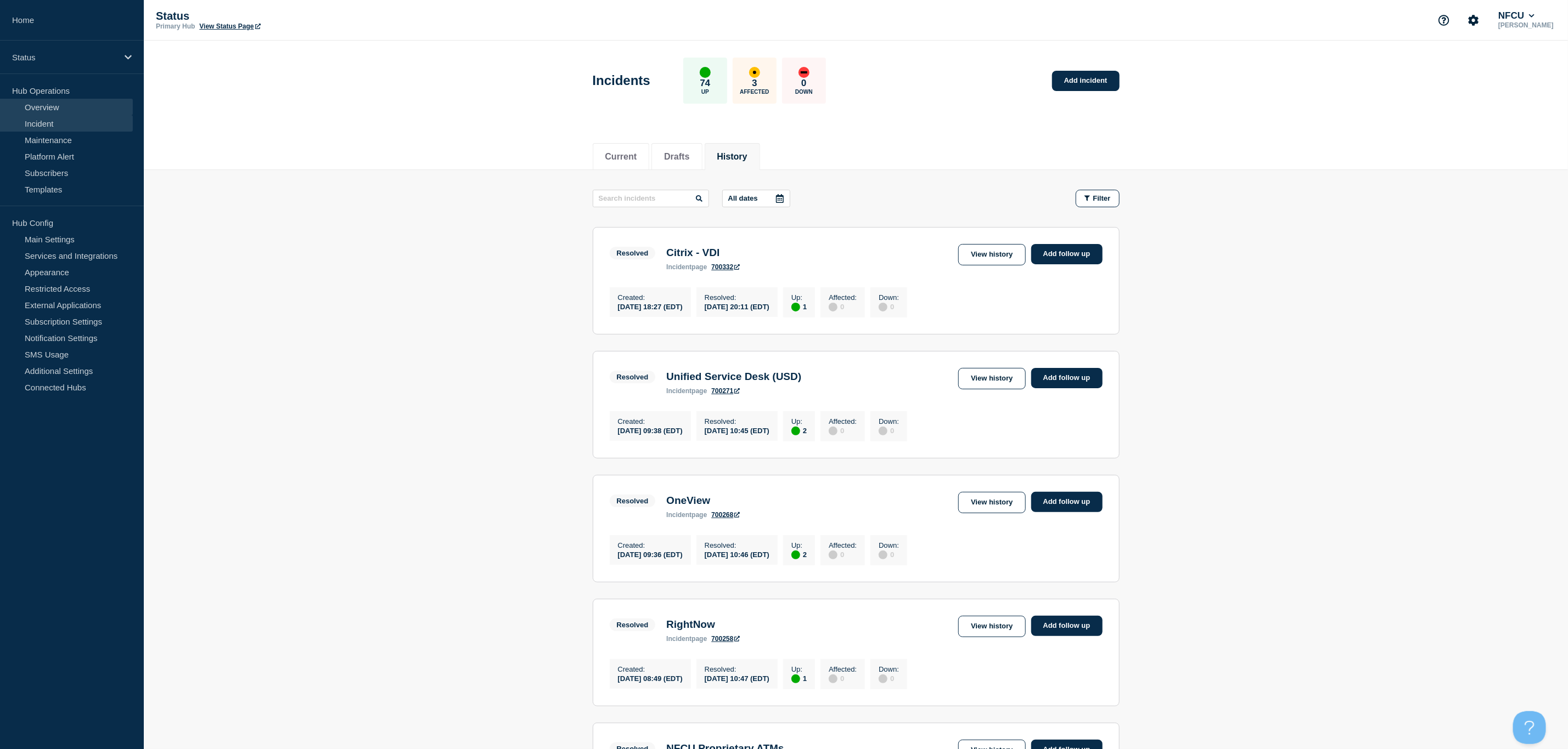
click at [46, 109] on link "Overview" at bounding box center [67, 107] width 133 height 17
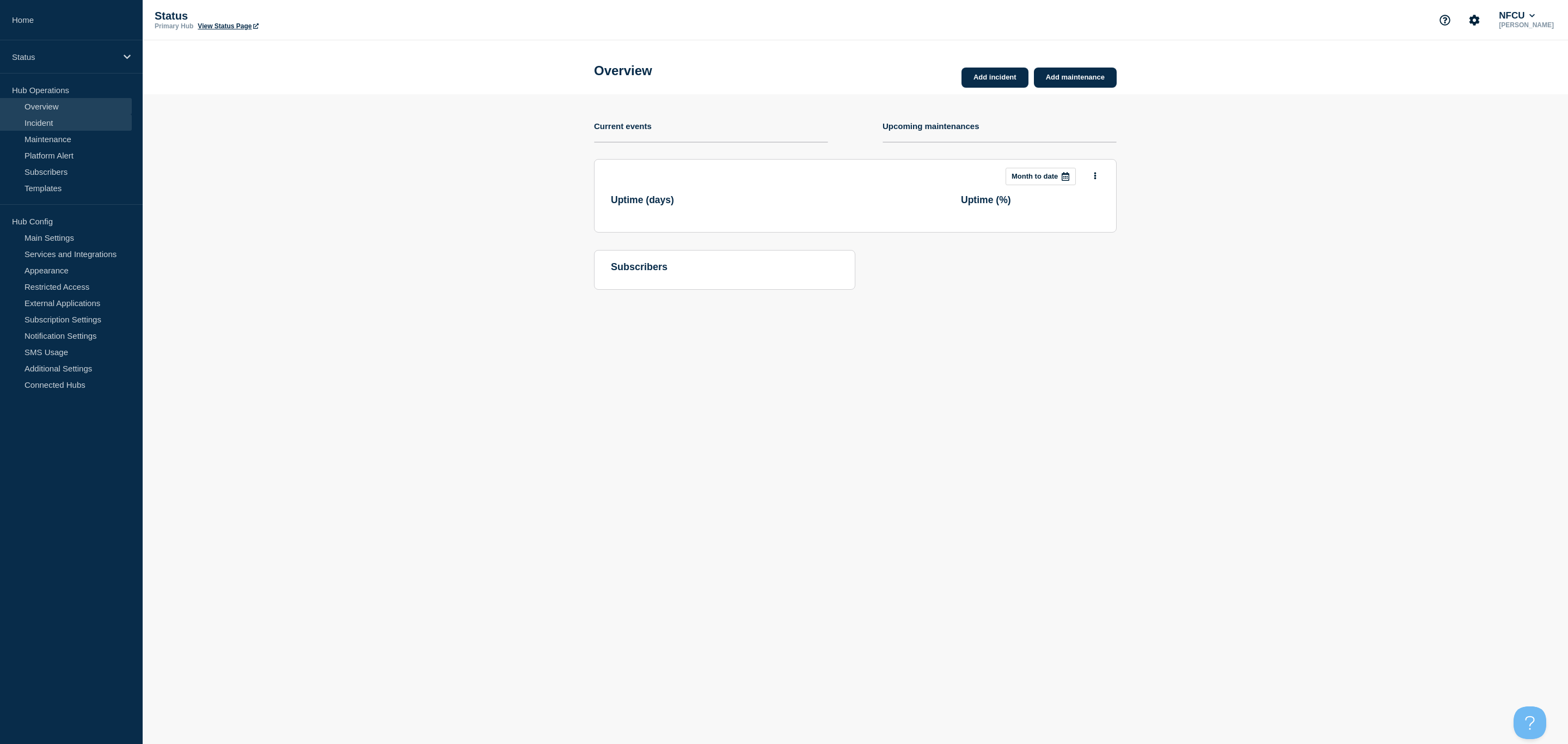
click at [52, 123] on link "Incident" at bounding box center [66, 123] width 132 height 17
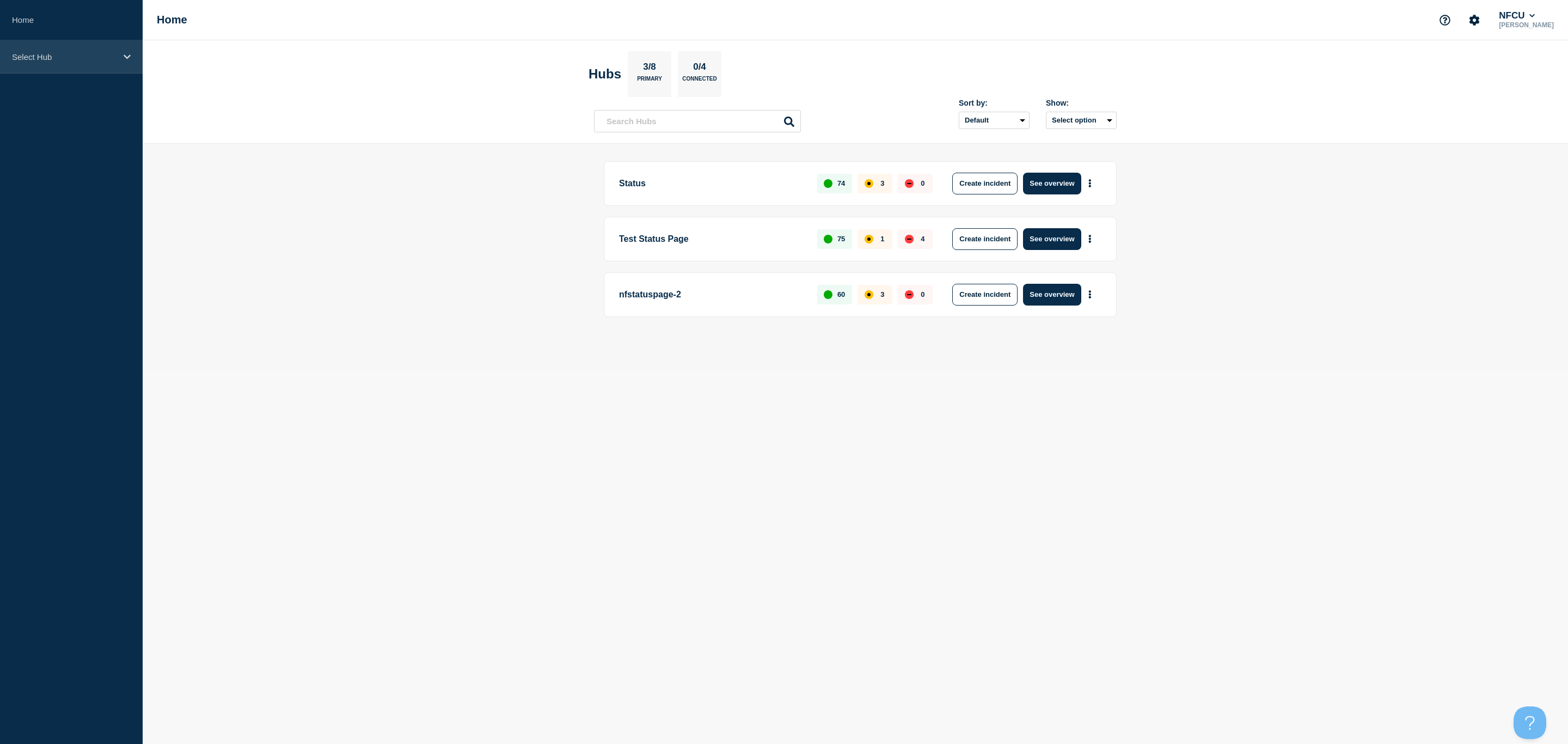
click at [96, 65] on div "Select Hub" at bounding box center [72, 57] width 143 height 33
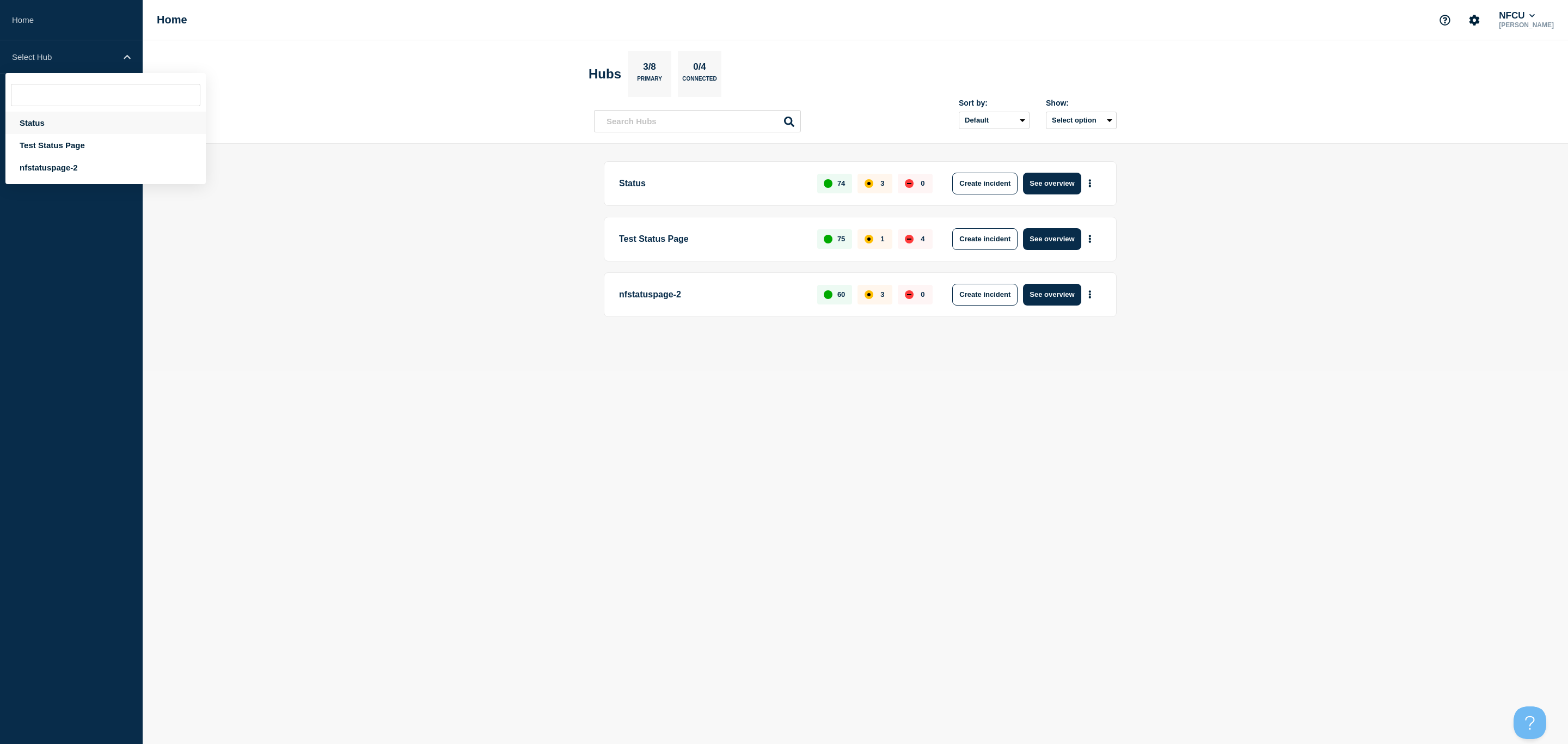
click at [79, 120] on div "Status" at bounding box center [105, 123] width 201 height 22
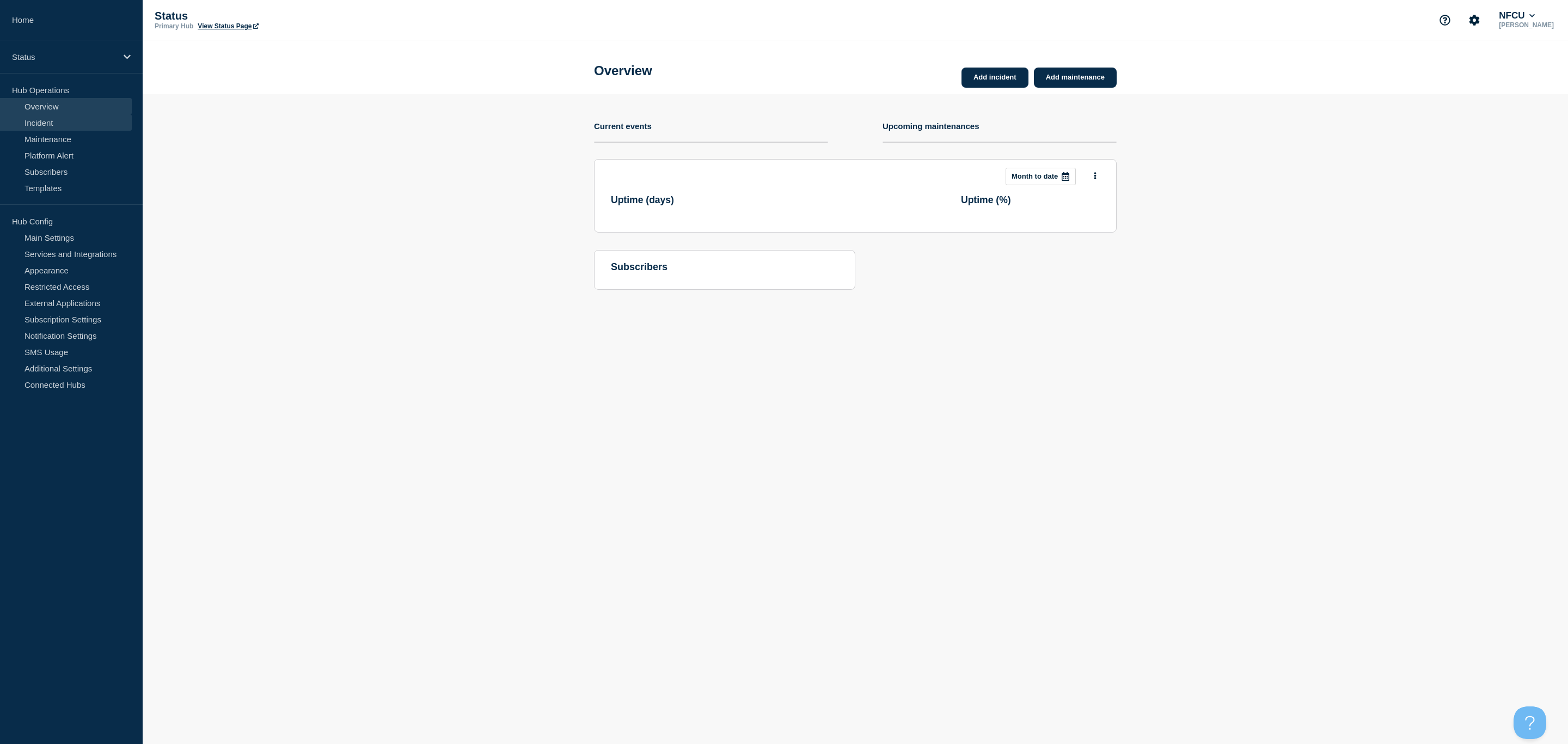
click at [56, 117] on link "Incident" at bounding box center [66, 123] width 132 height 17
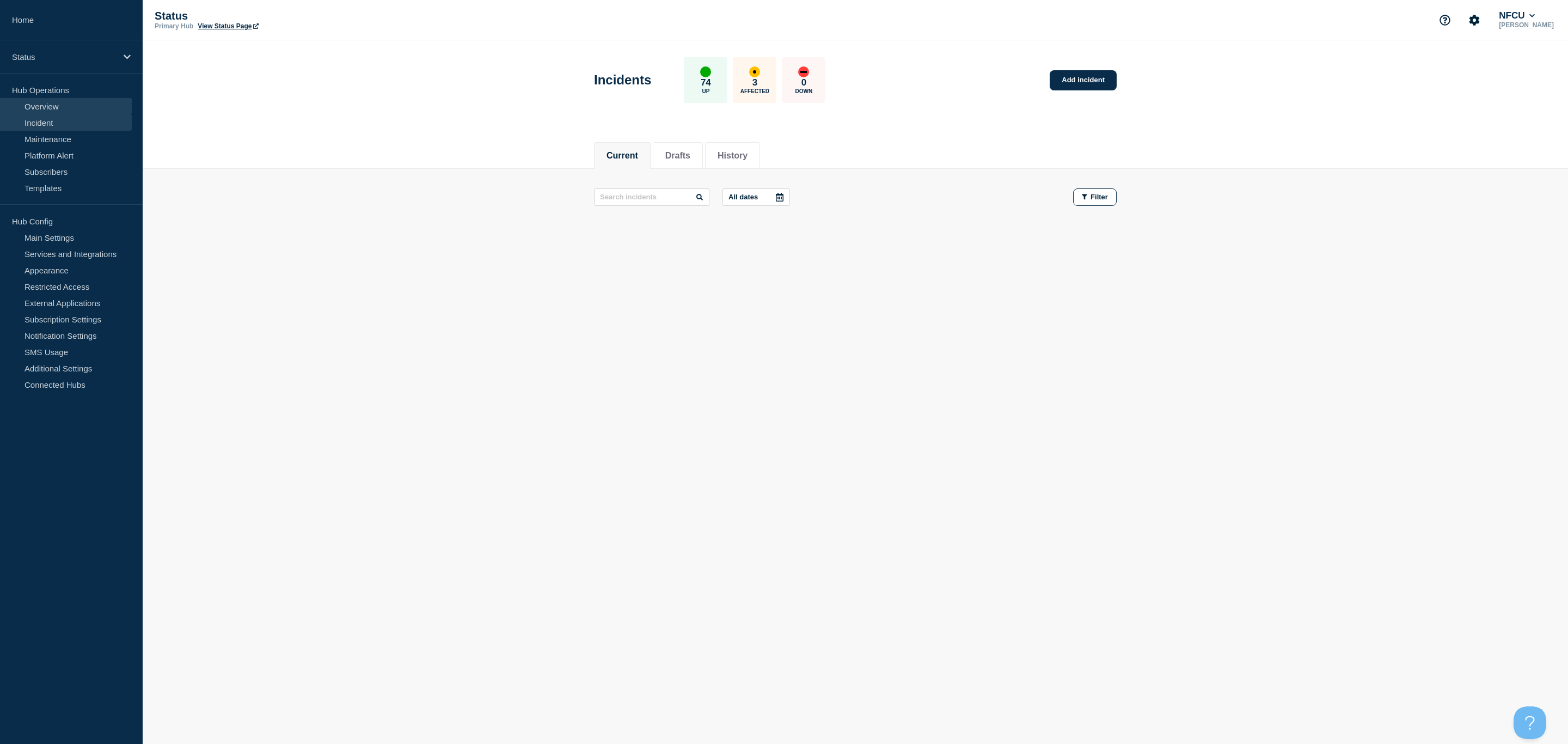
click at [45, 102] on link "Overview" at bounding box center [66, 106] width 132 height 17
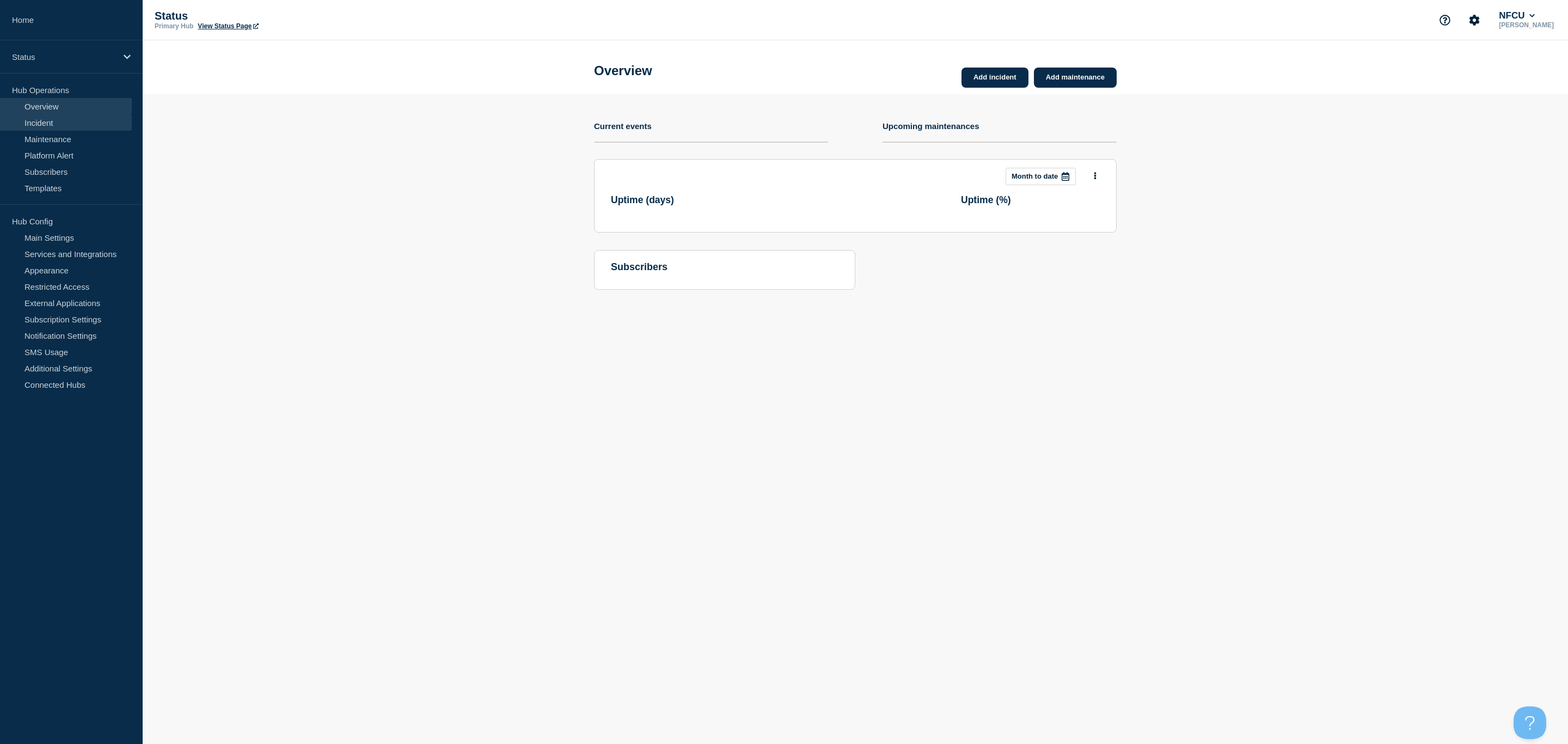
click at [45, 119] on link "Incident" at bounding box center [66, 123] width 132 height 17
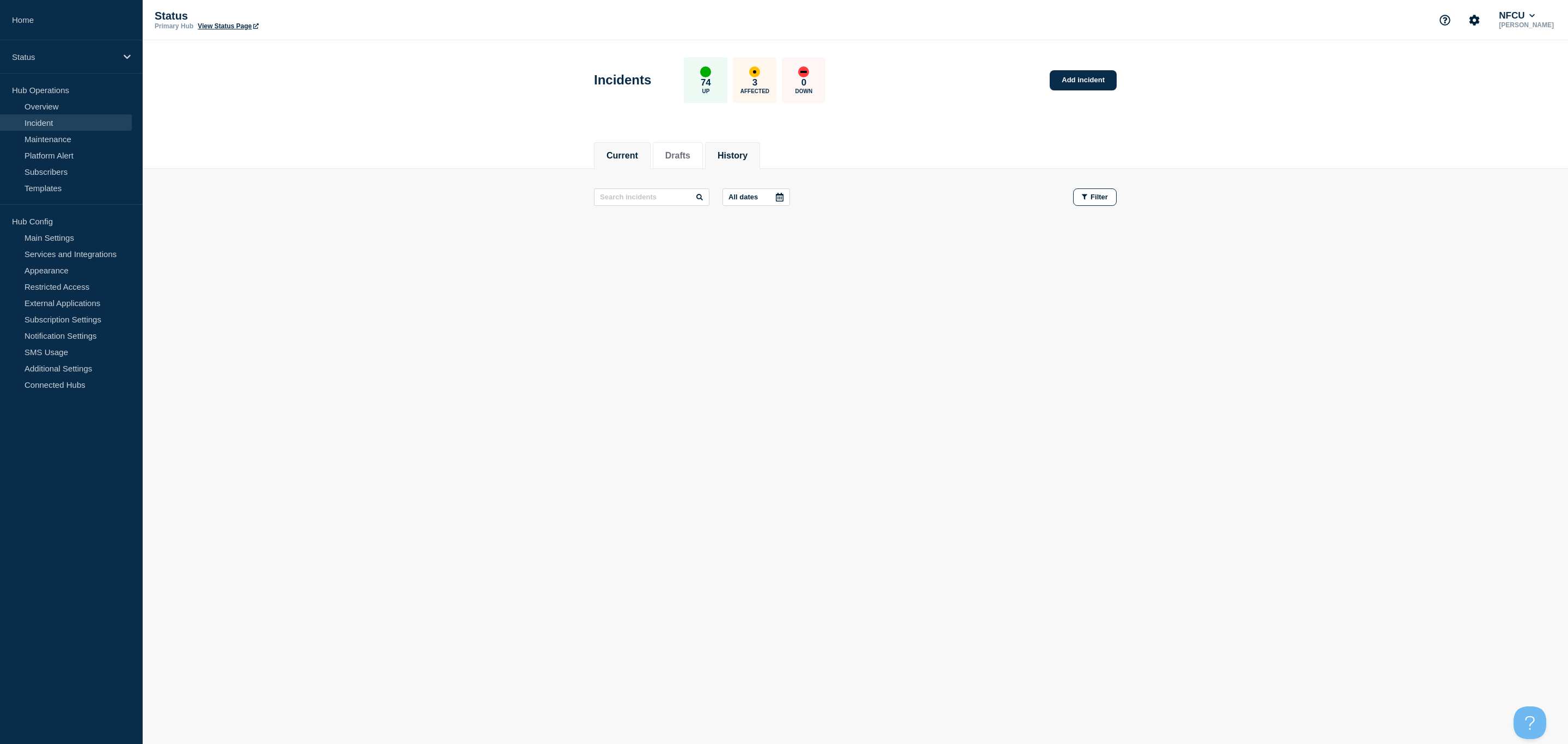
click at [747, 156] on button "History" at bounding box center [733, 155] width 30 height 10
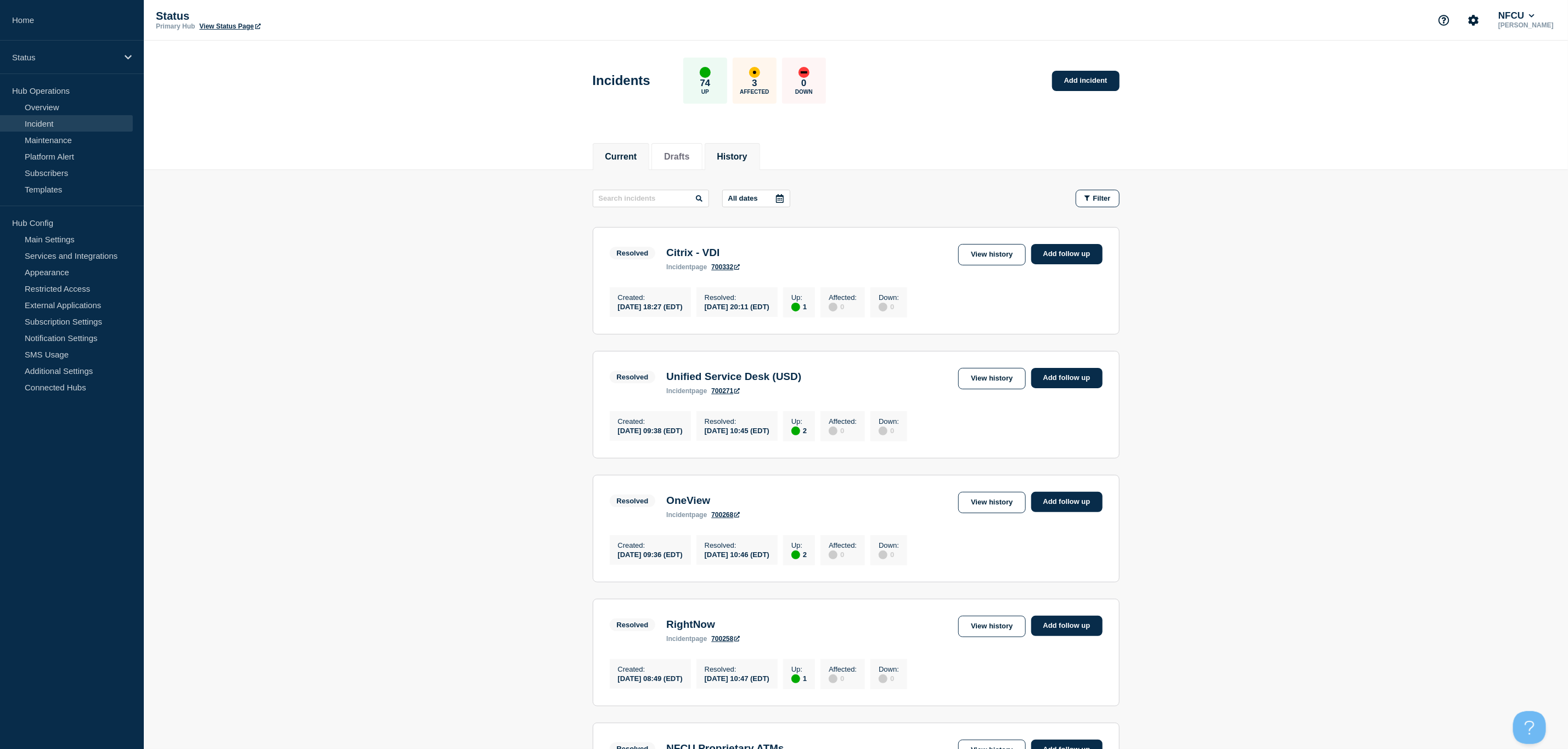
click at [614, 151] on button "Current" at bounding box center [621, 156] width 31 height 10
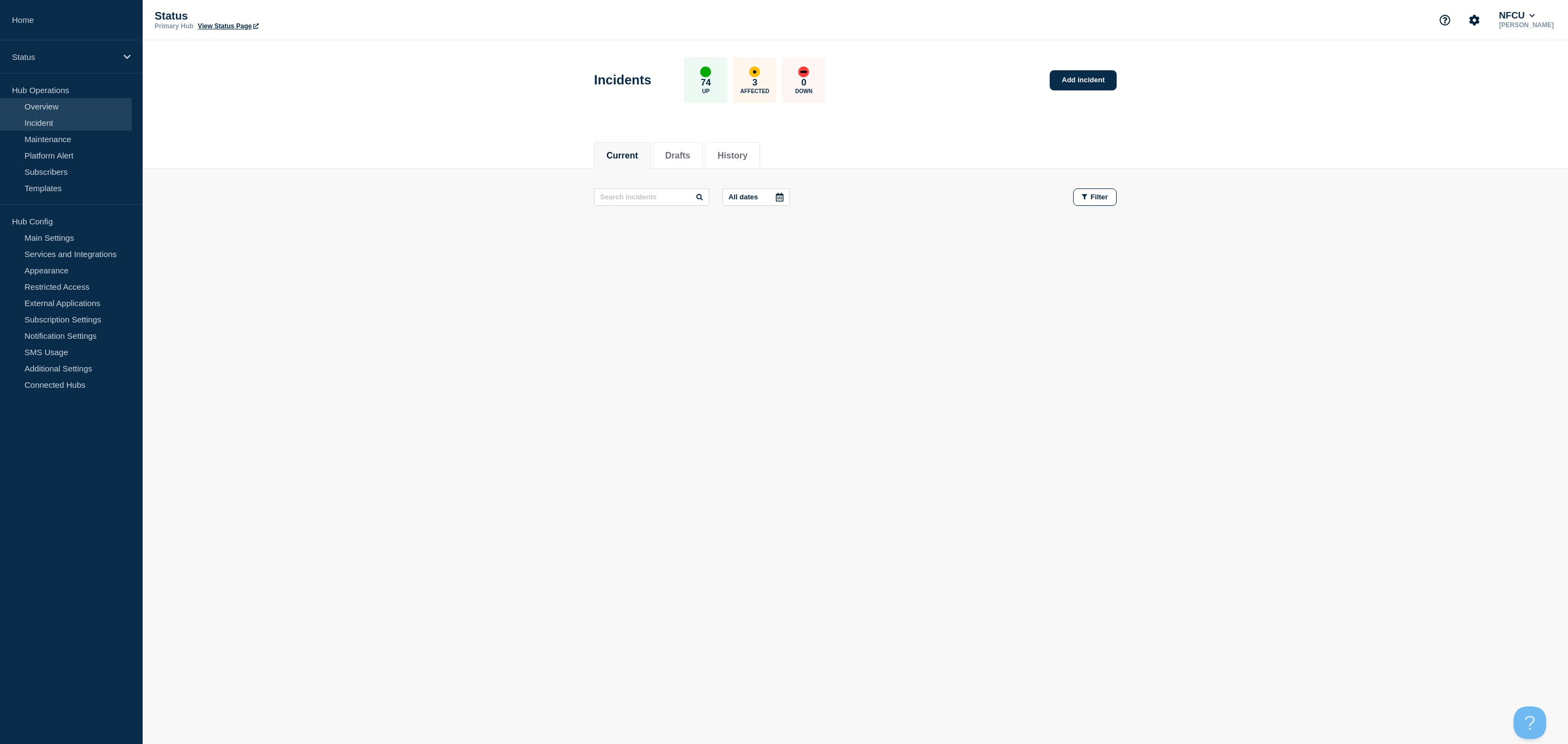
click at [39, 105] on link "Overview" at bounding box center [66, 106] width 132 height 17
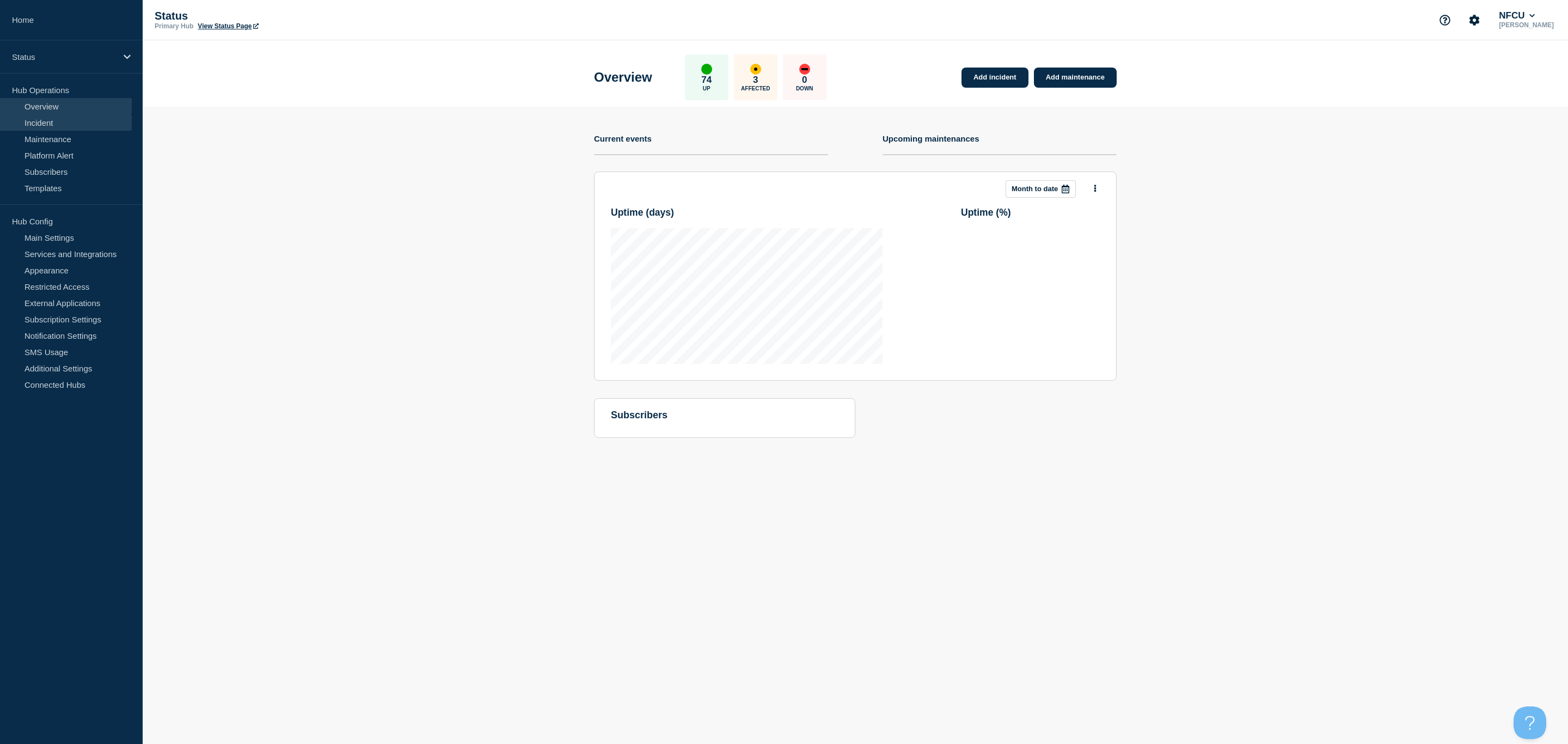
click at [49, 118] on link "Incident" at bounding box center [66, 123] width 132 height 17
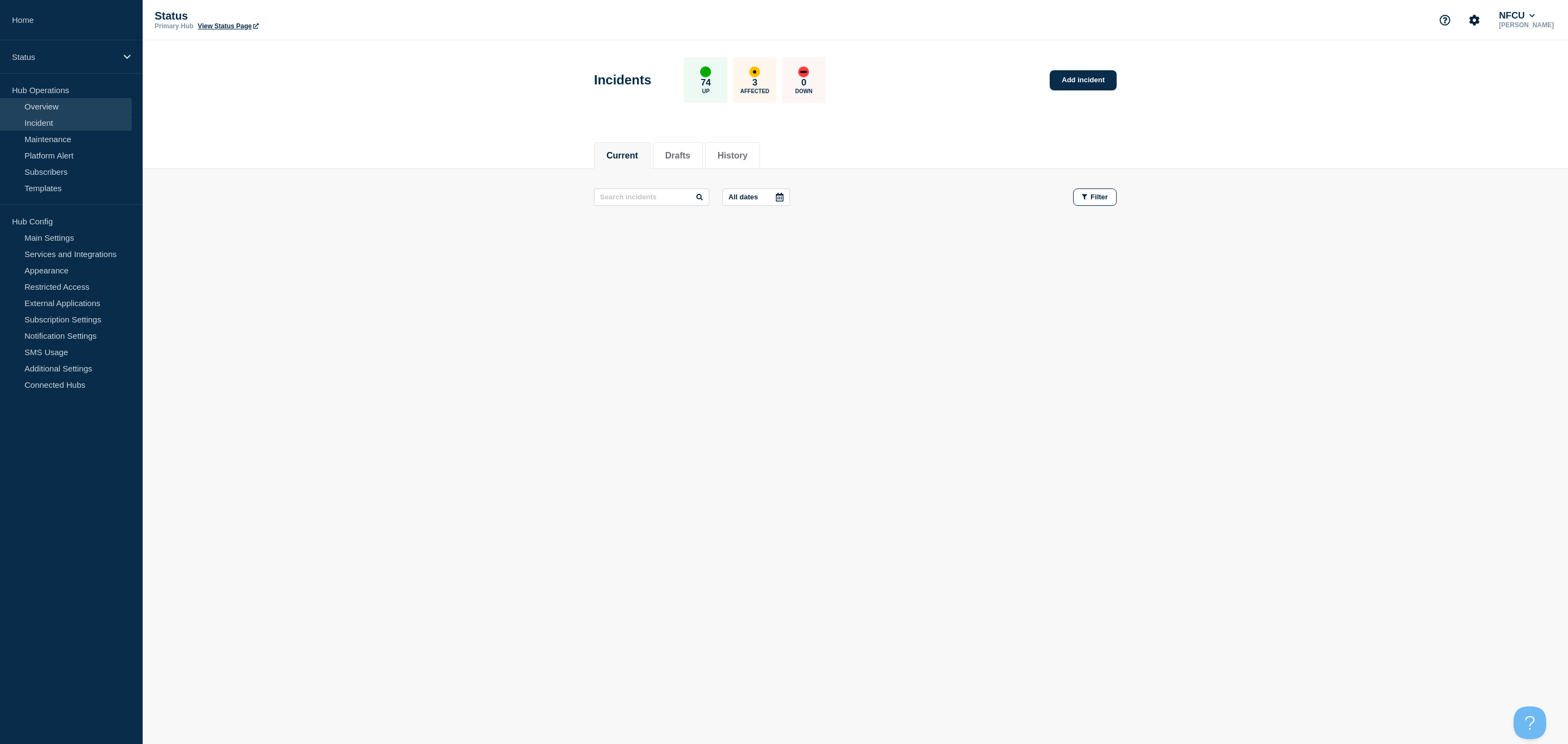
click at [46, 112] on link "Overview" at bounding box center [66, 106] width 132 height 17
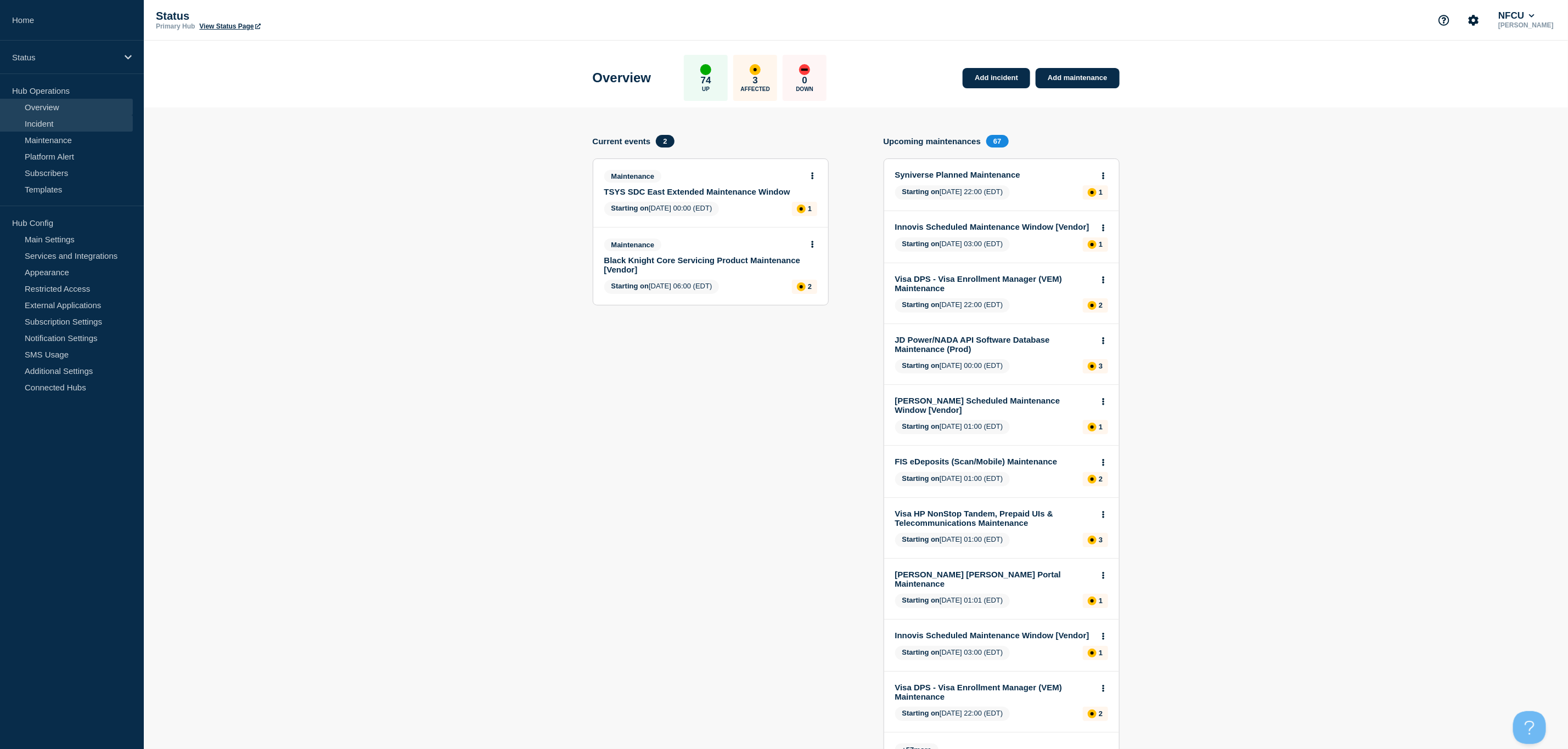
click at [43, 127] on link "Incident" at bounding box center [67, 124] width 133 height 17
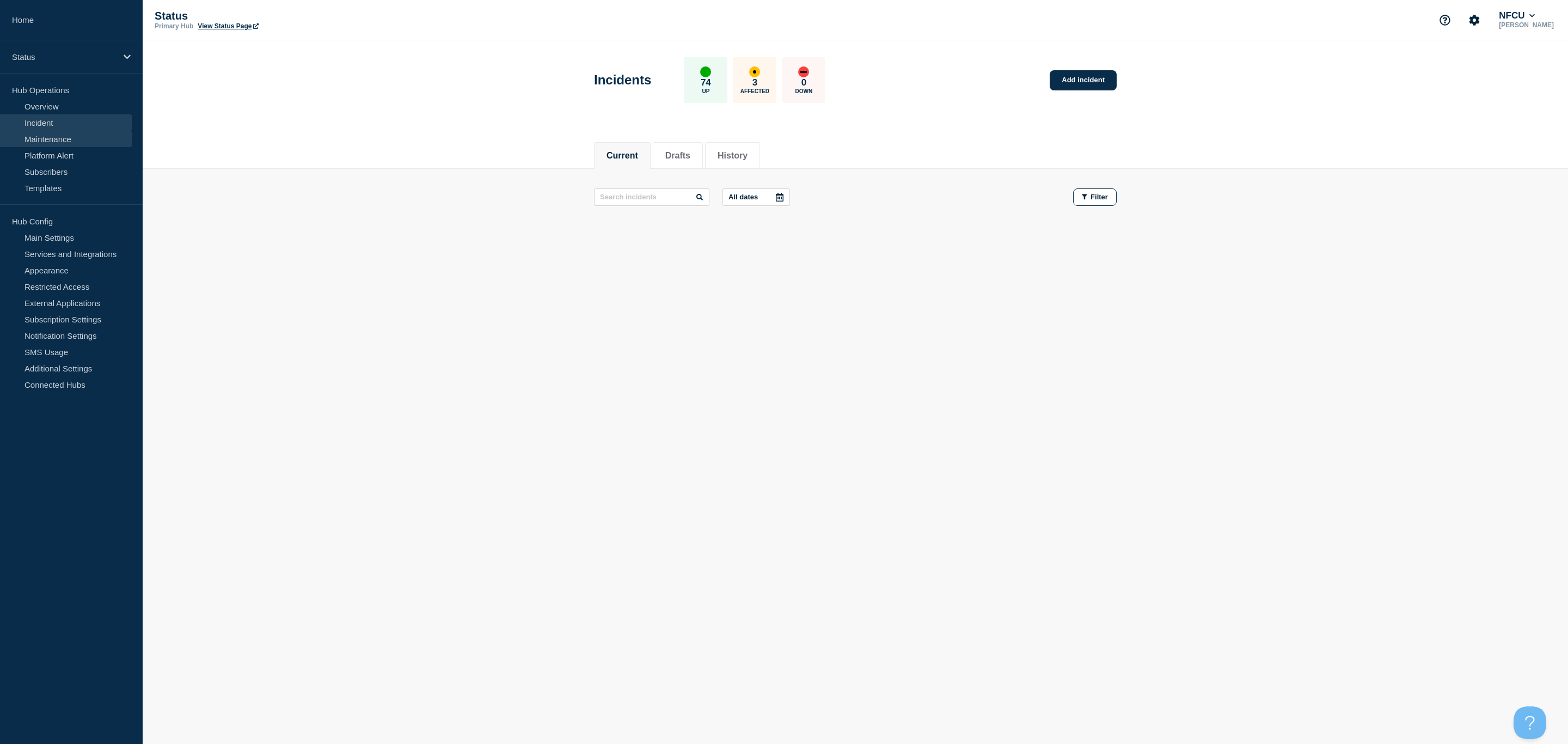
click at [46, 144] on link "Maintenance" at bounding box center [66, 139] width 132 height 17
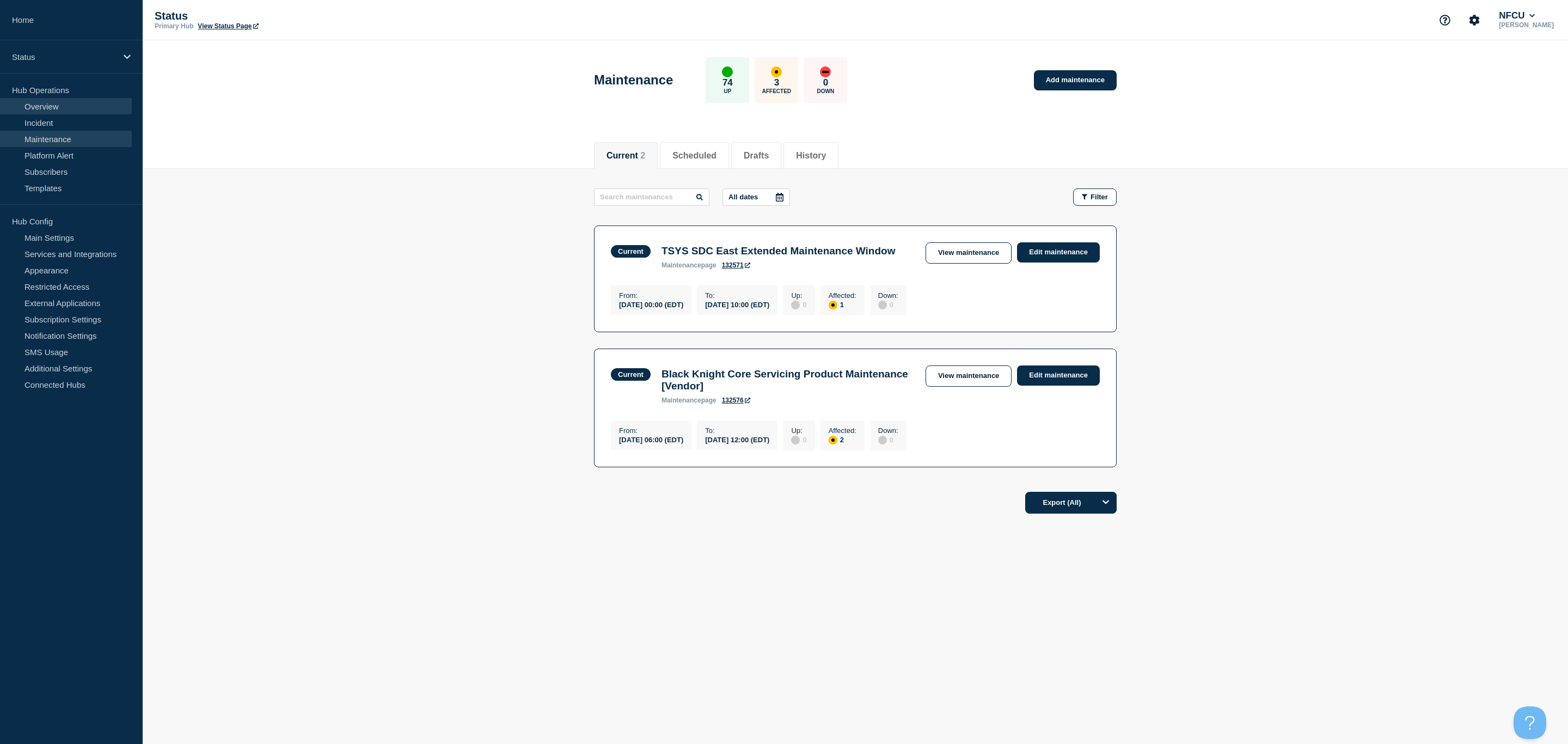
click at [46, 108] on link "Overview" at bounding box center [66, 106] width 132 height 17
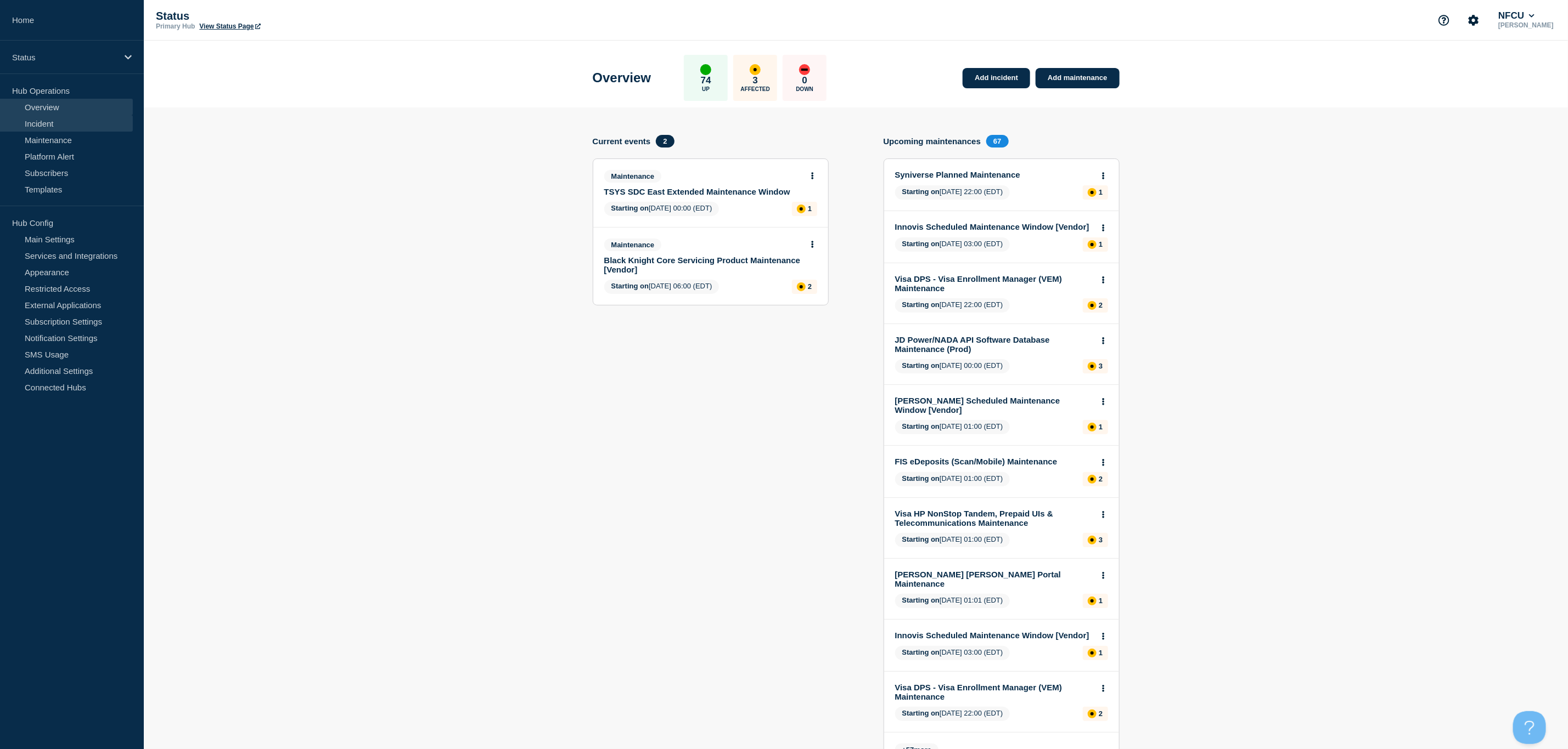
click at [53, 120] on link "Incident" at bounding box center [67, 124] width 133 height 17
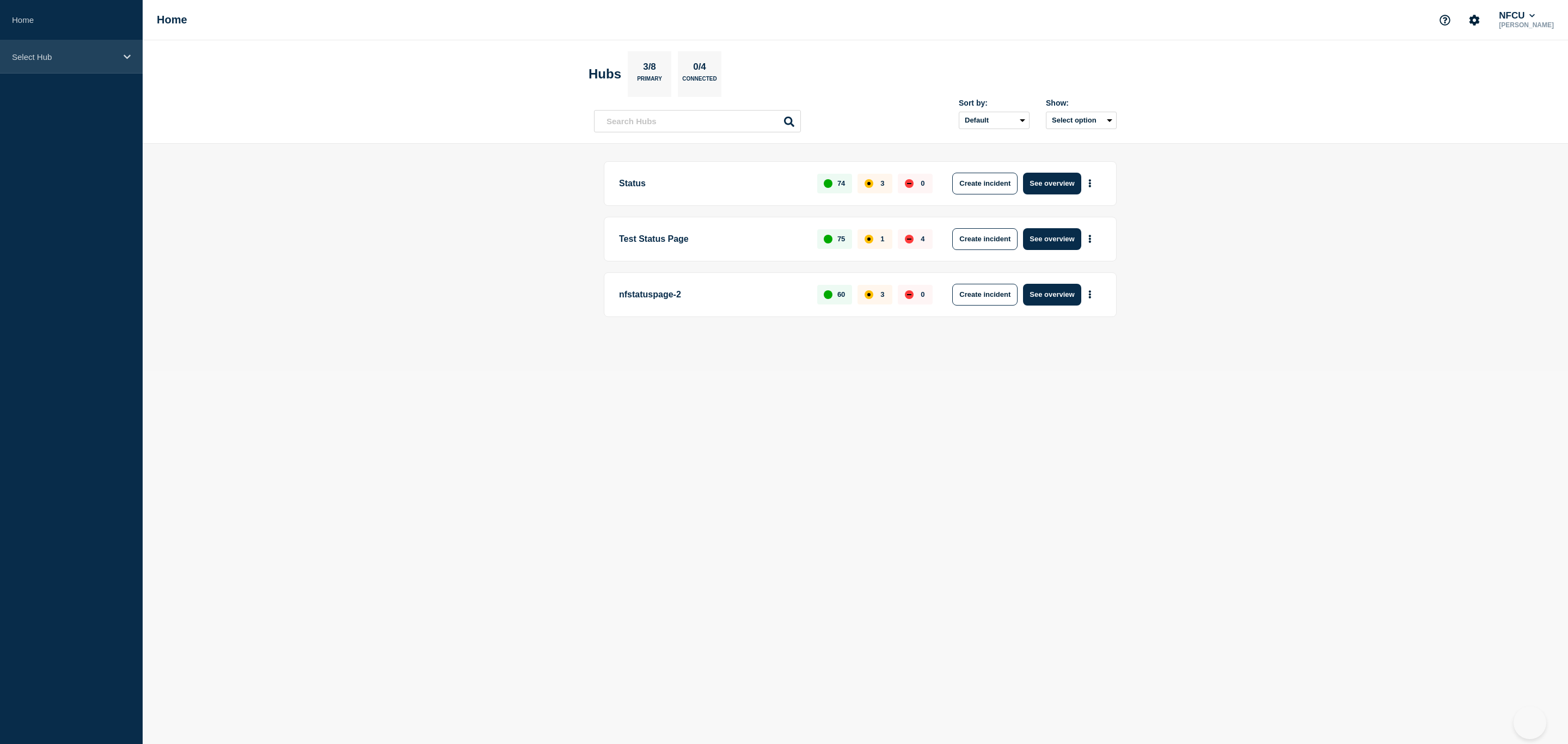
click at [45, 53] on p "Select Hub" at bounding box center [64, 57] width 105 height 9
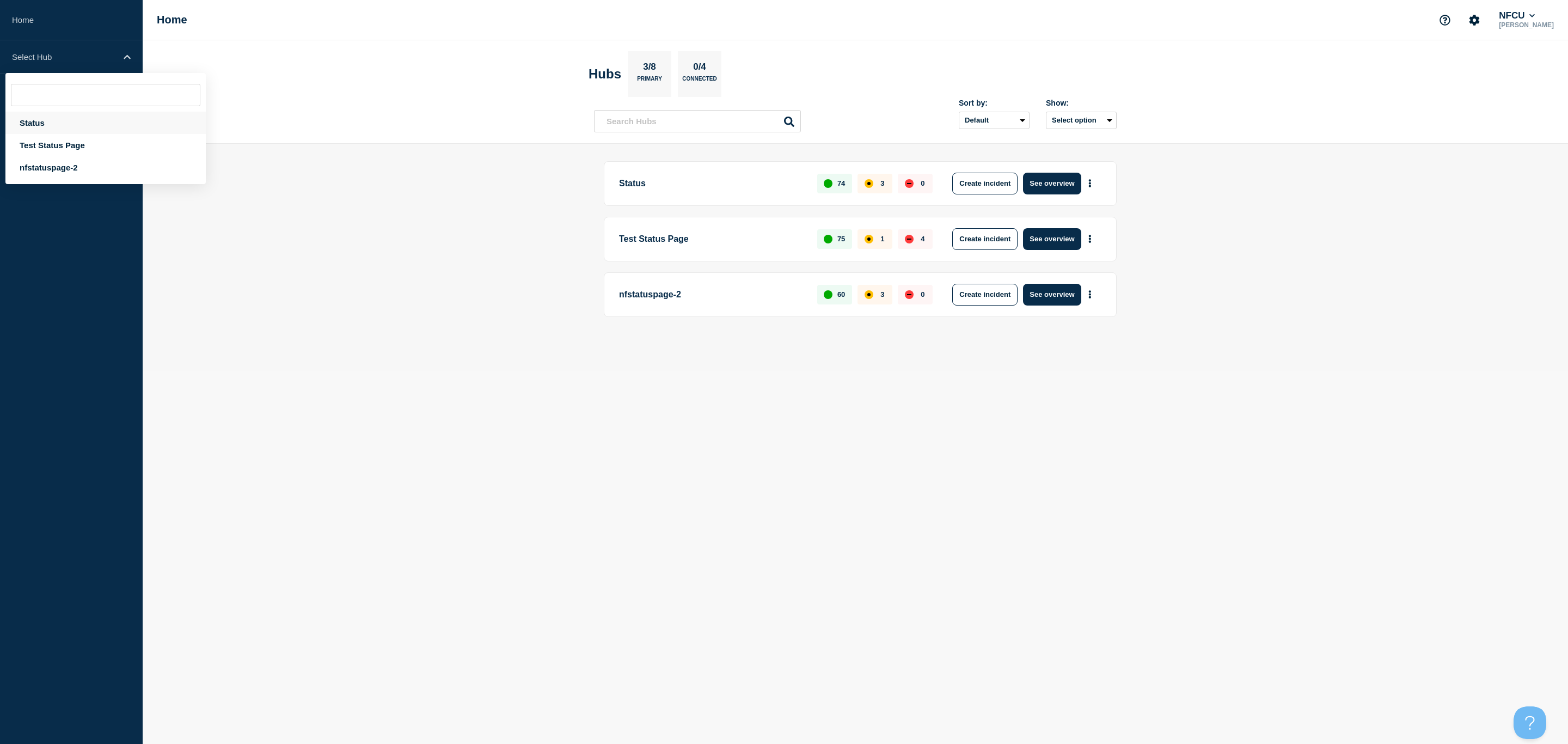
click at [21, 123] on div "Status" at bounding box center [105, 123] width 201 height 22
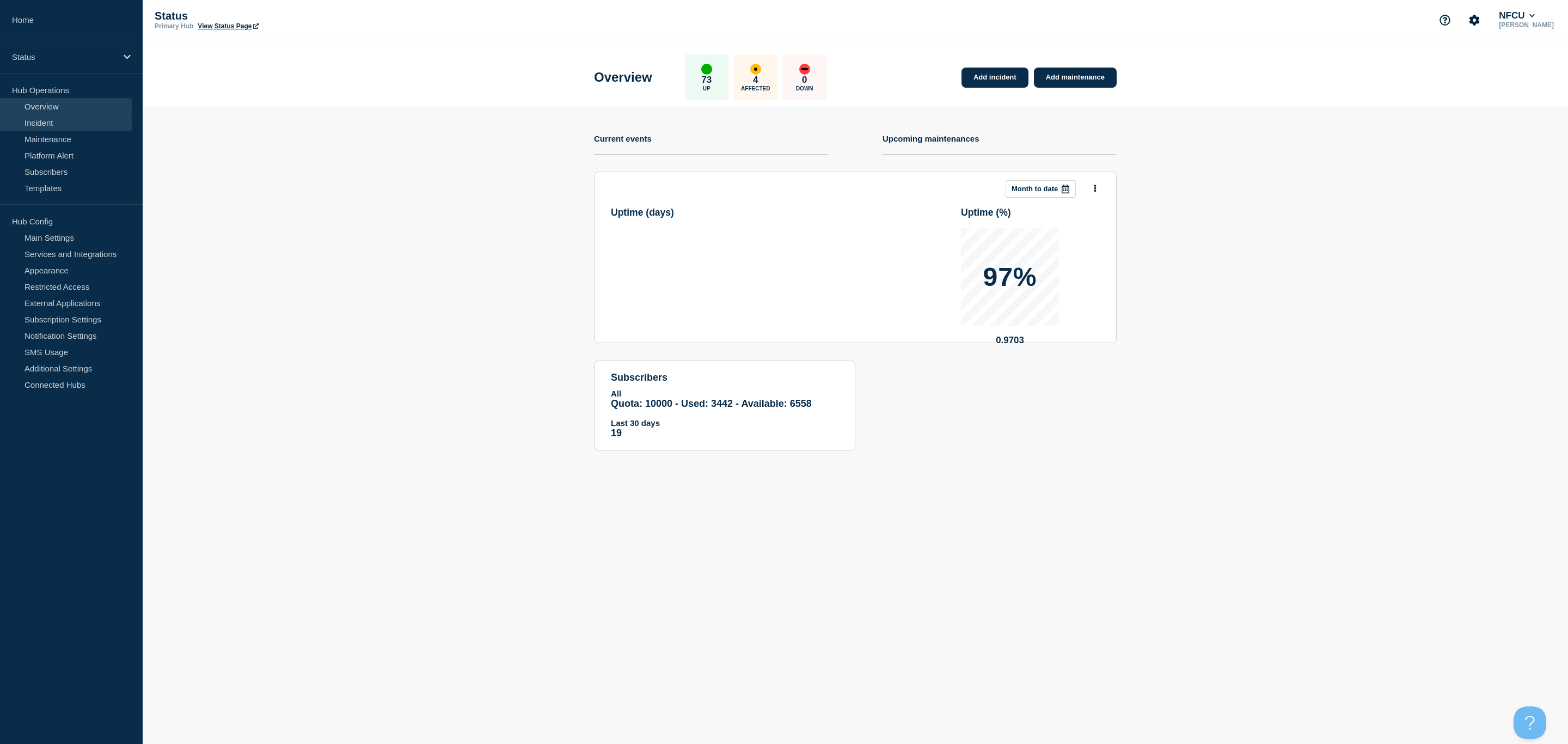
click at [48, 117] on link "Incident" at bounding box center [66, 123] width 132 height 17
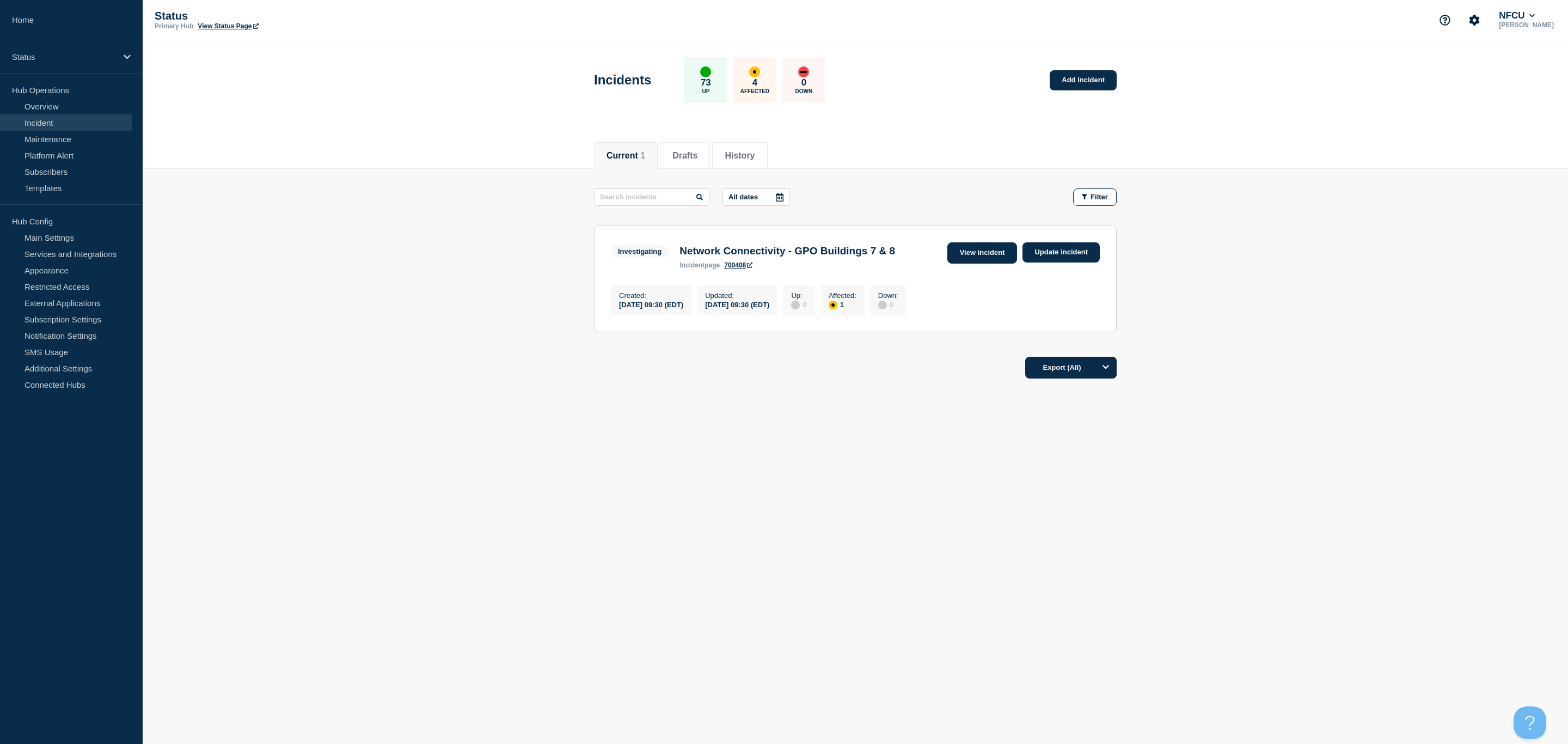
click at [955, 244] on link "View incident" at bounding box center [982, 252] width 71 height 21
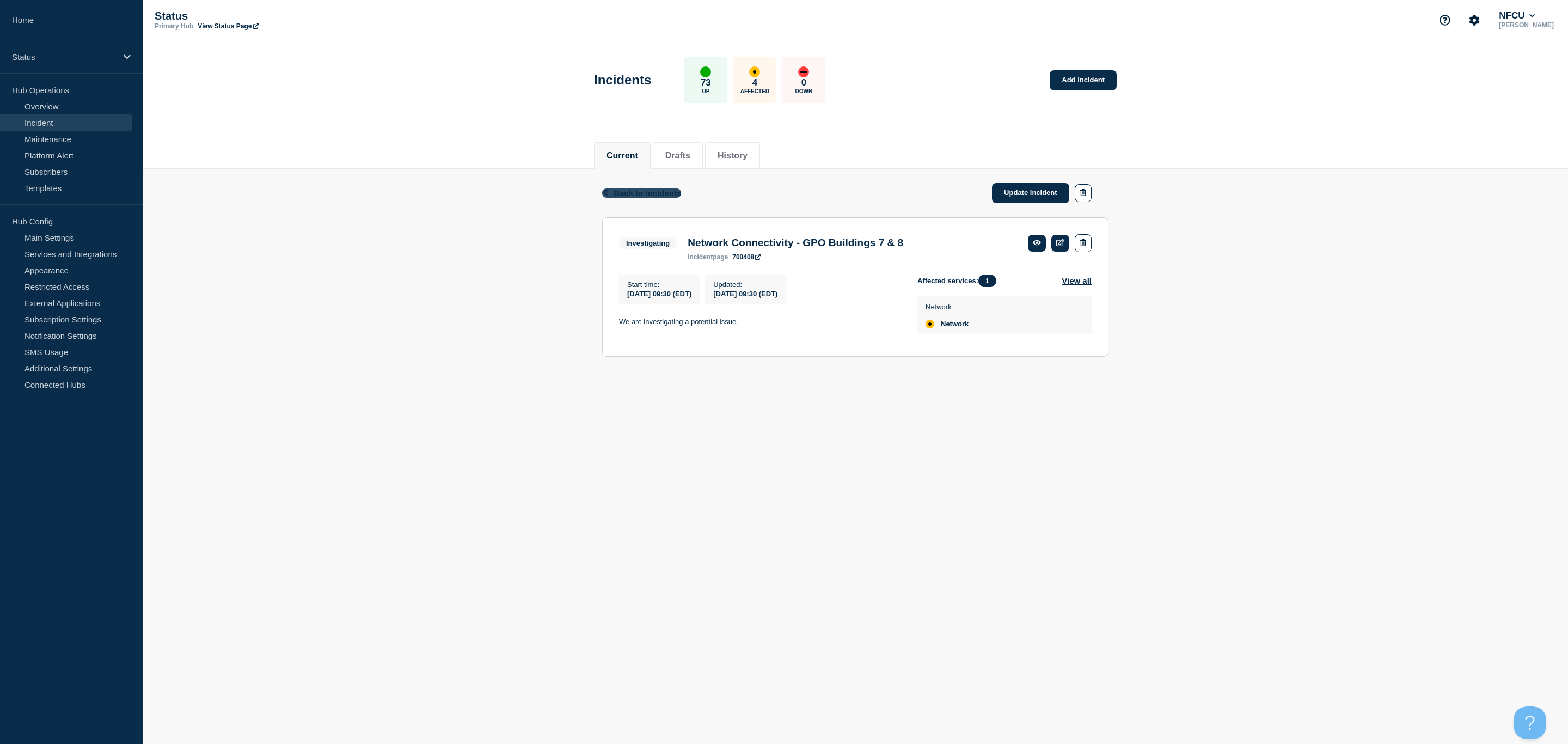
click at [633, 188] on span "Back to Incidents" at bounding box center [647, 193] width 68 height 9
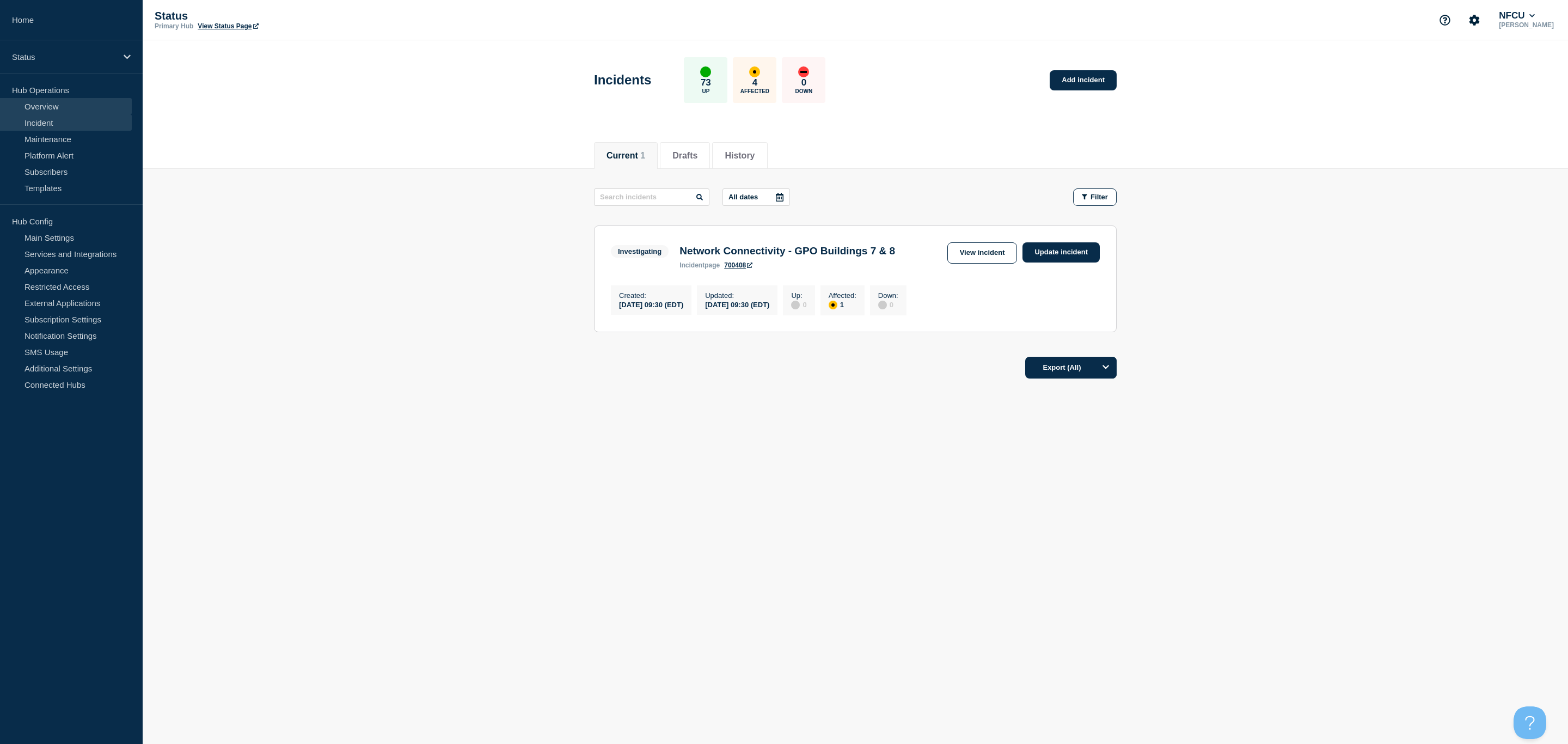
click at [49, 105] on link "Overview" at bounding box center [66, 106] width 132 height 17
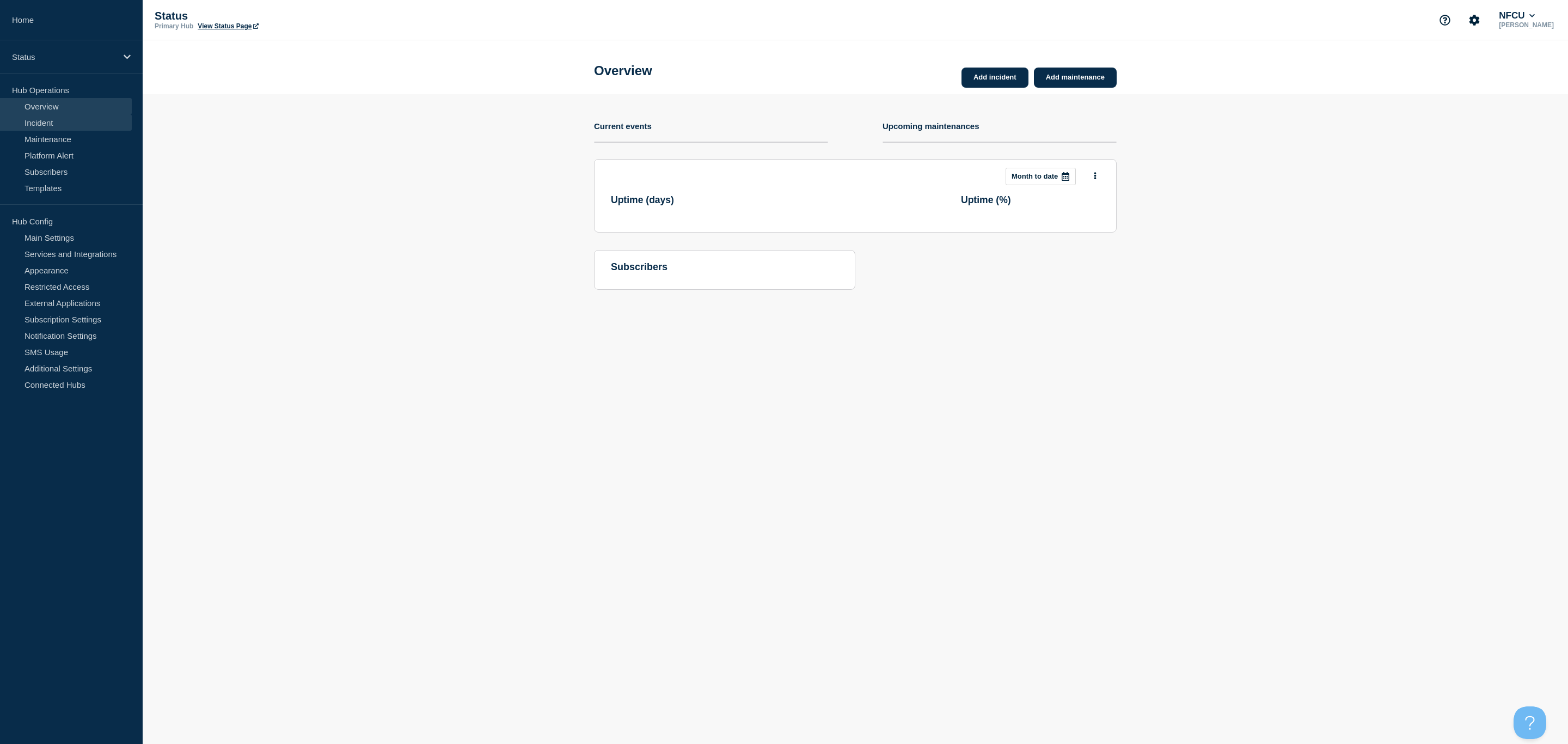
click at [45, 119] on link "Incident" at bounding box center [66, 123] width 132 height 17
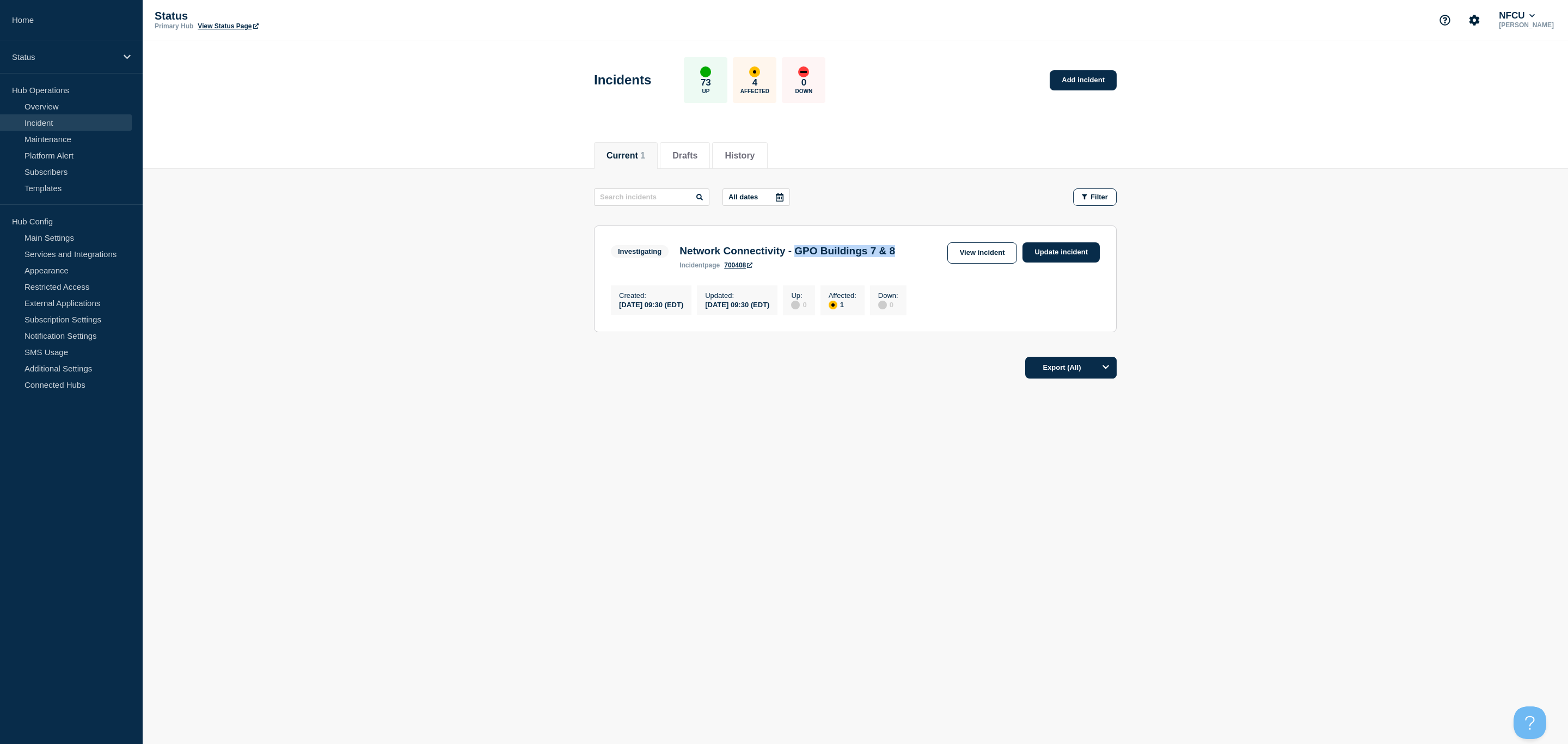
drag, startPoint x: 813, startPoint y: 250, endPoint x: 926, endPoint y: 255, distance: 113.1
click at [895, 255] on h3 "Network Connectivity - GPO Buildings 7 & 8" at bounding box center [787, 250] width 215 height 12
click at [45, 108] on link "Overview" at bounding box center [66, 106] width 132 height 17
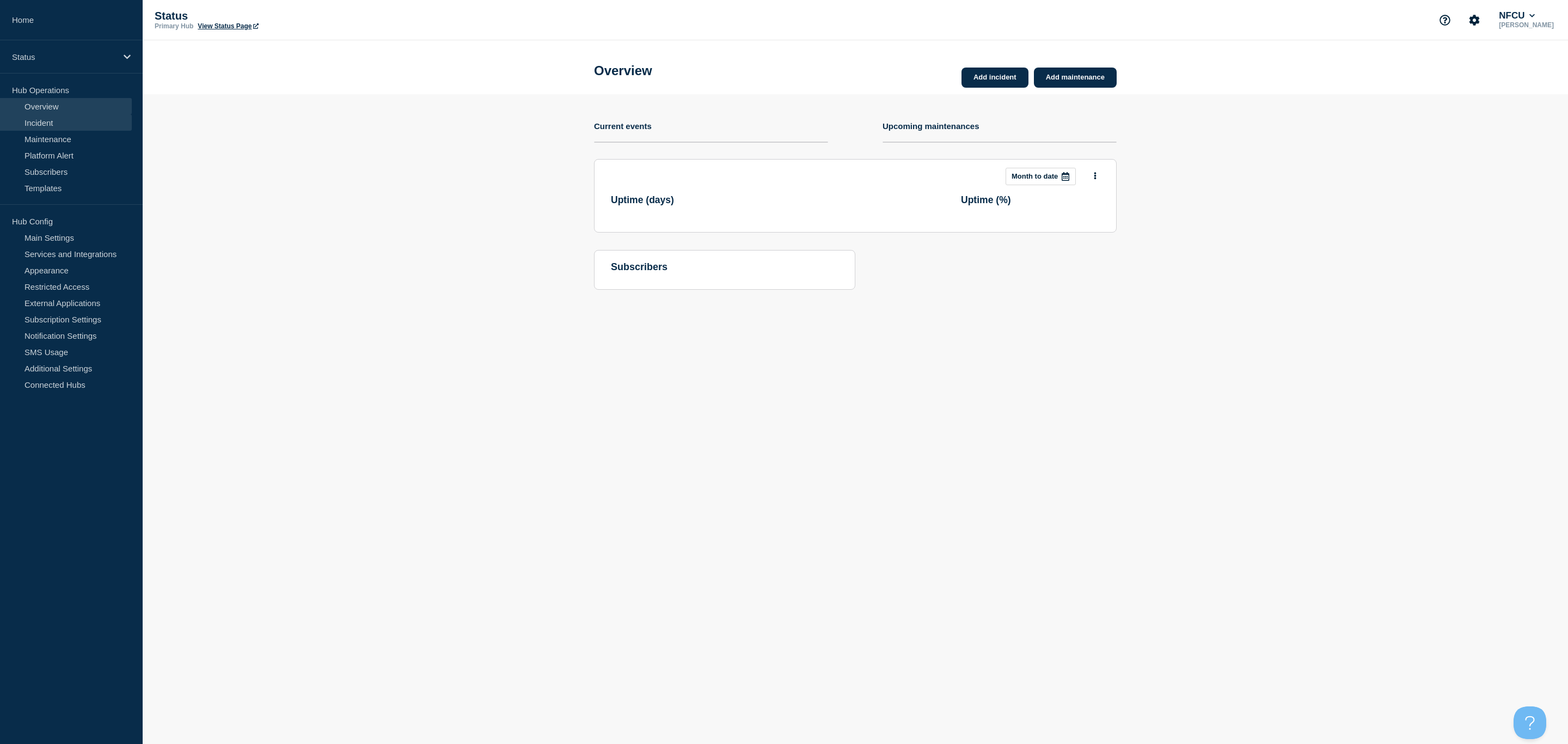
click at [45, 126] on link "Incident" at bounding box center [66, 123] width 132 height 17
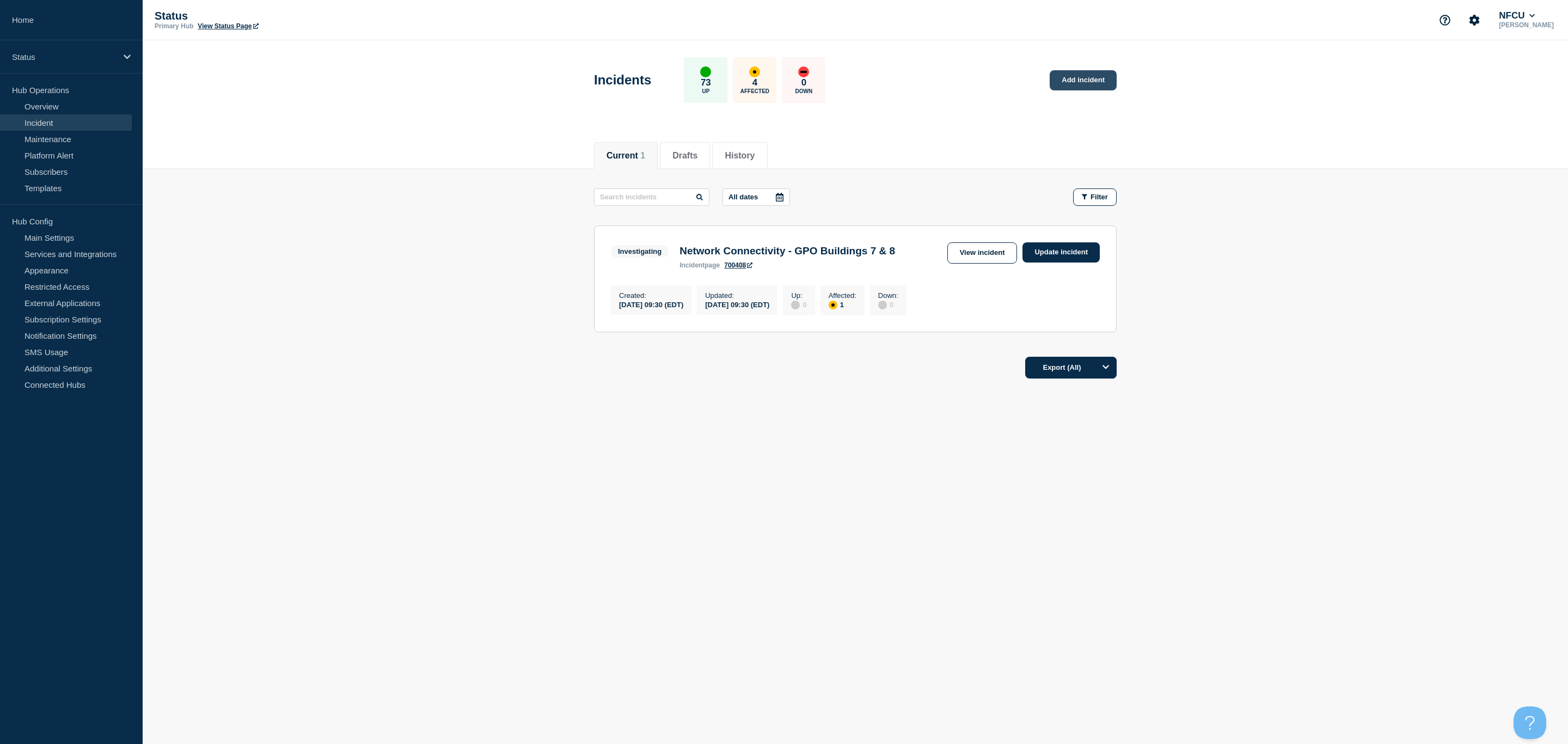
click at [1084, 73] on link "Add incident" at bounding box center [1083, 81] width 67 height 20
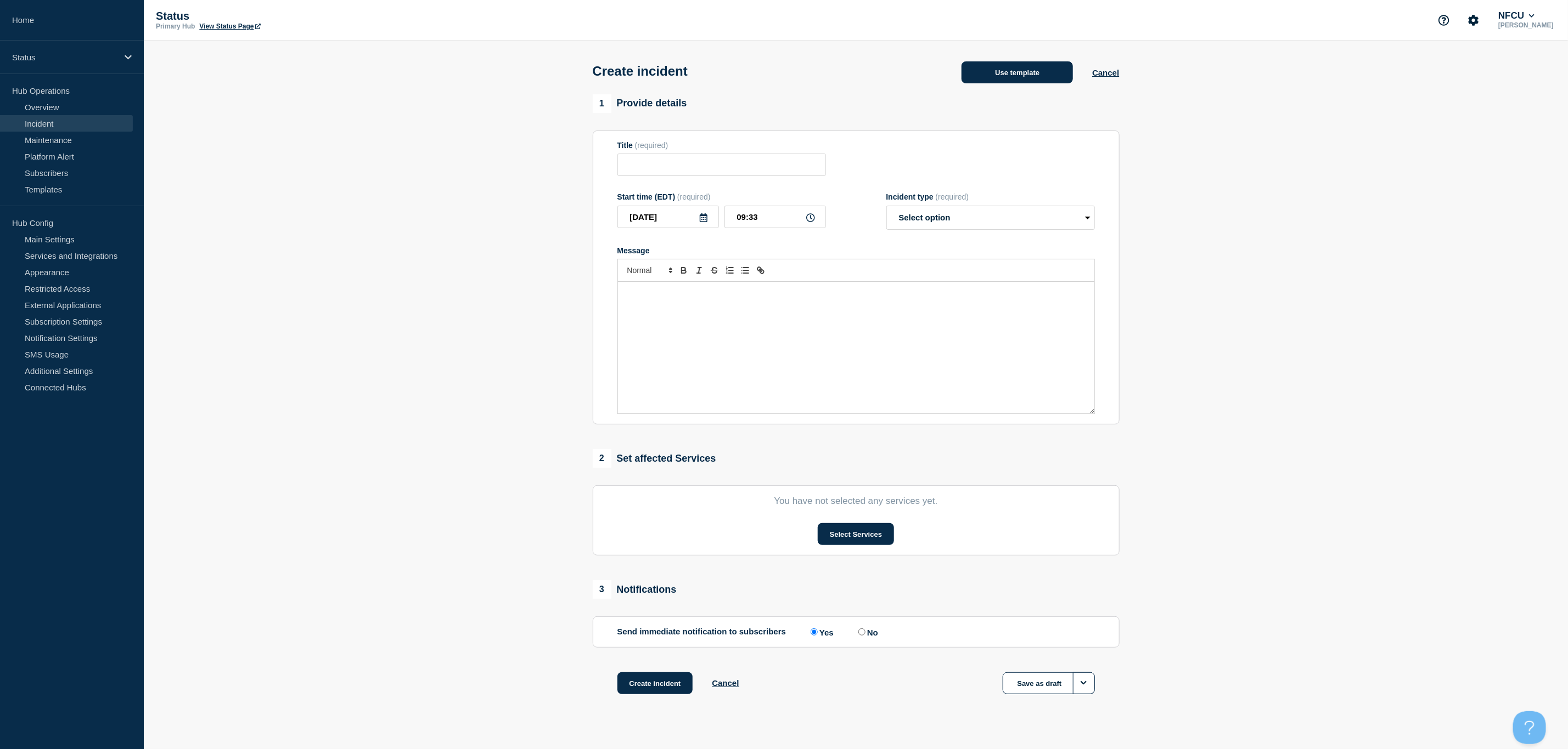
click at [1027, 71] on button "Use template" at bounding box center [1016, 73] width 112 height 22
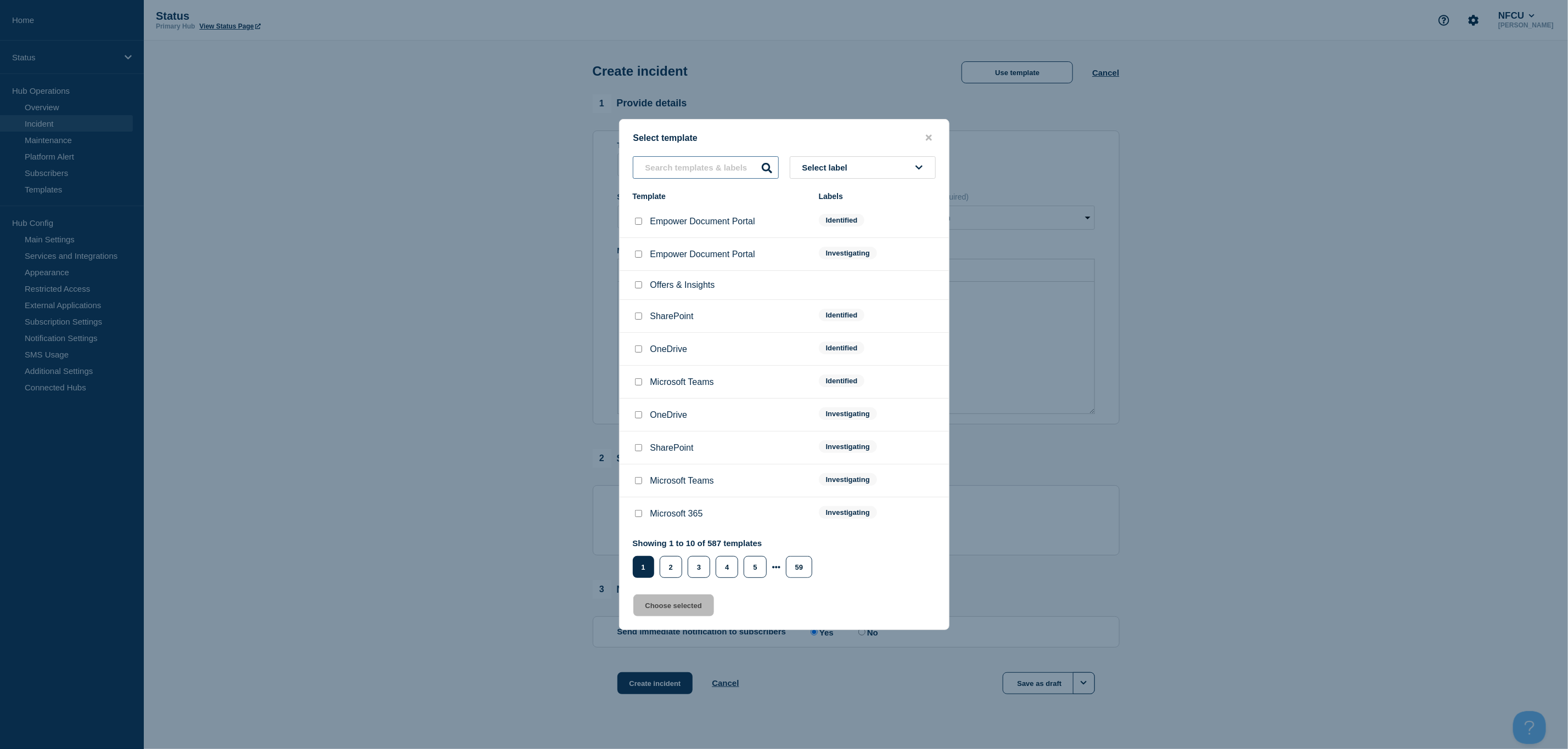
click at [680, 163] on input "text" at bounding box center [706, 167] width 146 height 22
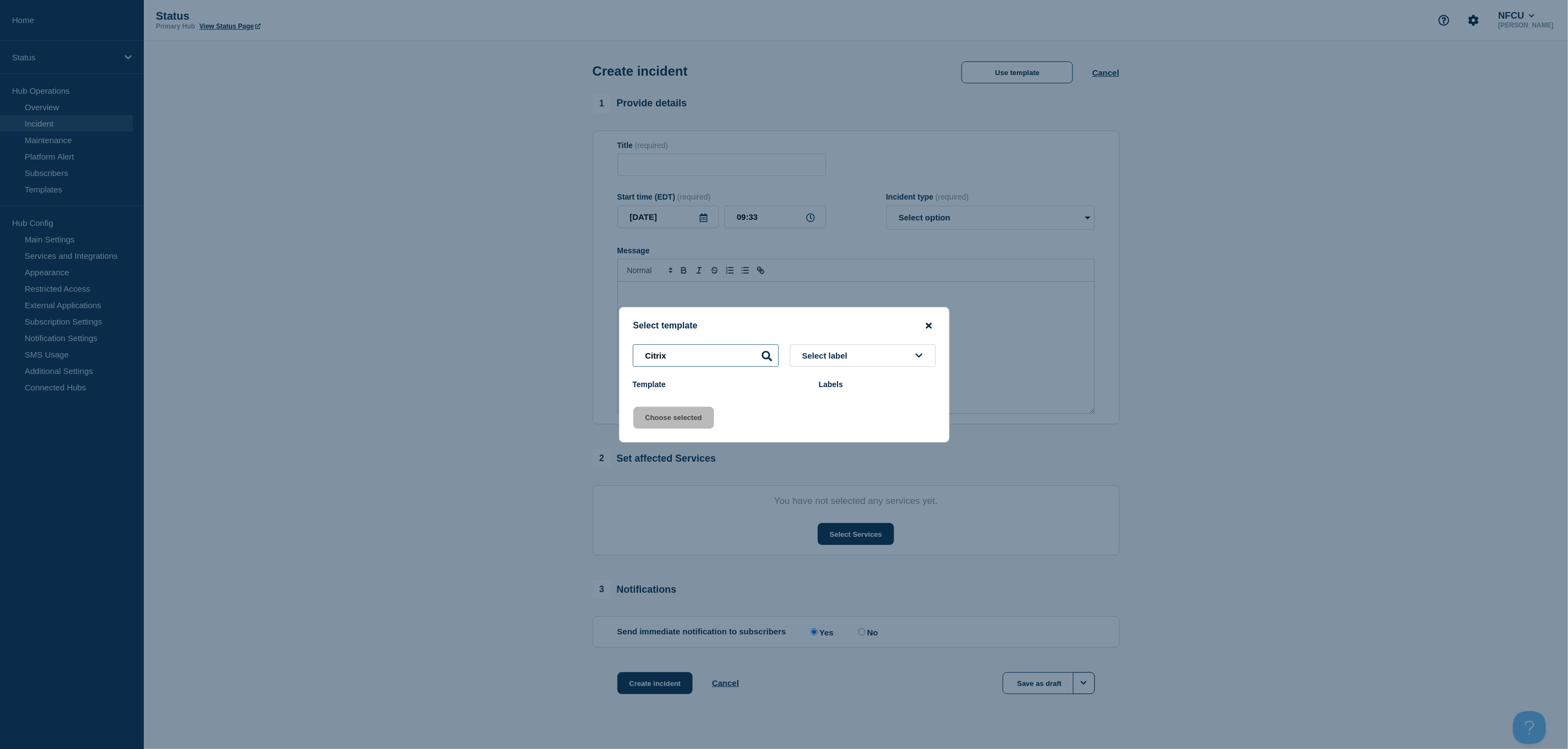
type input "Citrix"
click at [927, 324] on icon "close button" at bounding box center [929, 326] width 6 height 9
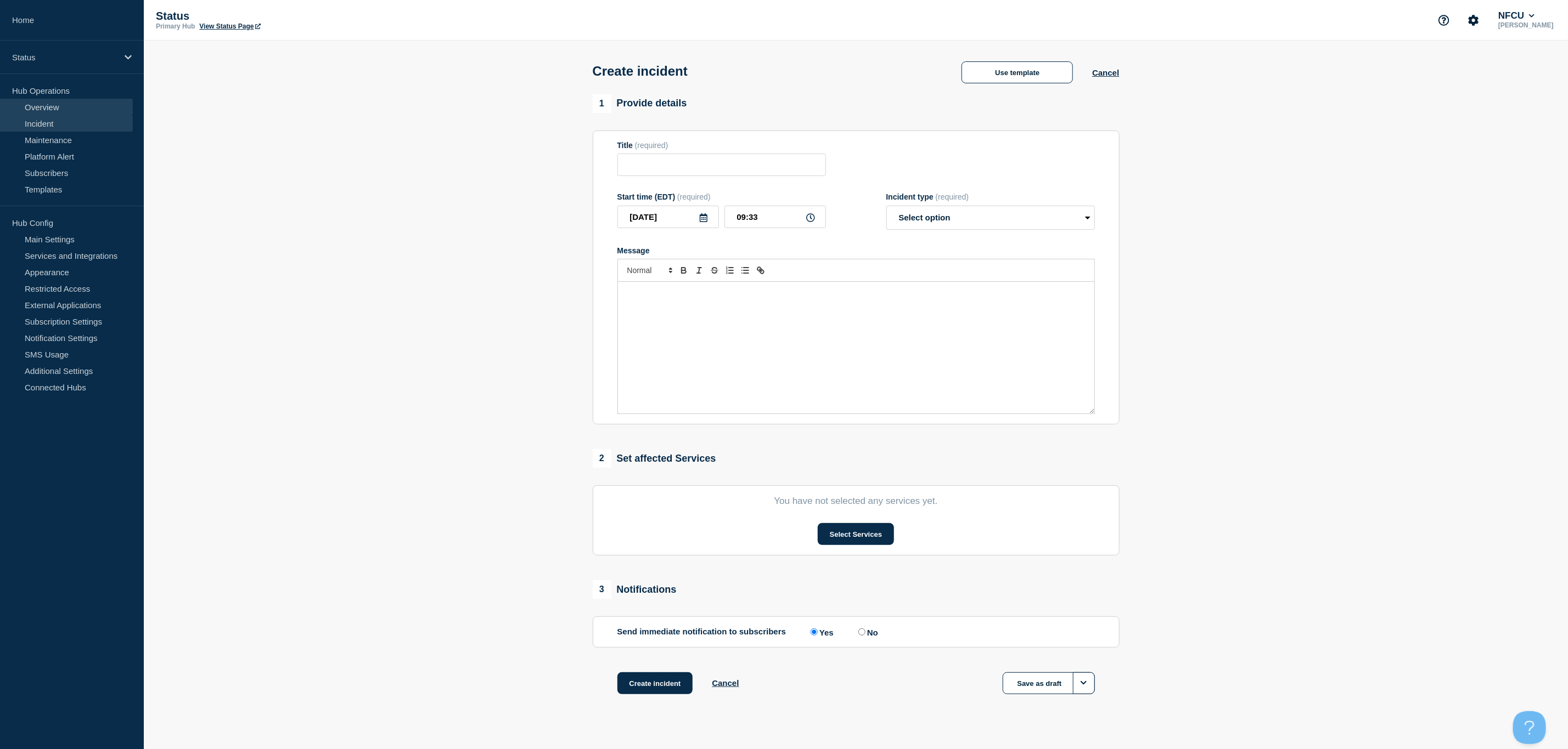
click at [58, 107] on link "Overview" at bounding box center [67, 107] width 133 height 17
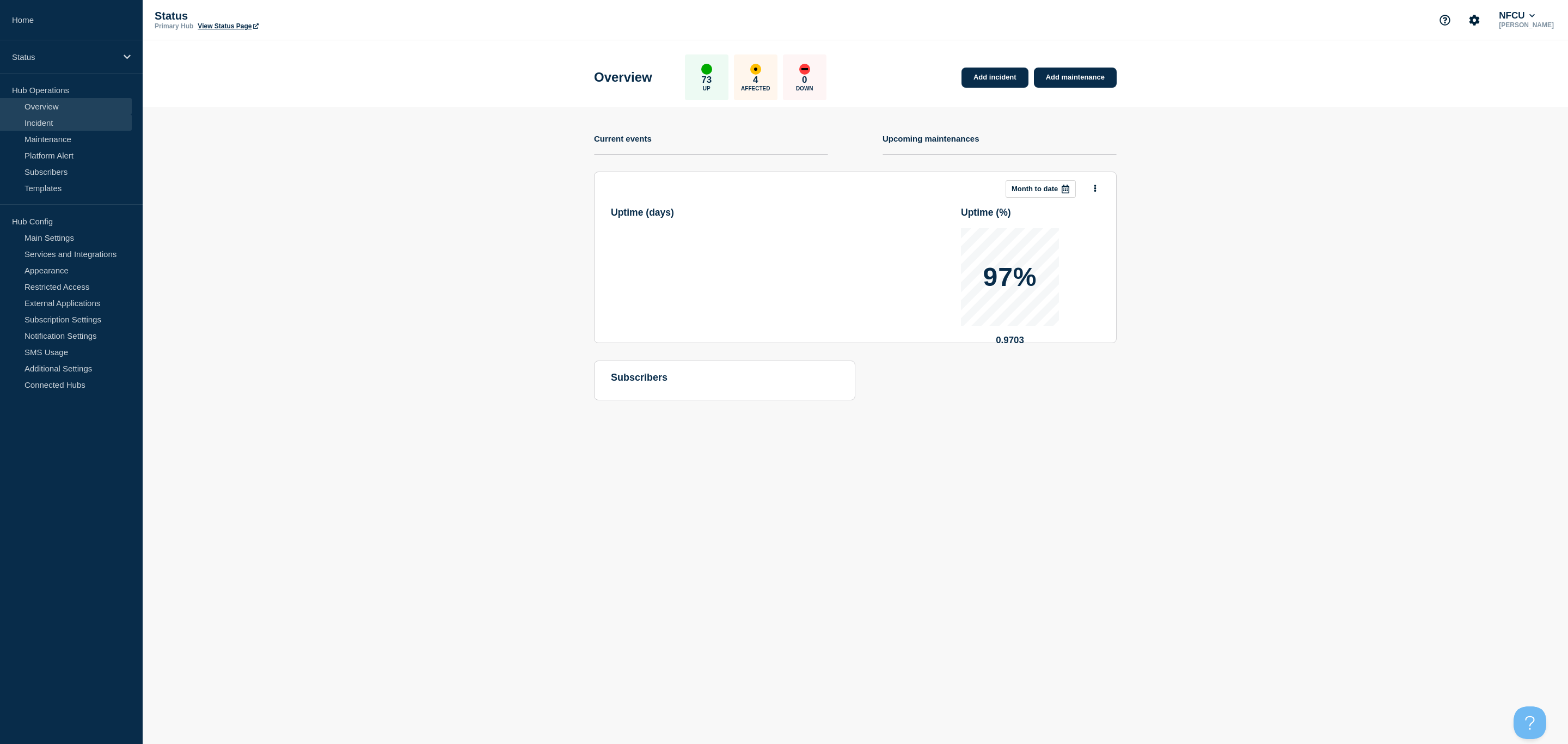
click at [46, 116] on link "Incident" at bounding box center [66, 123] width 132 height 17
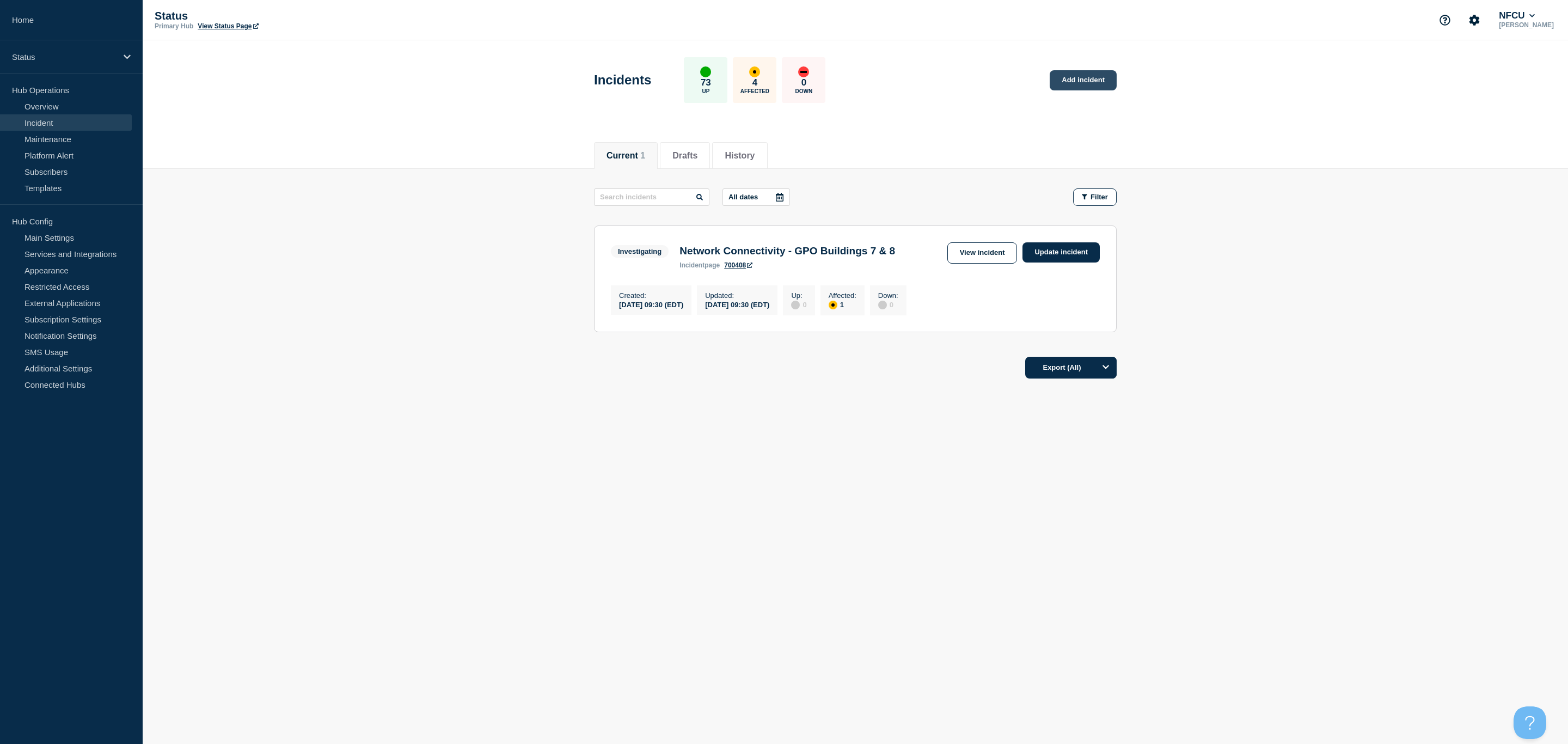
click at [1088, 79] on link "Add incident" at bounding box center [1083, 81] width 67 height 20
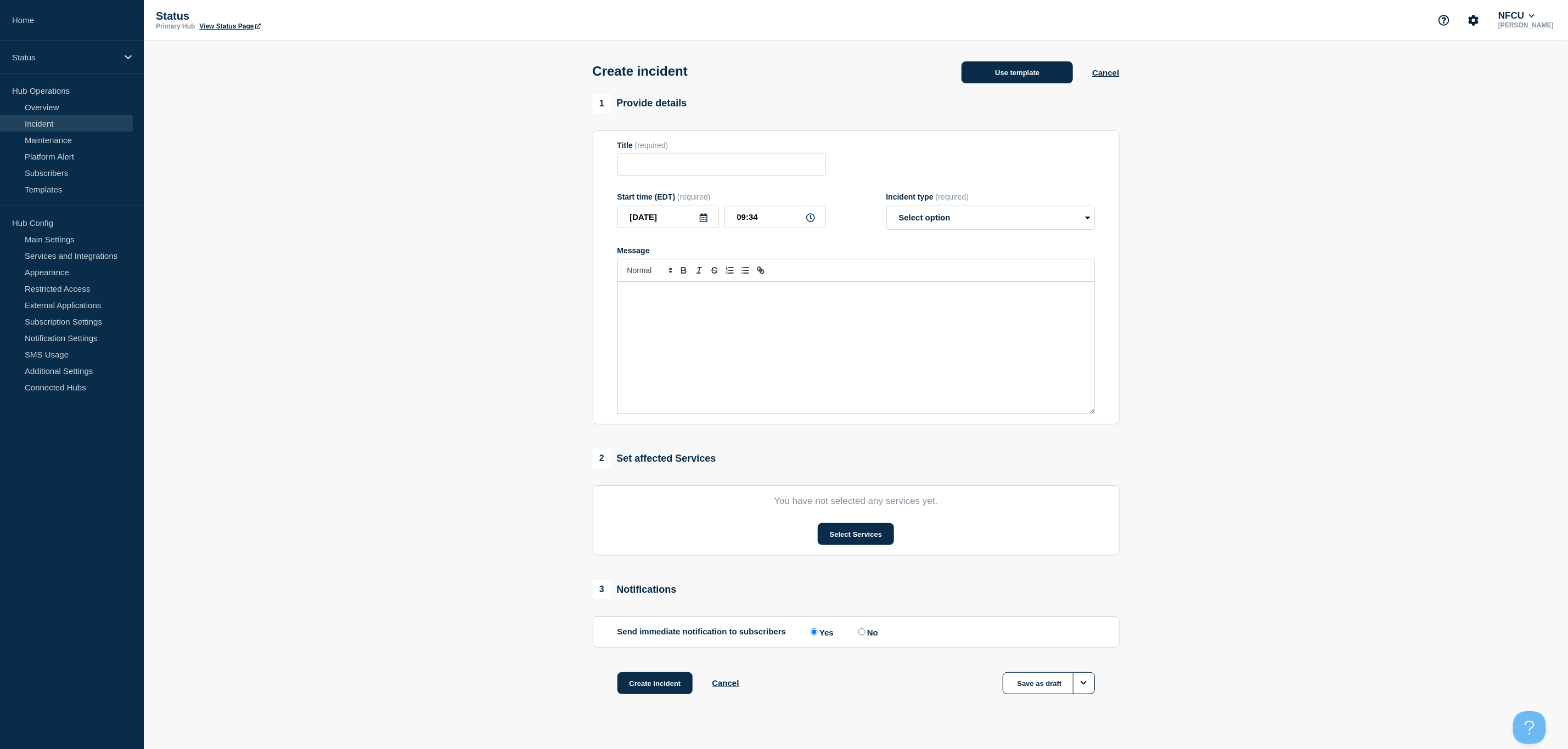
click at [1009, 76] on button "Use template" at bounding box center [1016, 73] width 112 height 22
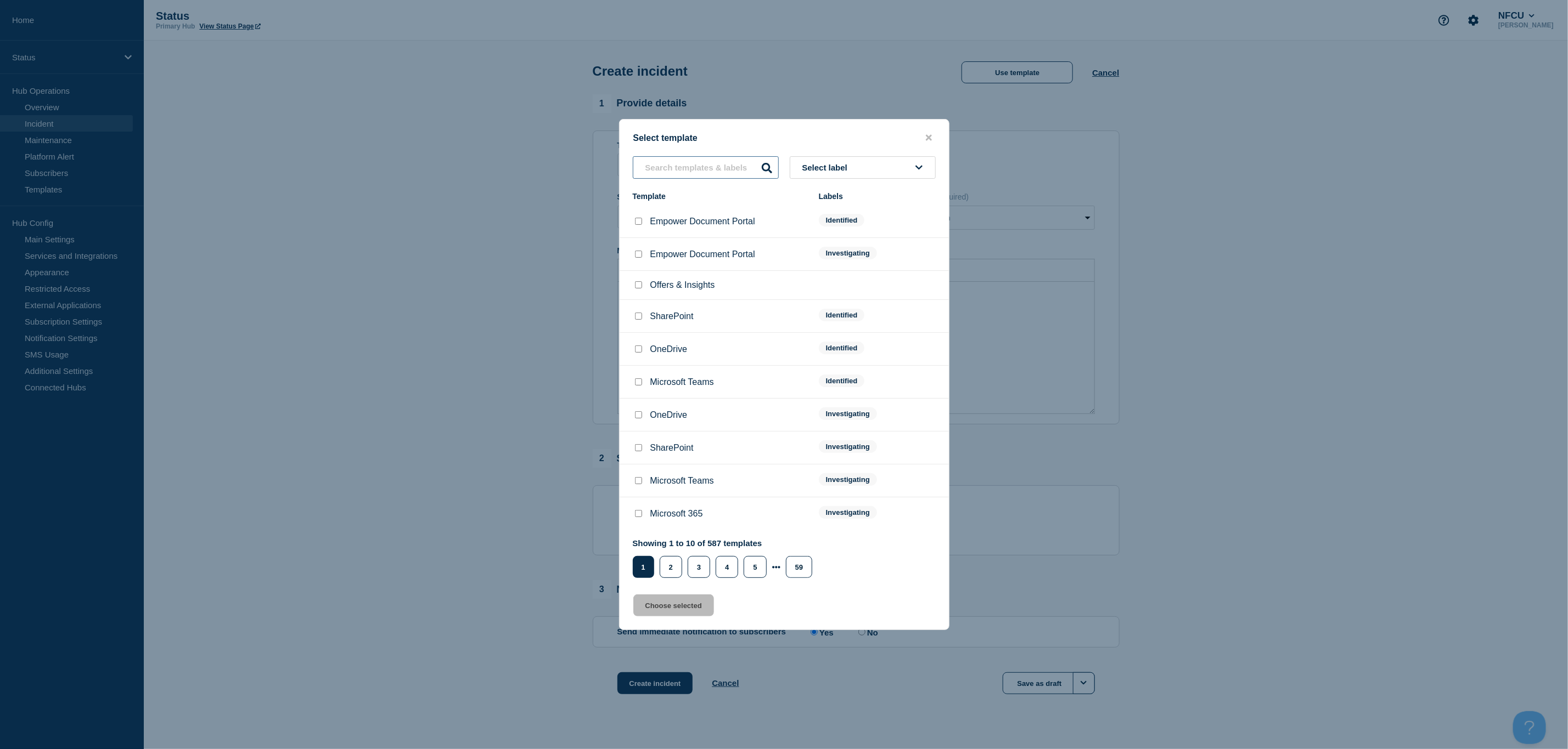
click at [710, 170] on input "text" at bounding box center [706, 167] width 146 height 22
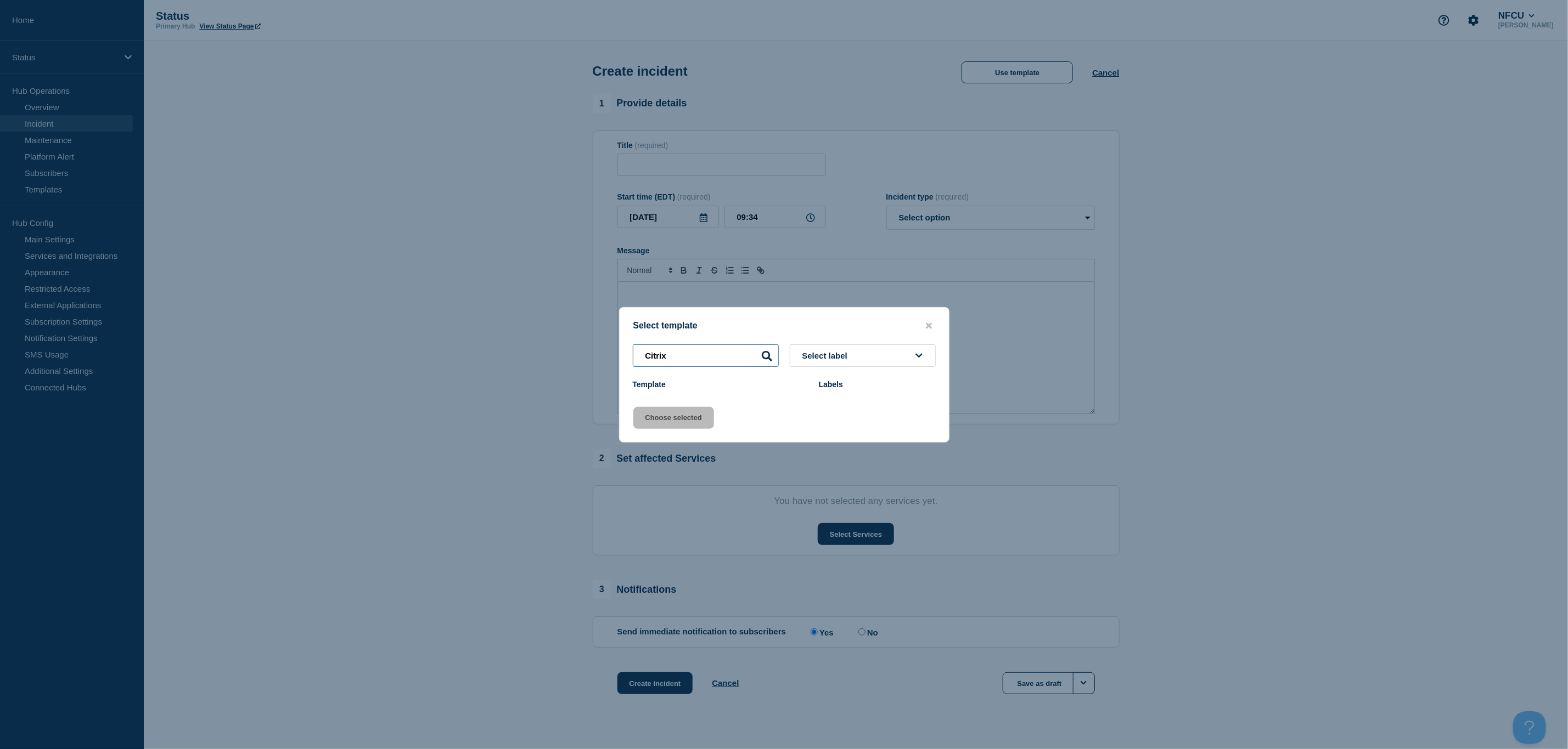
drag, startPoint x: 672, startPoint y: 349, endPoint x: 590, endPoint y: 351, distance: 82.0
click at [590, 351] on div "Select template Citrix Select label Template Labels Choose selected" at bounding box center [784, 374] width 1568 height 749
type input "Citrix"
click at [930, 322] on icon "close button" at bounding box center [929, 325] width 6 height 6
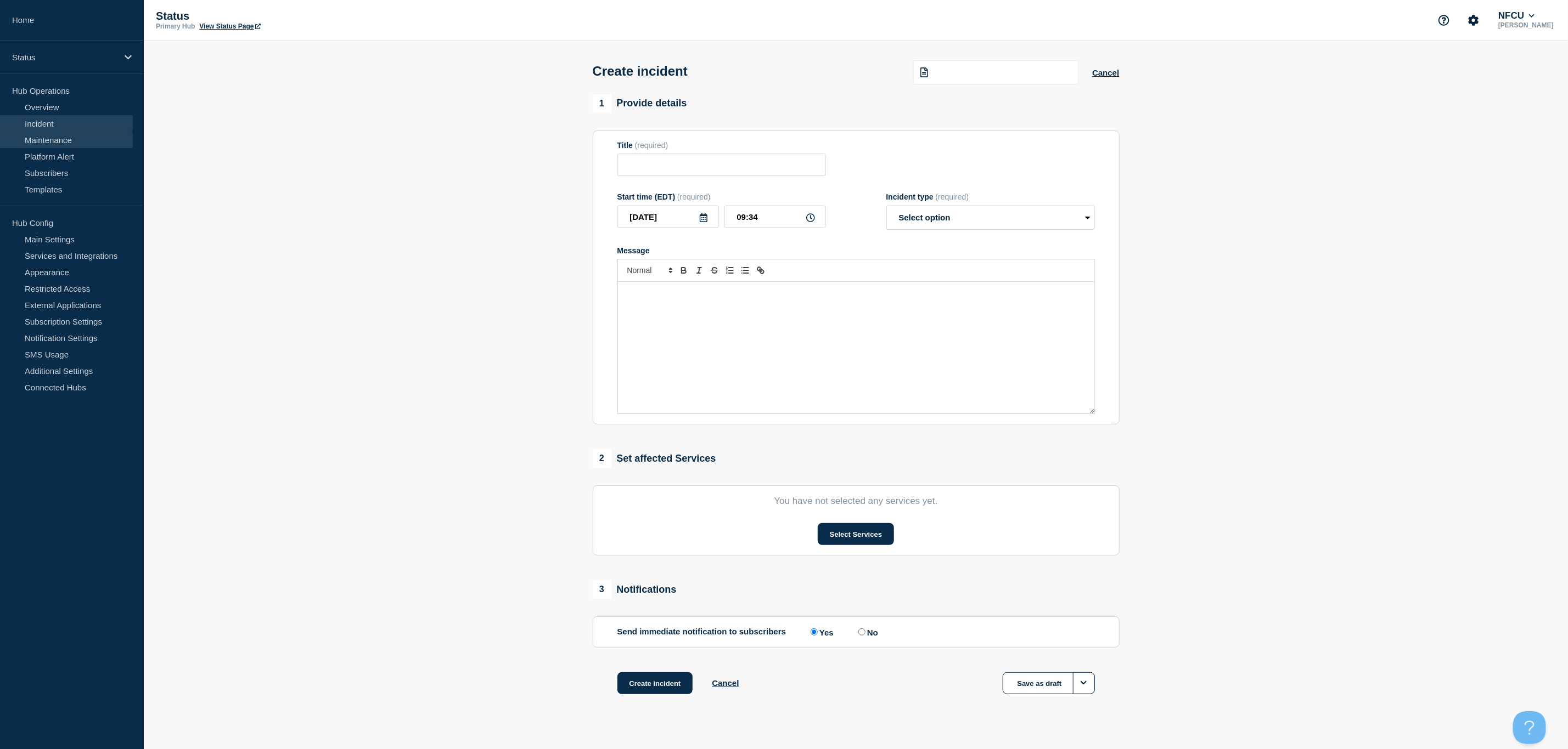
click at [50, 139] on link "Maintenance" at bounding box center [67, 140] width 133 height 17
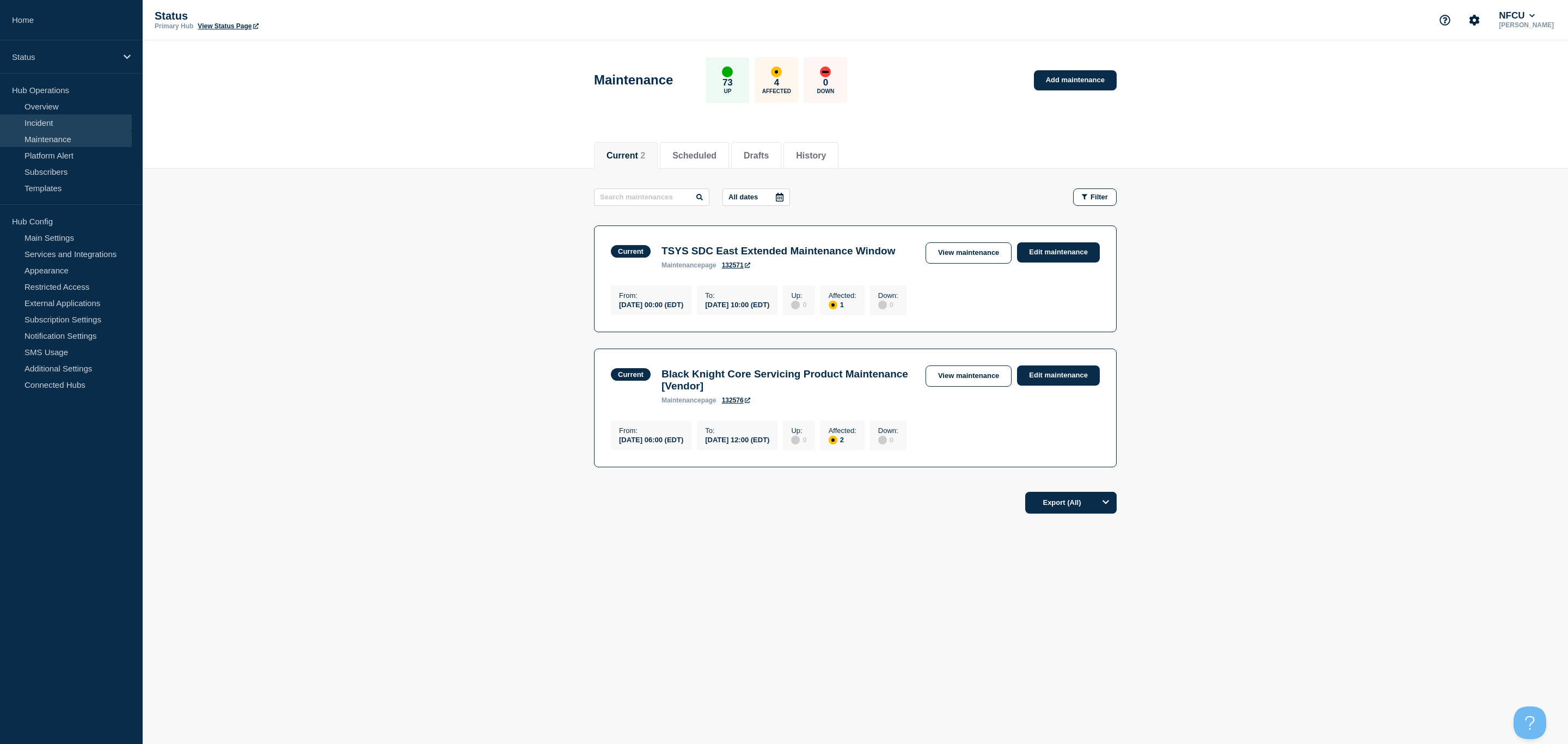
click at [48, 123] on link "Incident" at bounding box center [66, 123] width 132 height 17
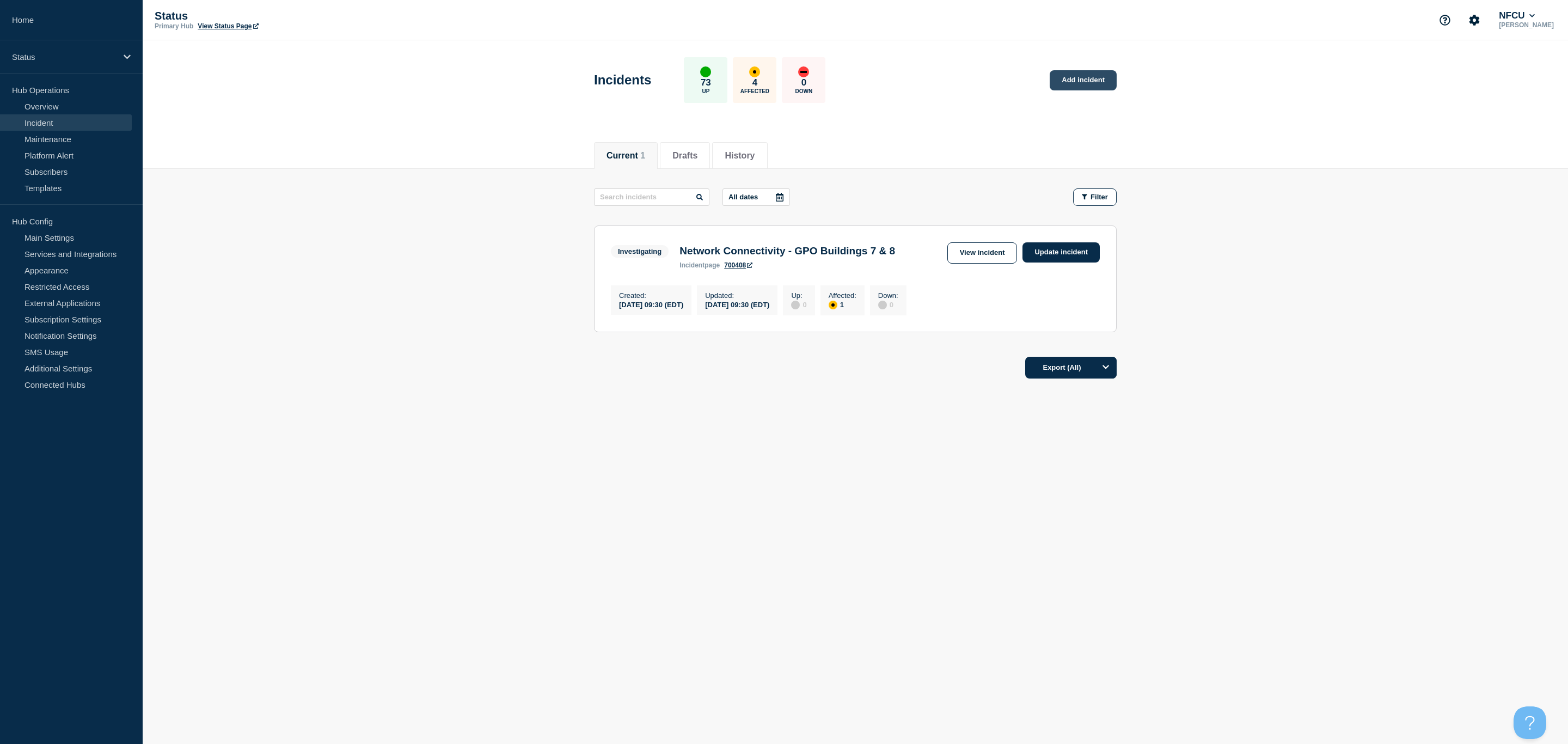
click at [1061, 82] on link "Add incident" at bounding box center [1083, 81] width 67 height 20
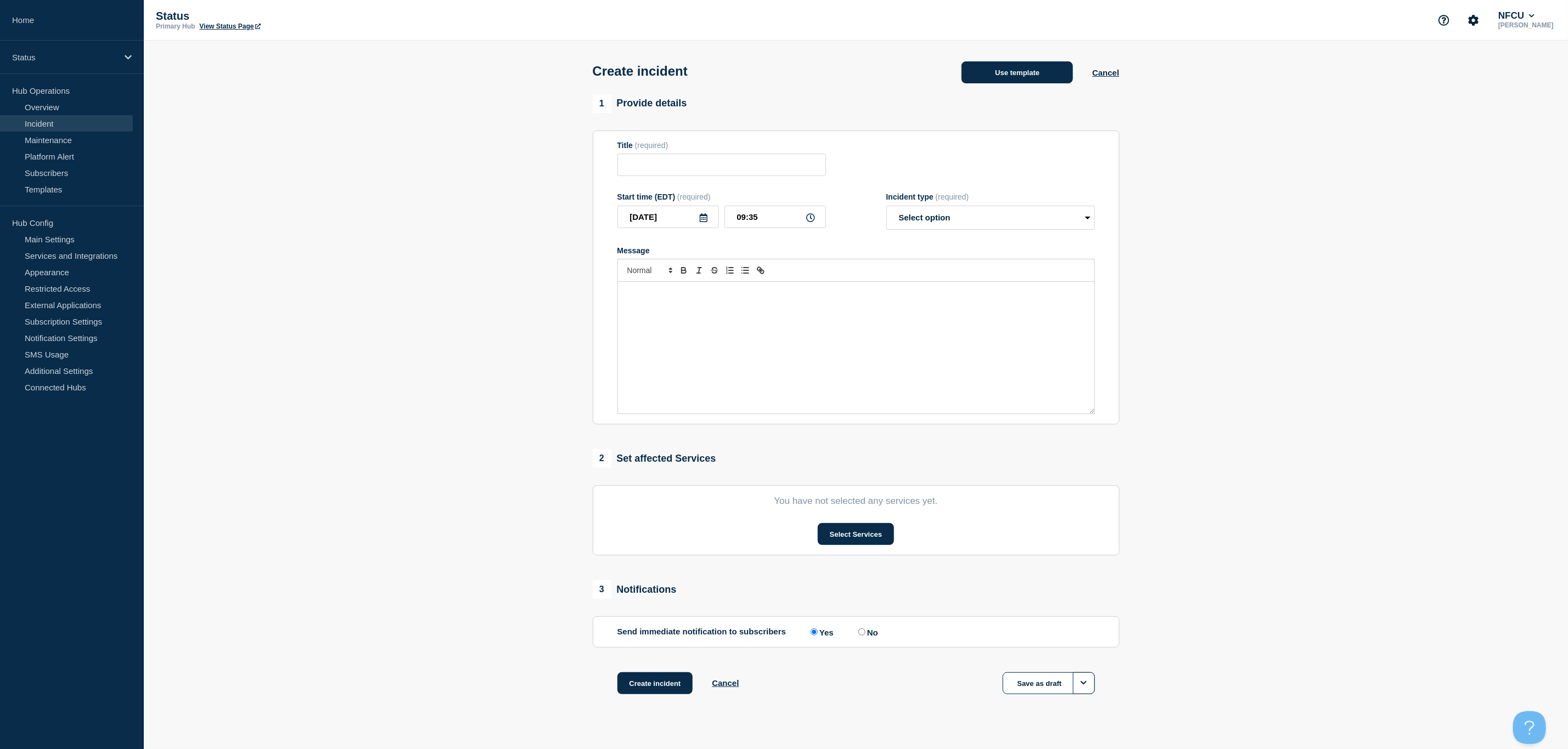
click at [1028, 74] on button "Use template" at bounding box center [1016, 73] width 112 height 22
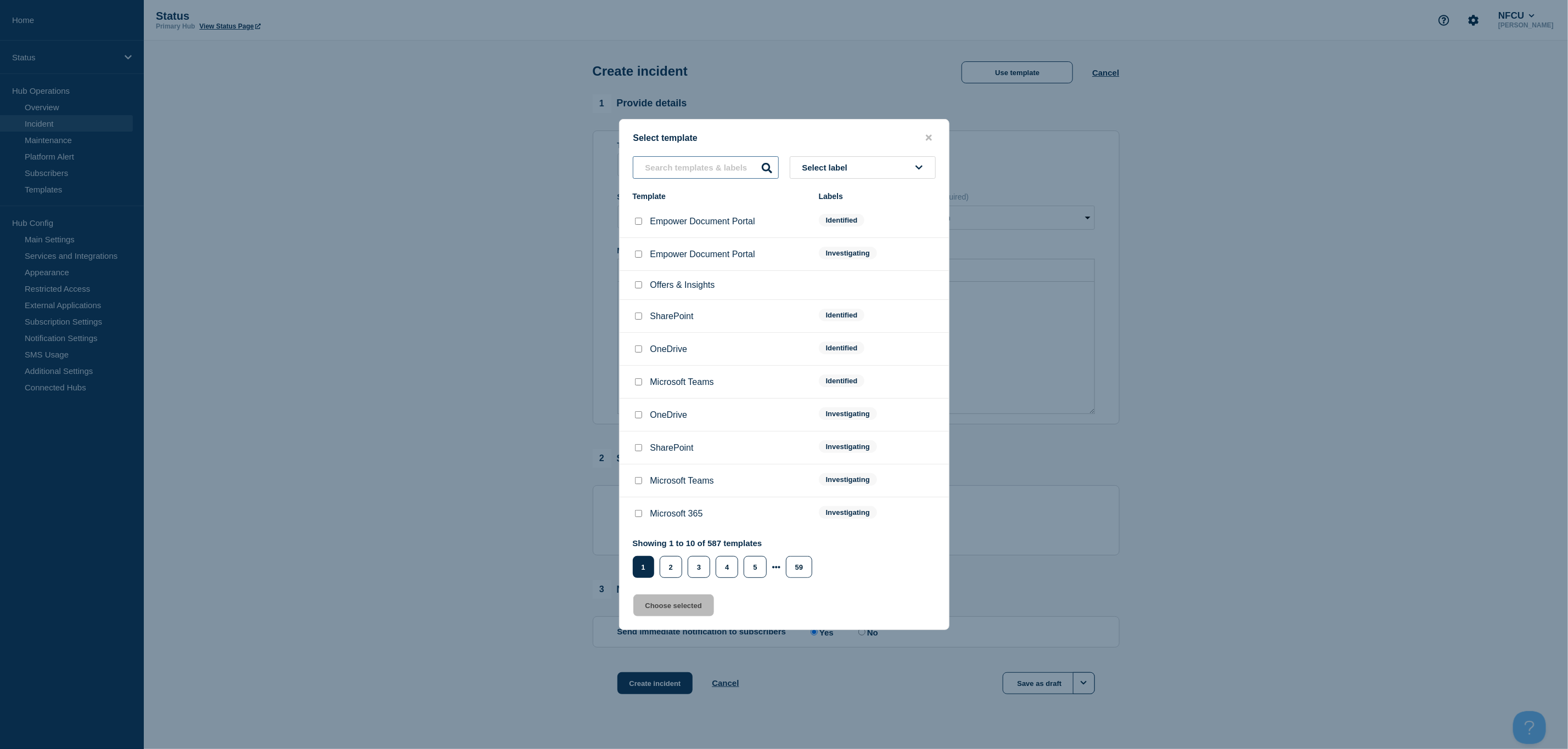
click at [695, 162] on input "text" at bounding box center [706, 167] width 146 height 22
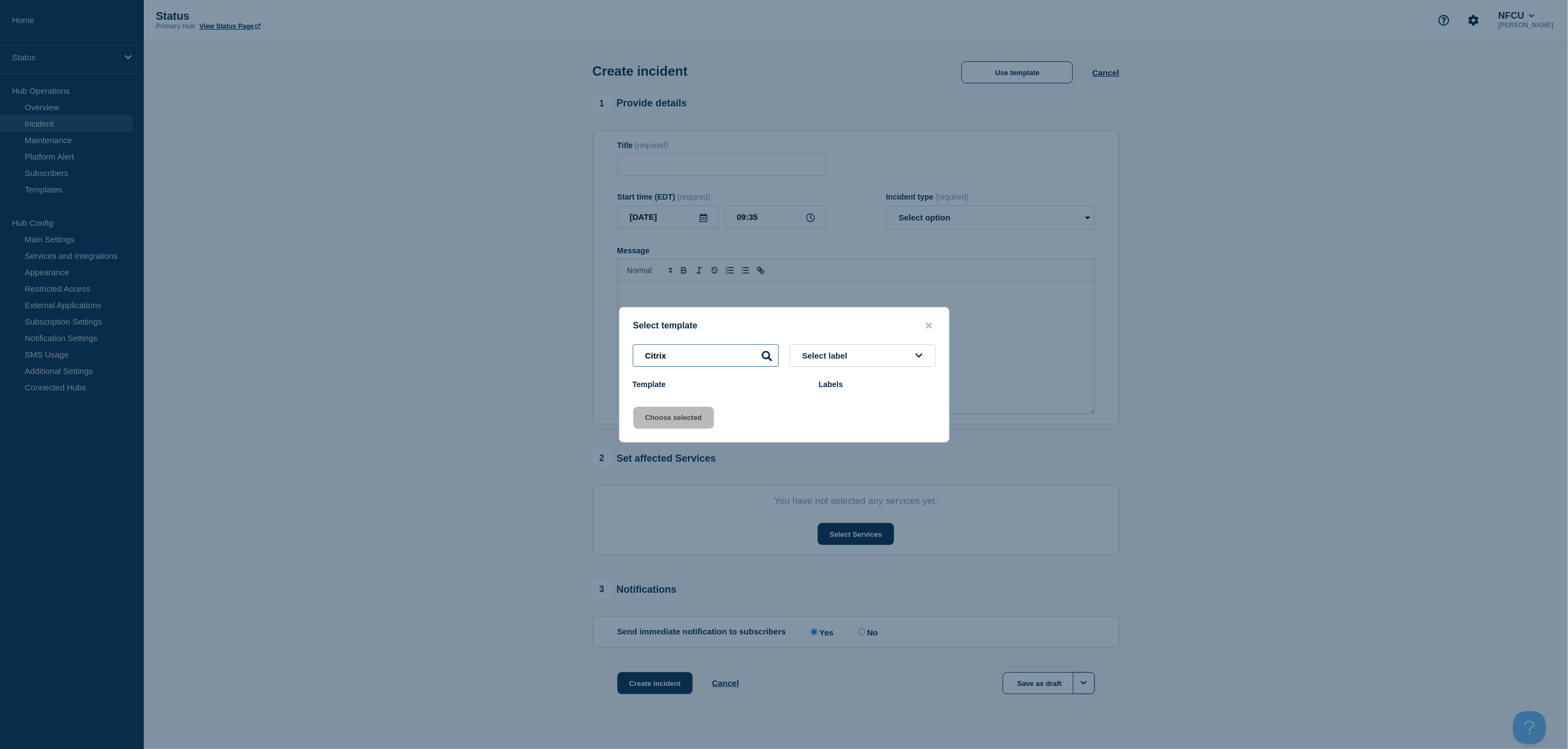
drag, startPoint x: 710, startPoint y: 356, endPoint x: 593, endPoint y: 350, distance: 117.2
click at [593, 350] on div "Select template Citrix Select label Template Labels Choose selected" at bounding box center [784, 374] width 1568 height 749
type input "VDI"
drag, startPoint x: 698, startPoint y: 358, endPoint x: 612, endPoint y: 357, distance: 86.0
click at [612, 357] on div "Select template VDI Select label Template Labels Choose selected" at bounding box center [784, 374] width 1568 height 749
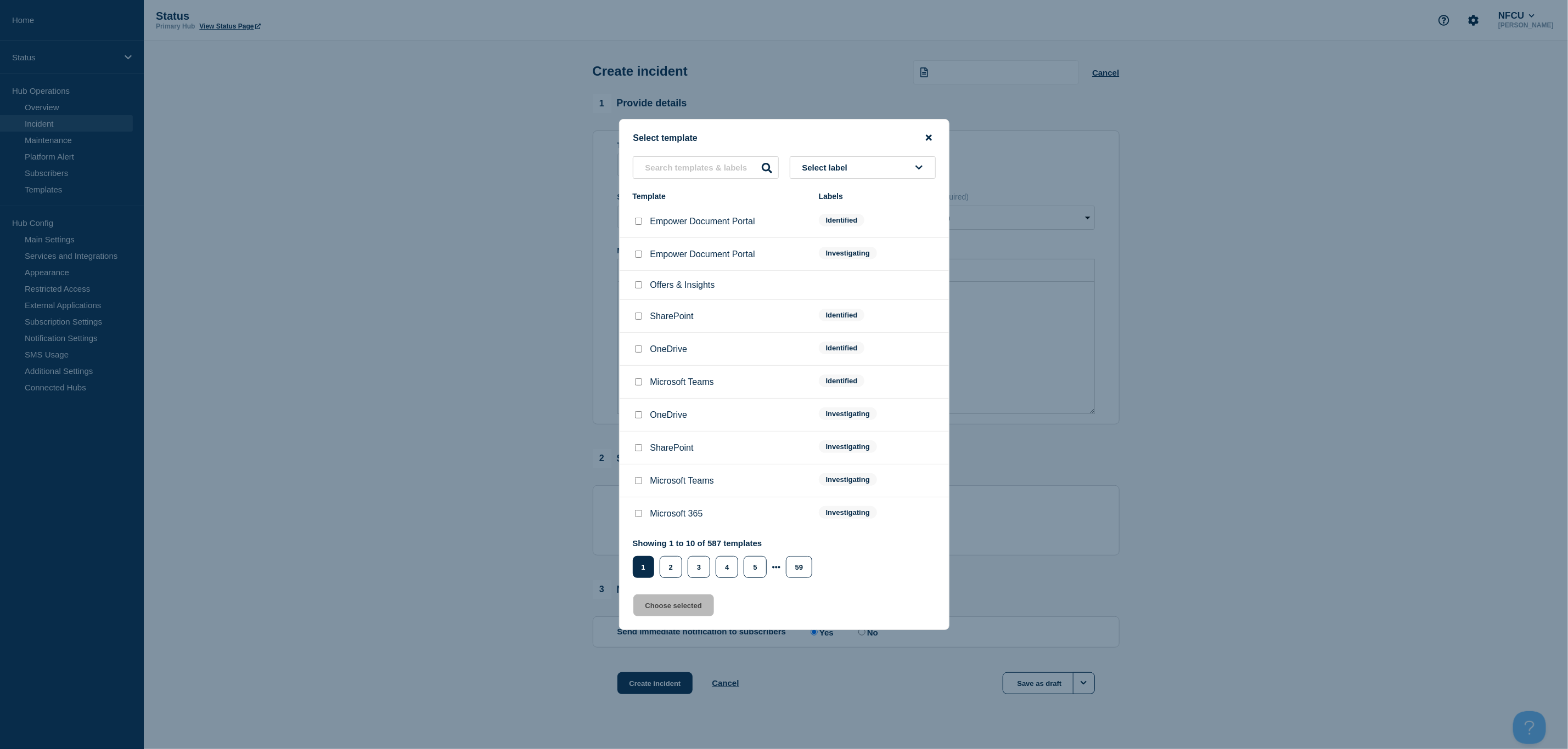
click at [926, 133] on icon "close button" at bounding box center [929, 138] width 6 height 9
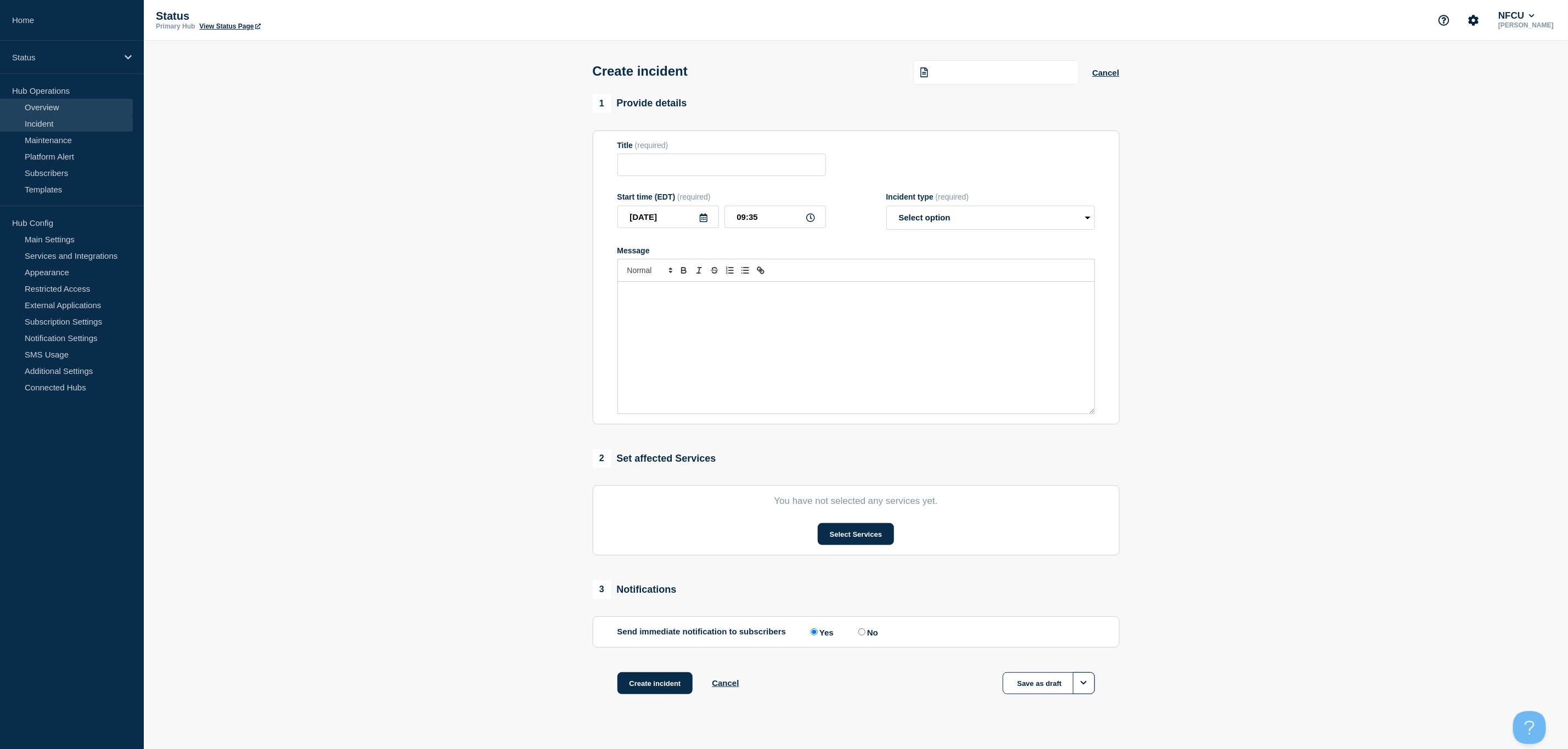
click at [44, 103] on link "Overview" at bounding box center [67, 107] width 133 height 17
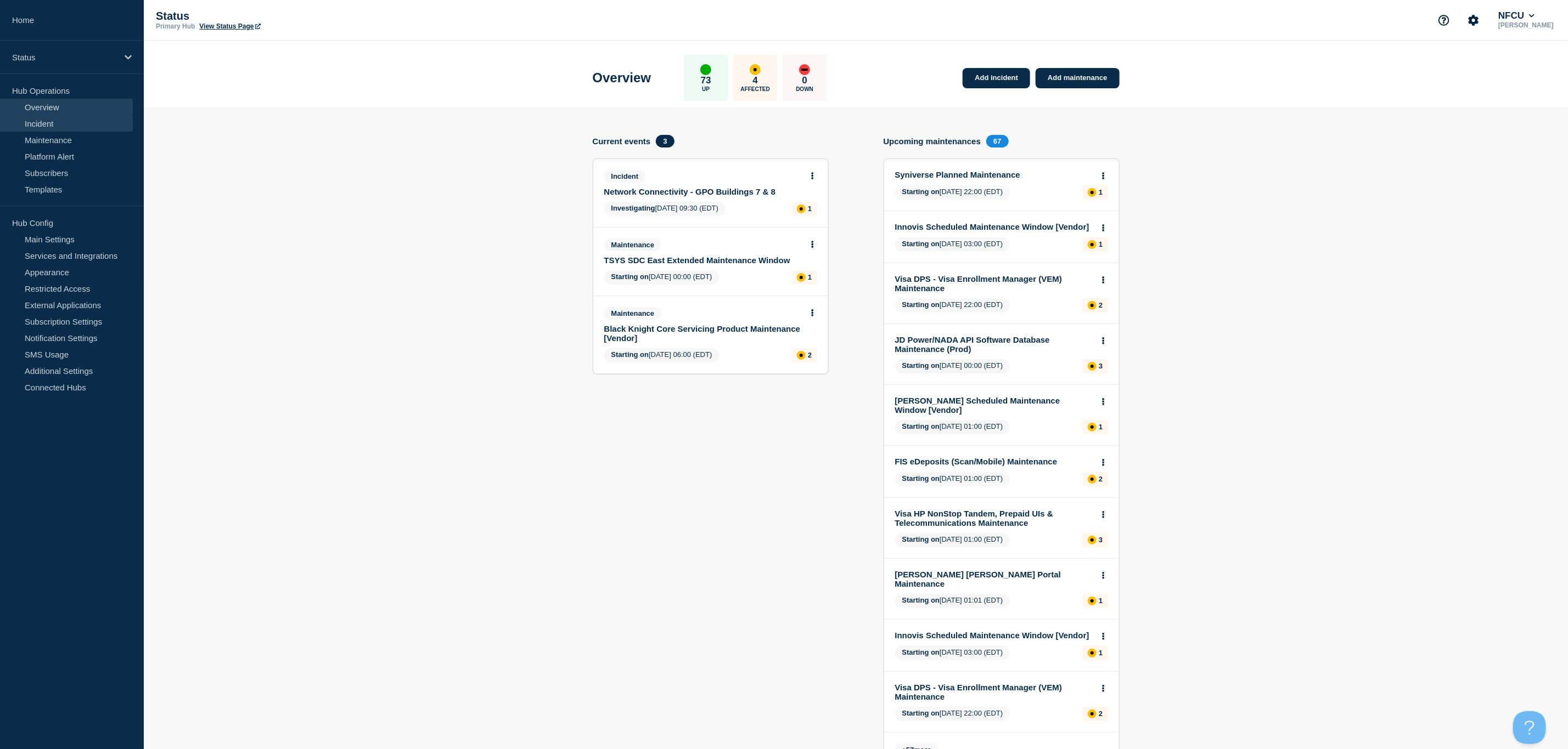
click at [40, 117] on link "Incident" at bounding box center [67, 124] width 133 height 17
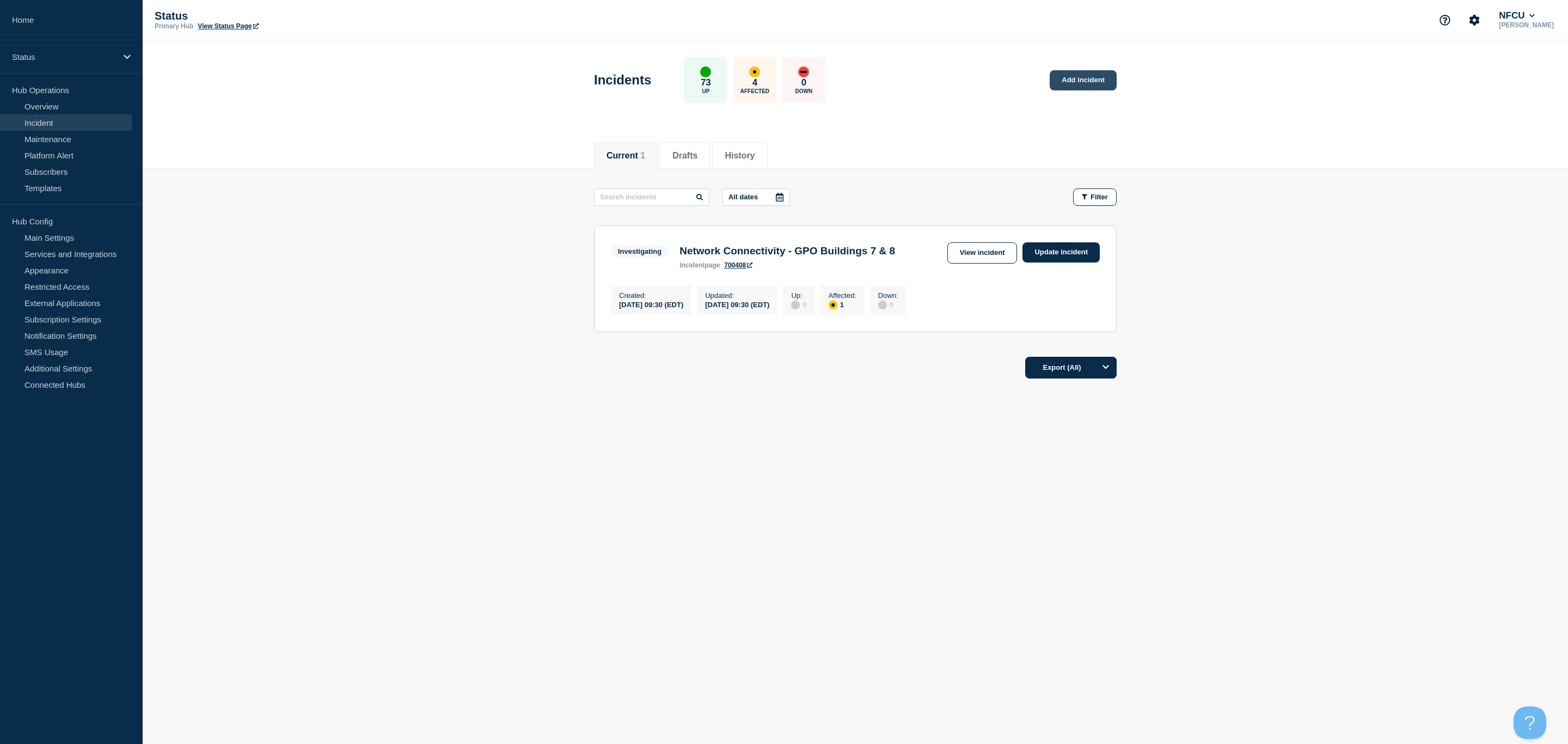
click at [1078, 81] on link "Add incident" at bounding box center [1083, 81] width 67 height 20
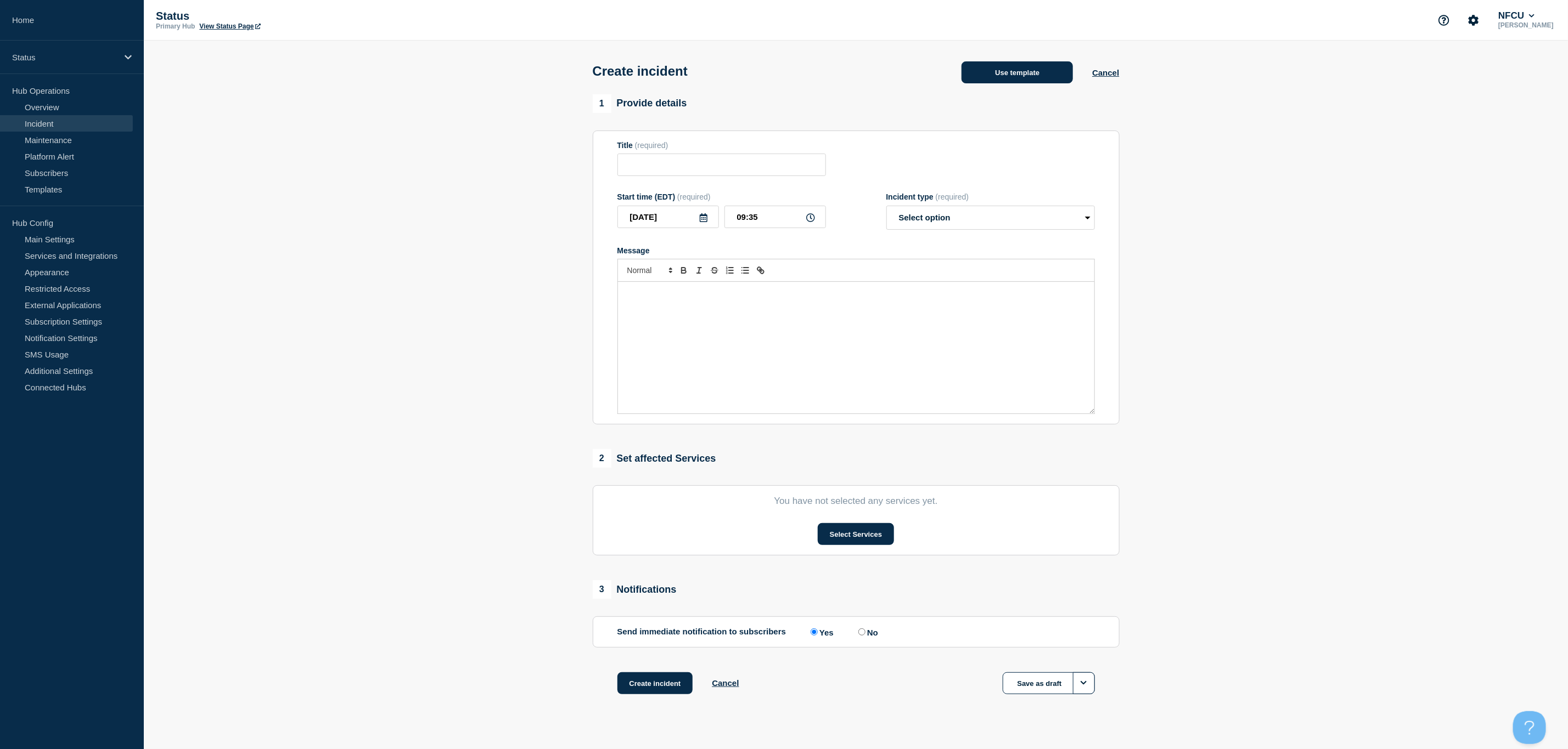
click at [1009, 78] on button "Use template" at bounding box center [1016, 73] width 112 height 22
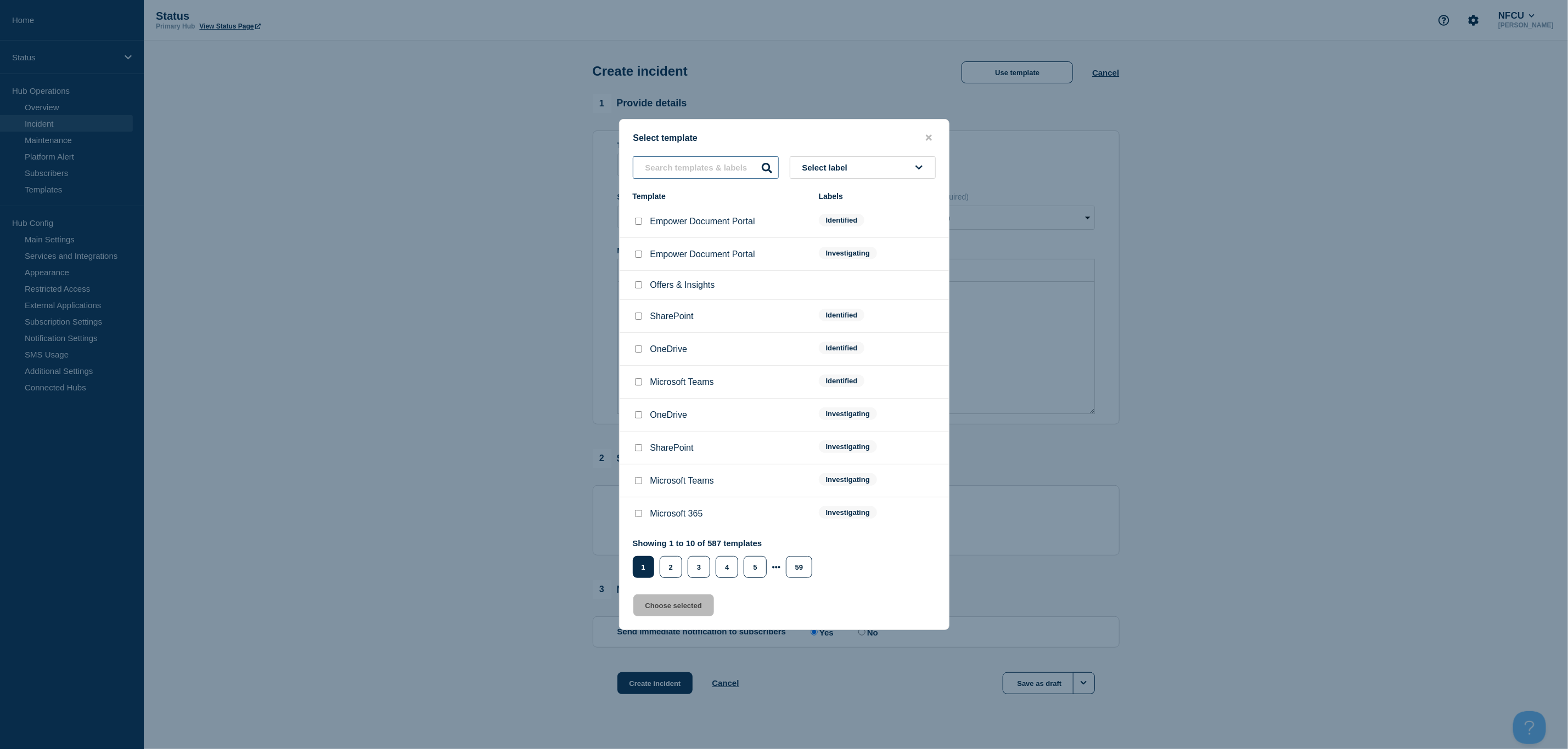
click at [726, 162] on input "text" at bounding box center [706, 167] width 146 height 22
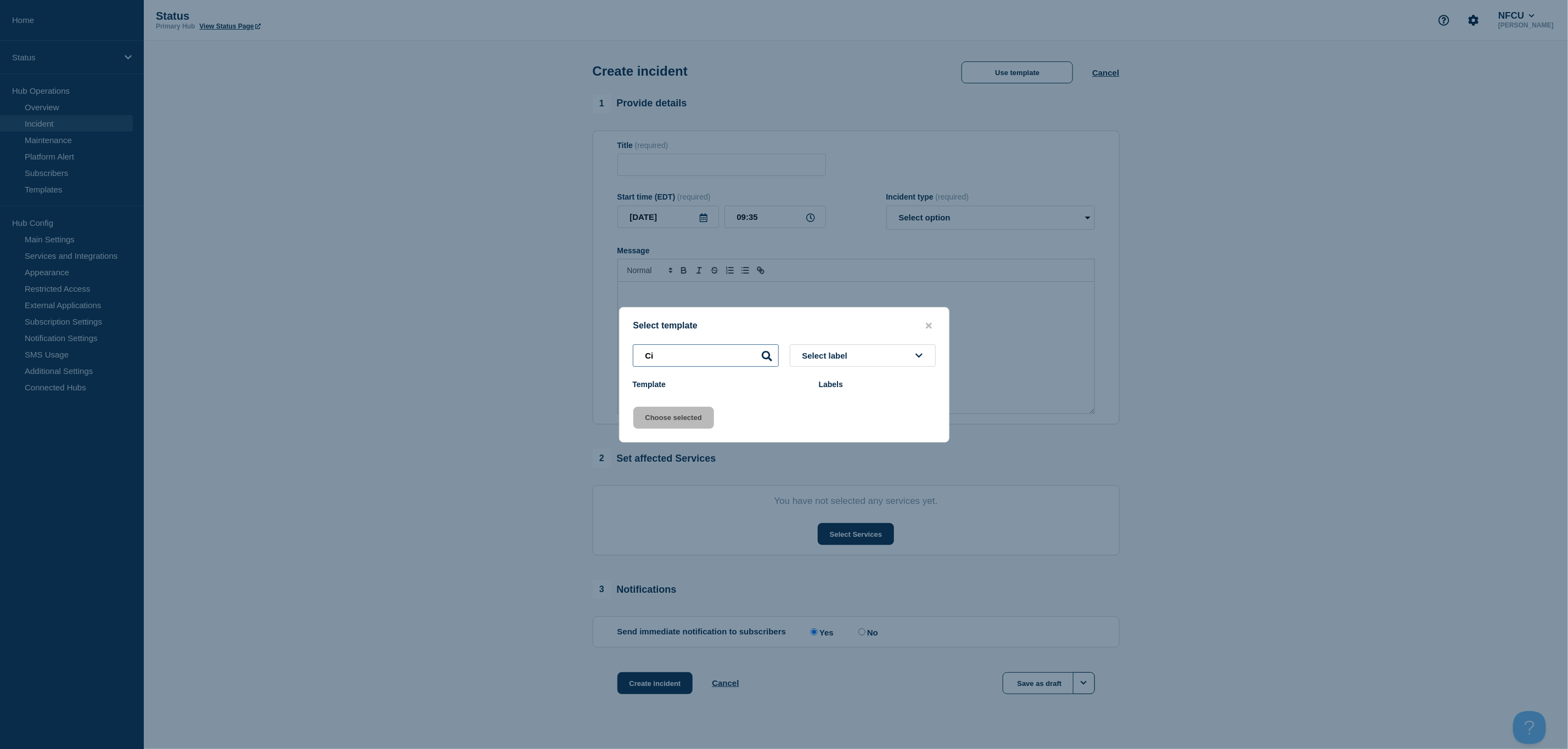
type input "C"
type input "V"
type input "Window"
click at [931, 323] on button "close button" at bounding box center [929, 325] width 13 height 10
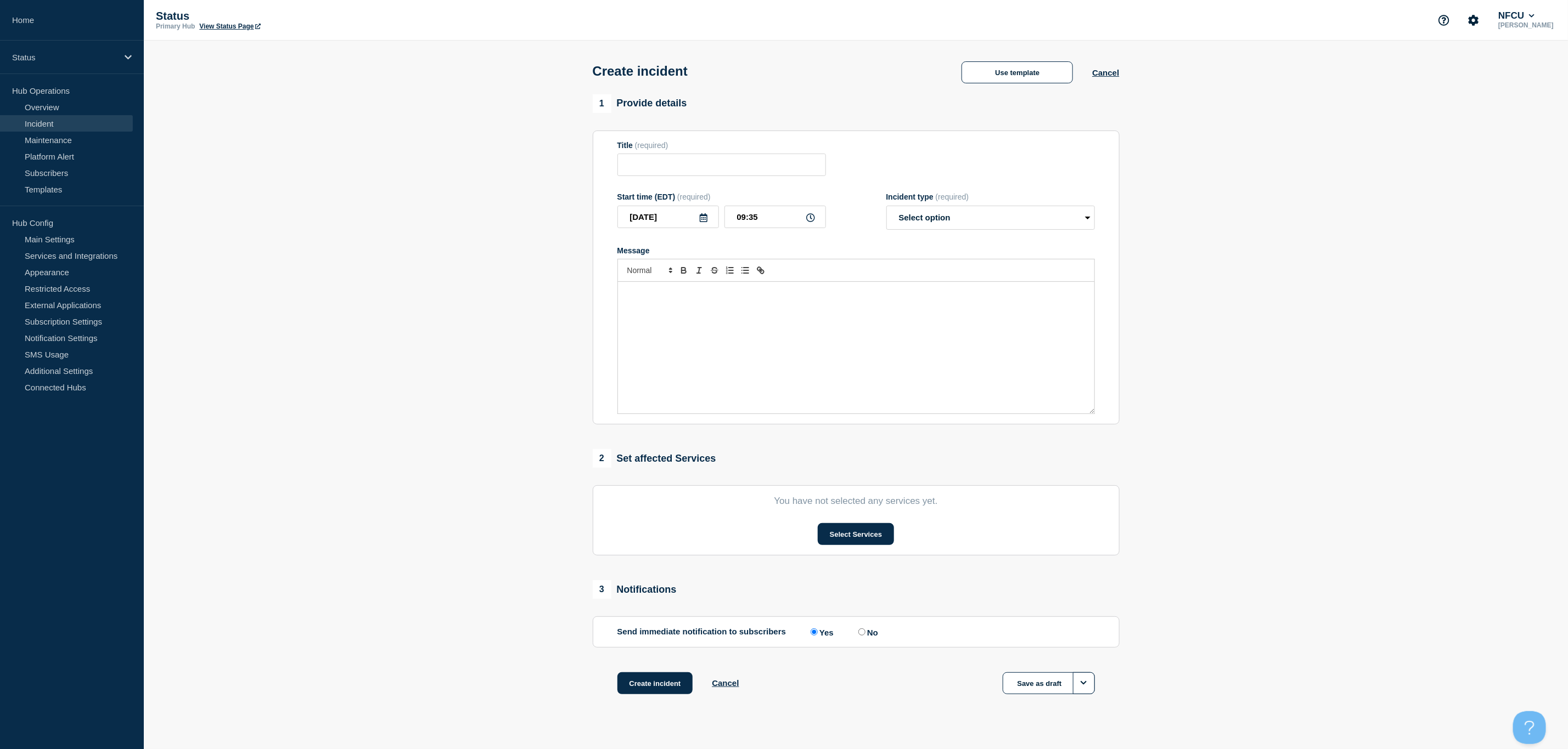
click at [926, 328] on div "Message" at bounding box center [856, 347] width 476 height 132
click at [49, 105] on link "Overview" at bounding box center [67, 107] width 133 height 17
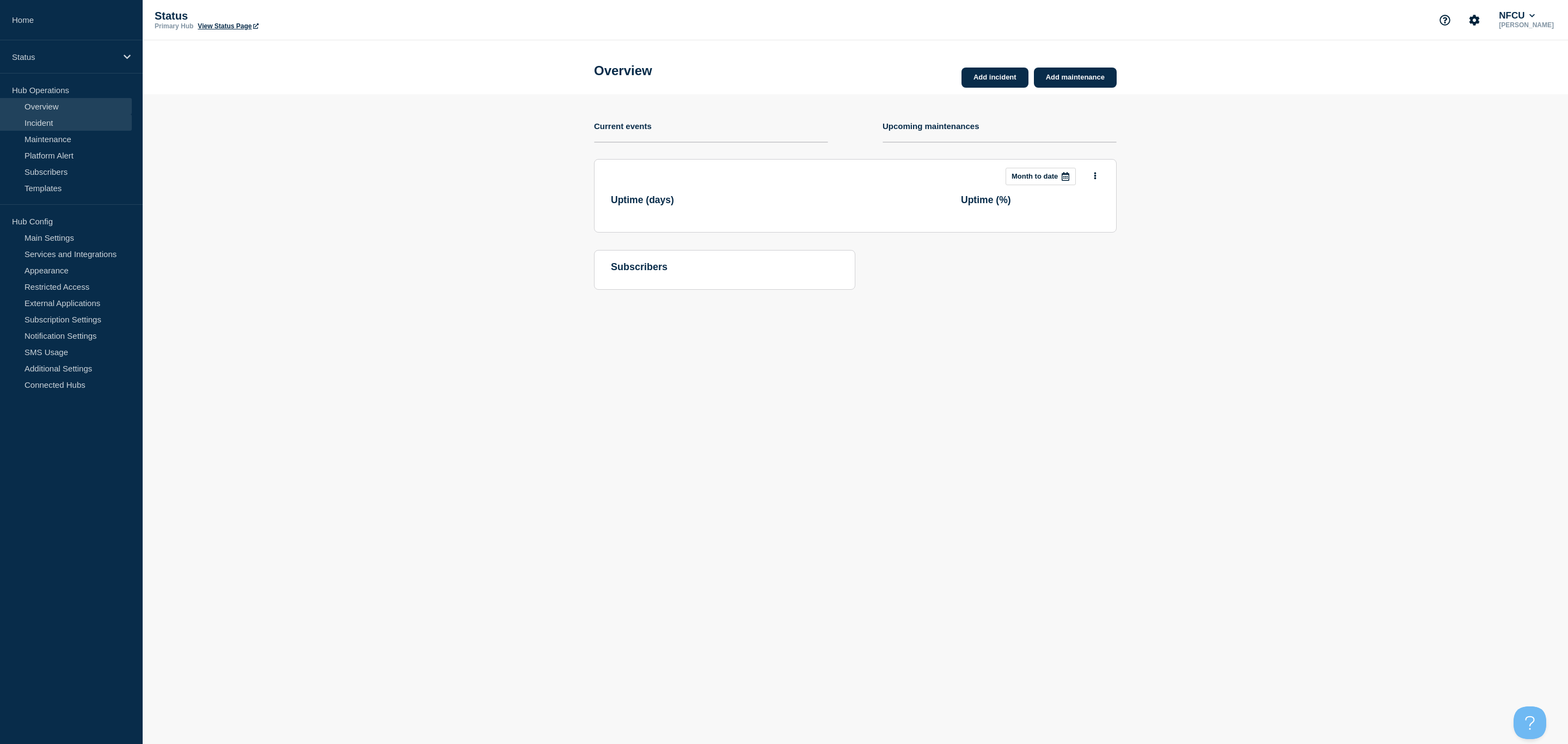
click at [34, 127] on link "Incident" at bounding box center [66, 123] width 132 height 17
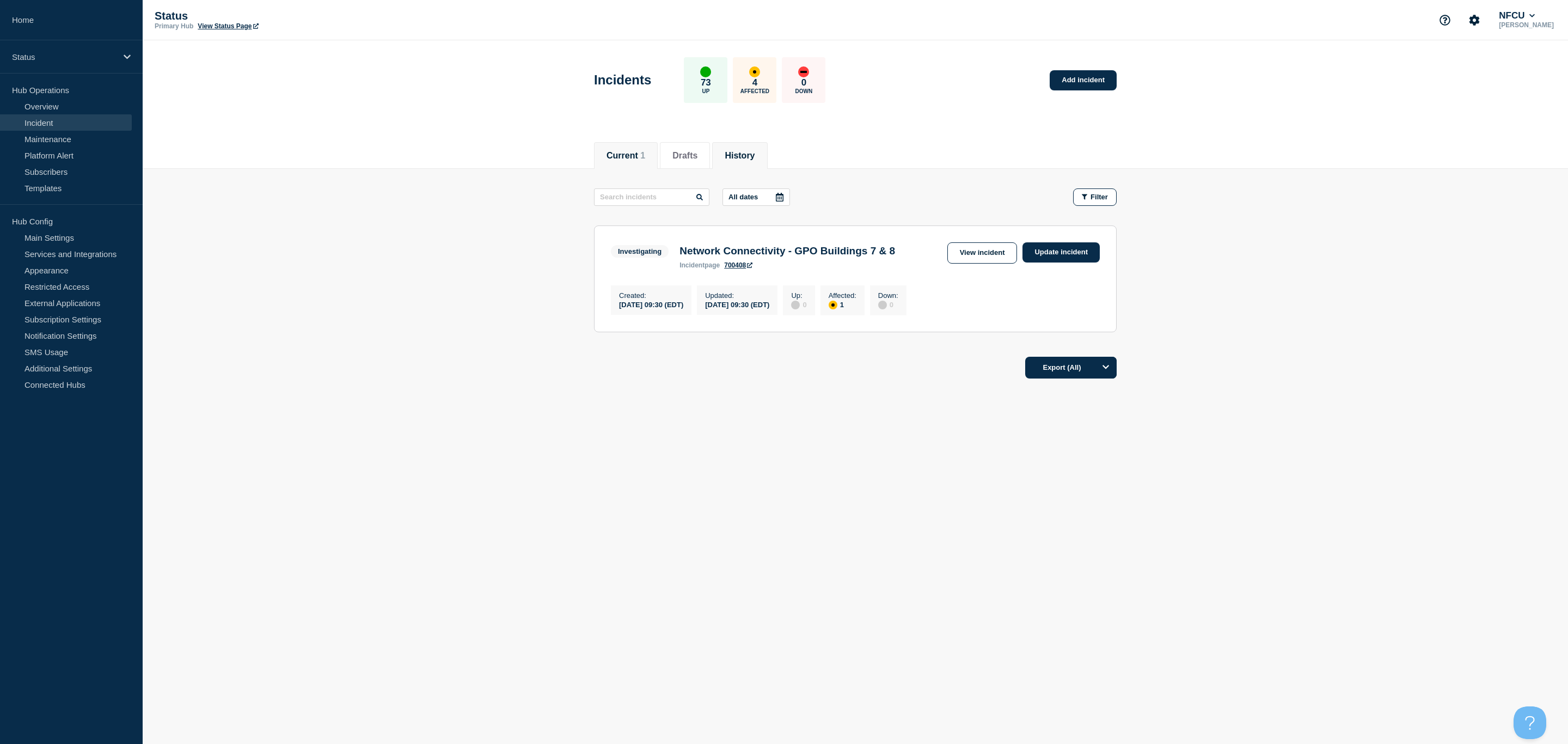
click at [736, 154] on button "History" at bounding box center [739, 155] width 30 height 10
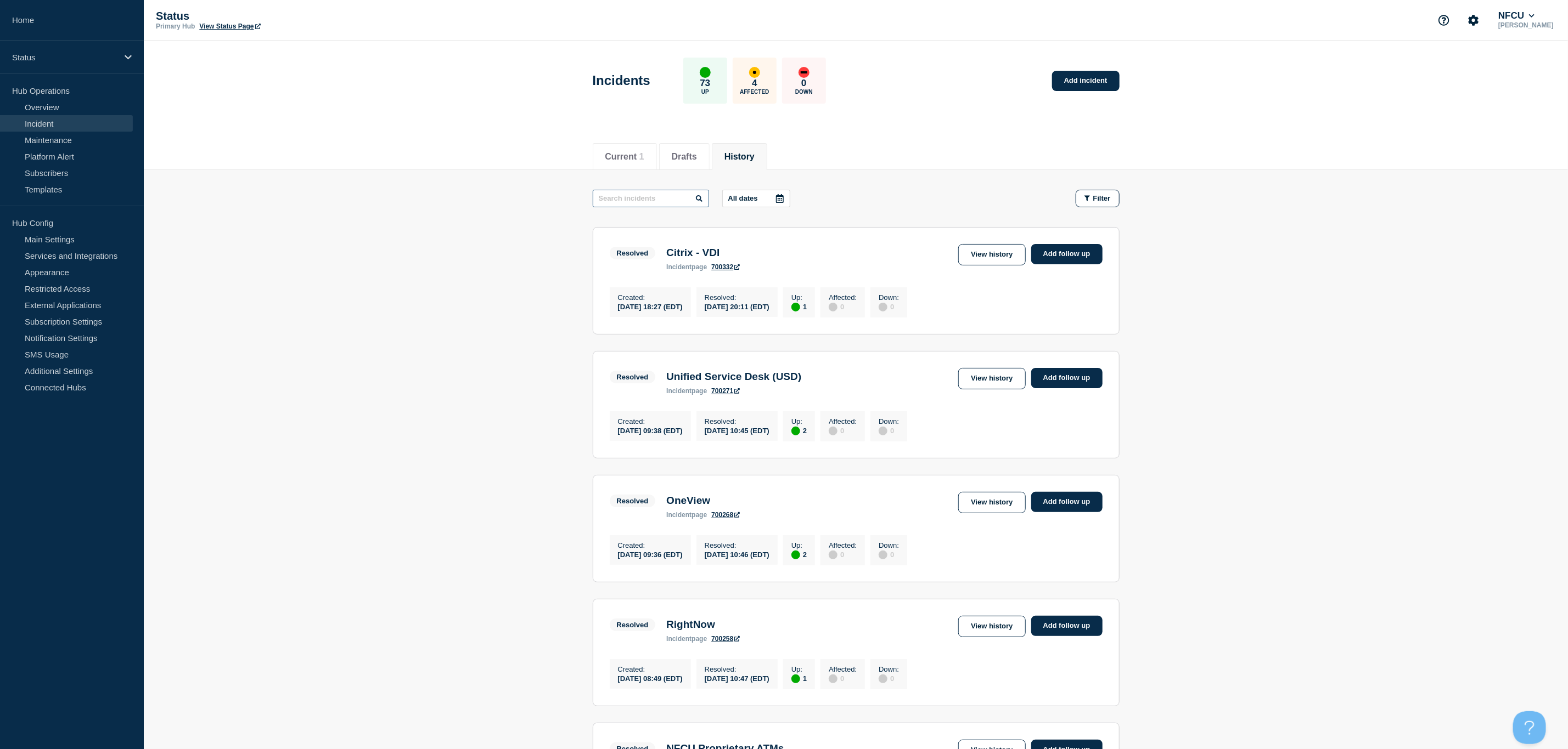
click at [663, 197] on input "text" at bounding box center [650, 198] width 116 height 18
type input "Citri"
click at [978, 383] on link "View history" at bounding box center [991, 378] width 67 height 21
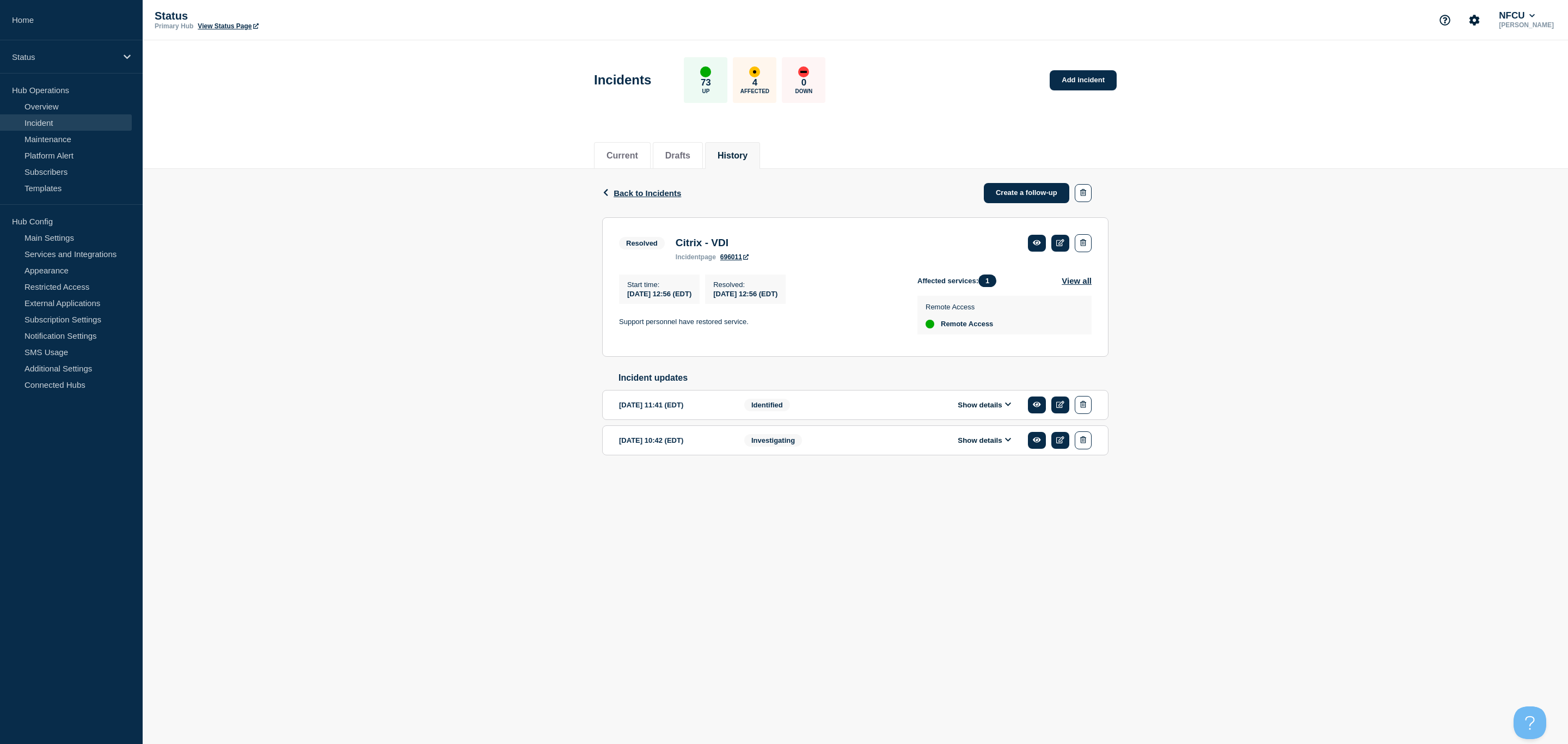
click at [993, 445] on button "Show details" at bounding box center [984, 440] width 60 height 9
drag, startPoint x: 747, startPoint y: 544, endPoint x: 628, endPoint y: 539, distance: 119.1
click at [628, 536] on p "We are investigating a potential issue." at bounding box center [759, 531] width 281 height 10
click at [52, 105] on link "Overview" at bounding box center [66, 106] width 132 height 17
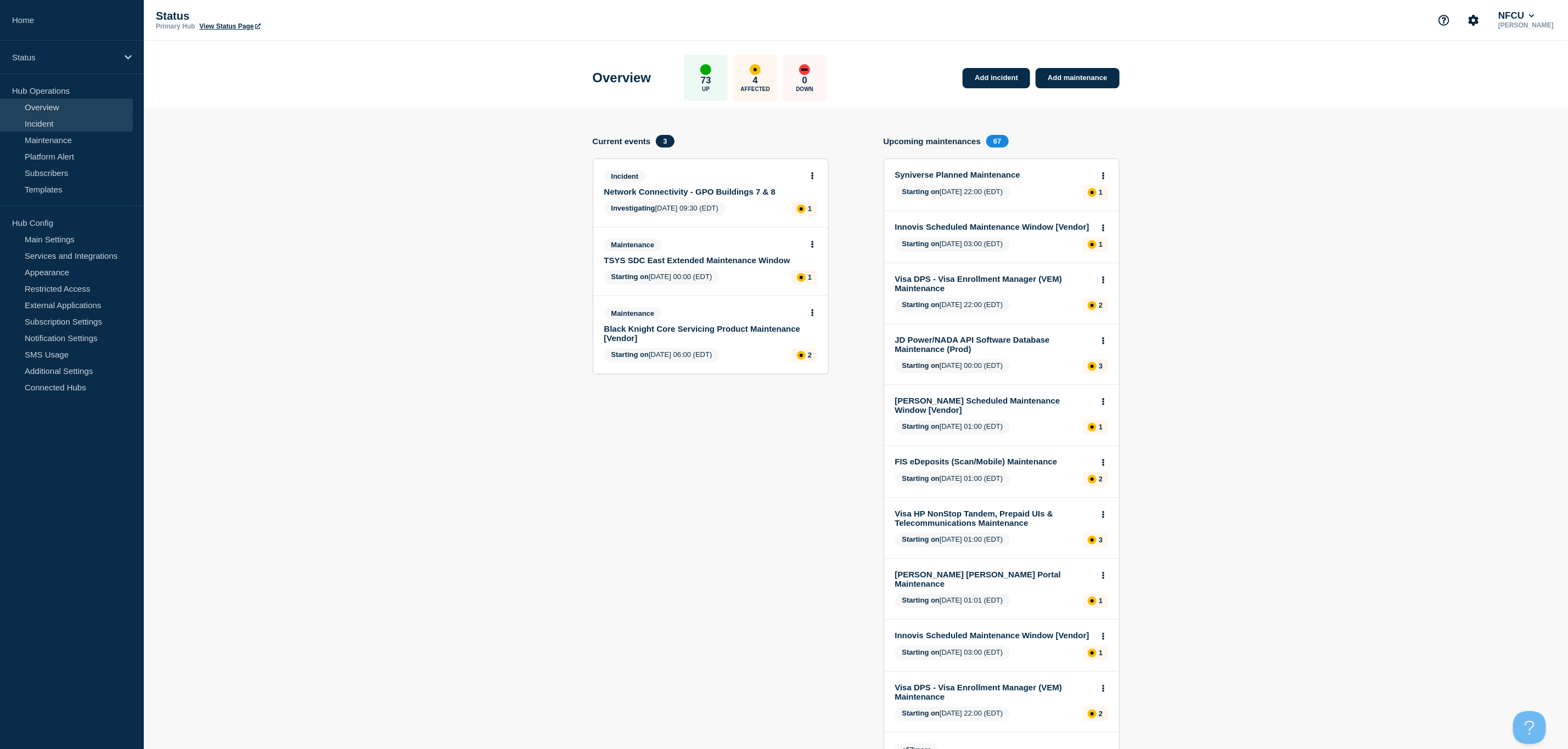
click at [34, 119] on link "Incident" at bounding box center [67, 124] width 133 height 17
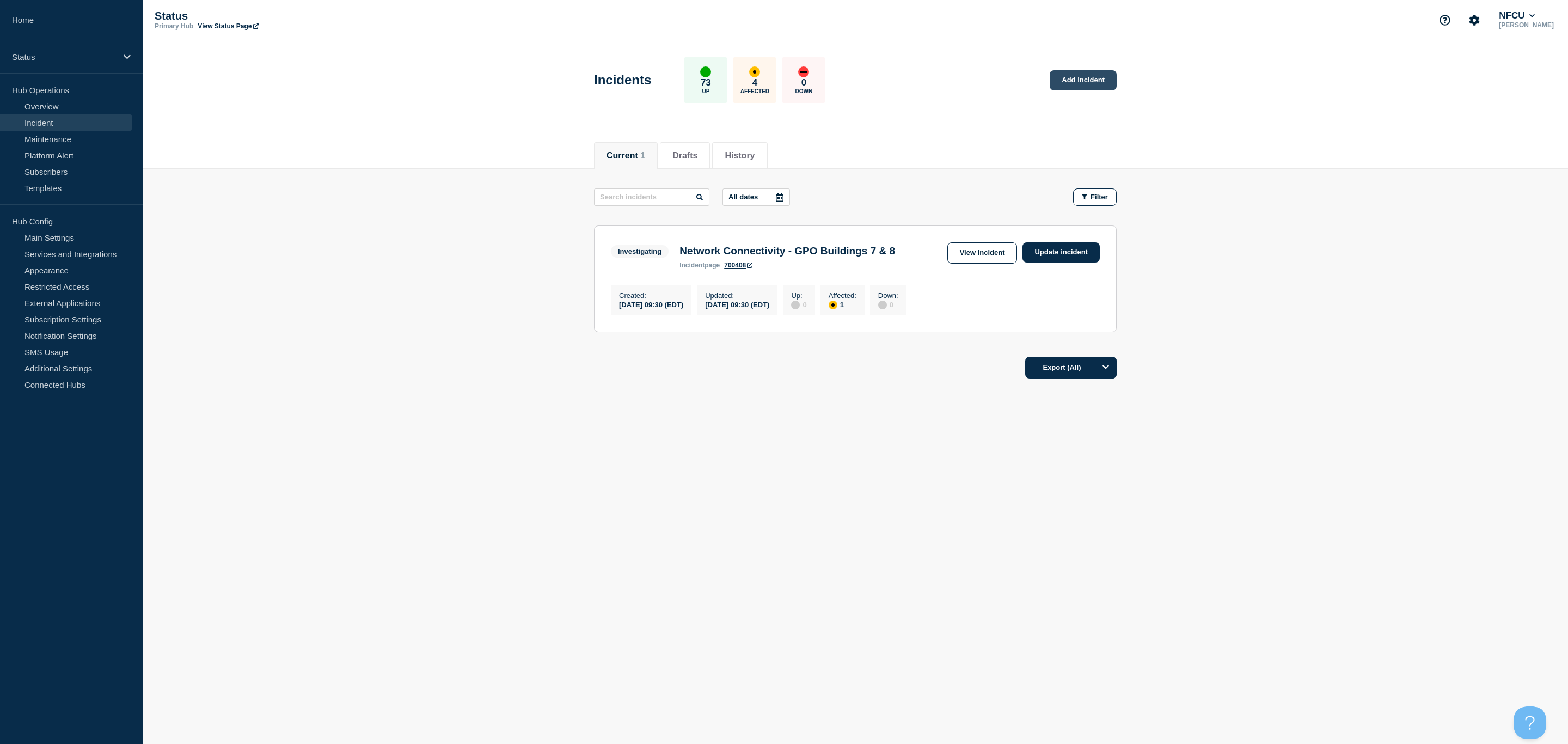
click at [1076, 82] on link "Add incident" at bounding box center [1083, 81] width 67 height 20
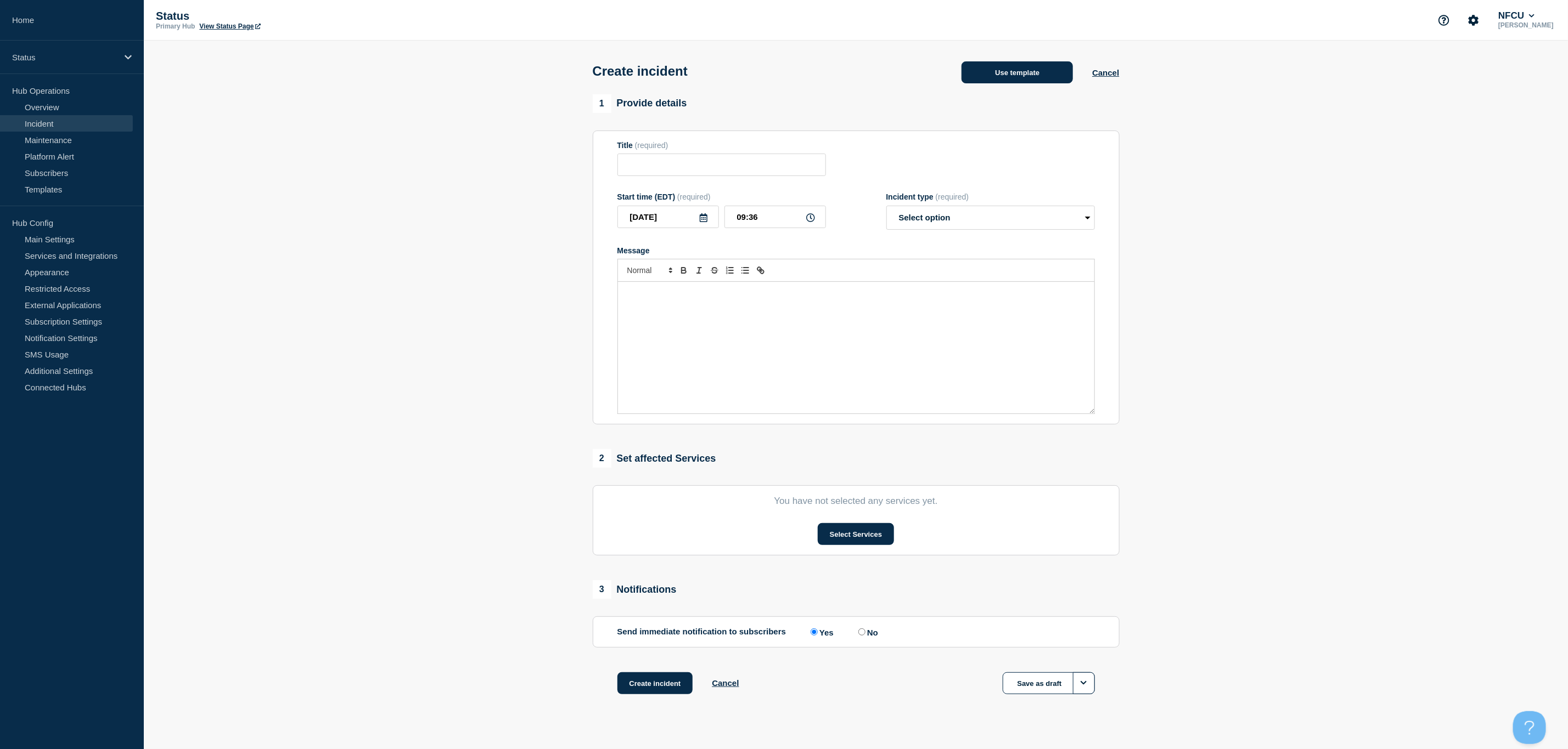
click at [1036, 71] on button "Use template" at bounding box center [1016, 73] width 112 height 22
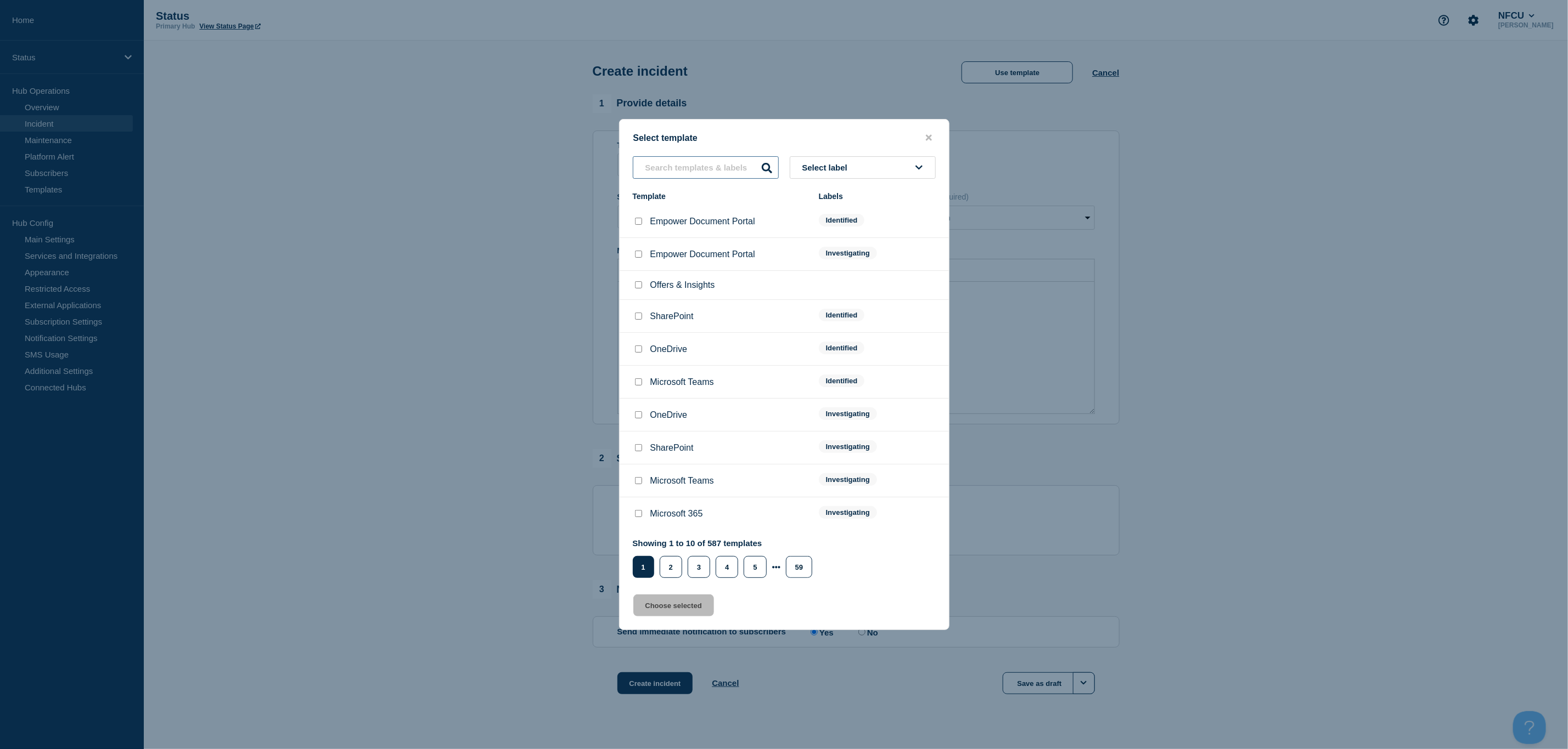
click at [701, 168] on input "text" at bounding box center [706, 167] width 146 height 22
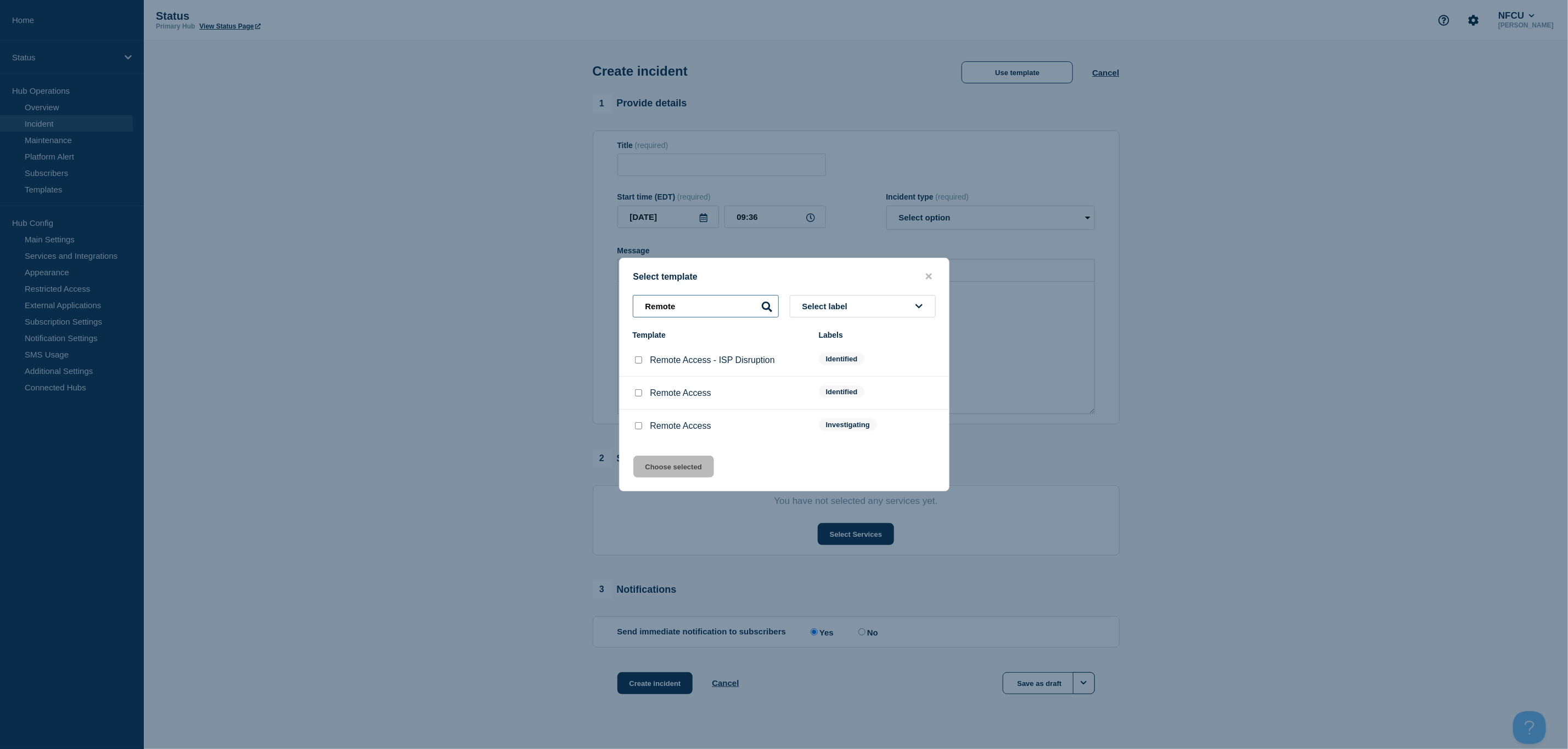
type input "Remote"
click at [635, 428] on input "Remote Access checkbox" at bounding box center [638, 426] width 7 height 7
checkbox input "true"
click at [661, 467] on button "Choose selected" at bounding box center [673, 466] width 80 height 22
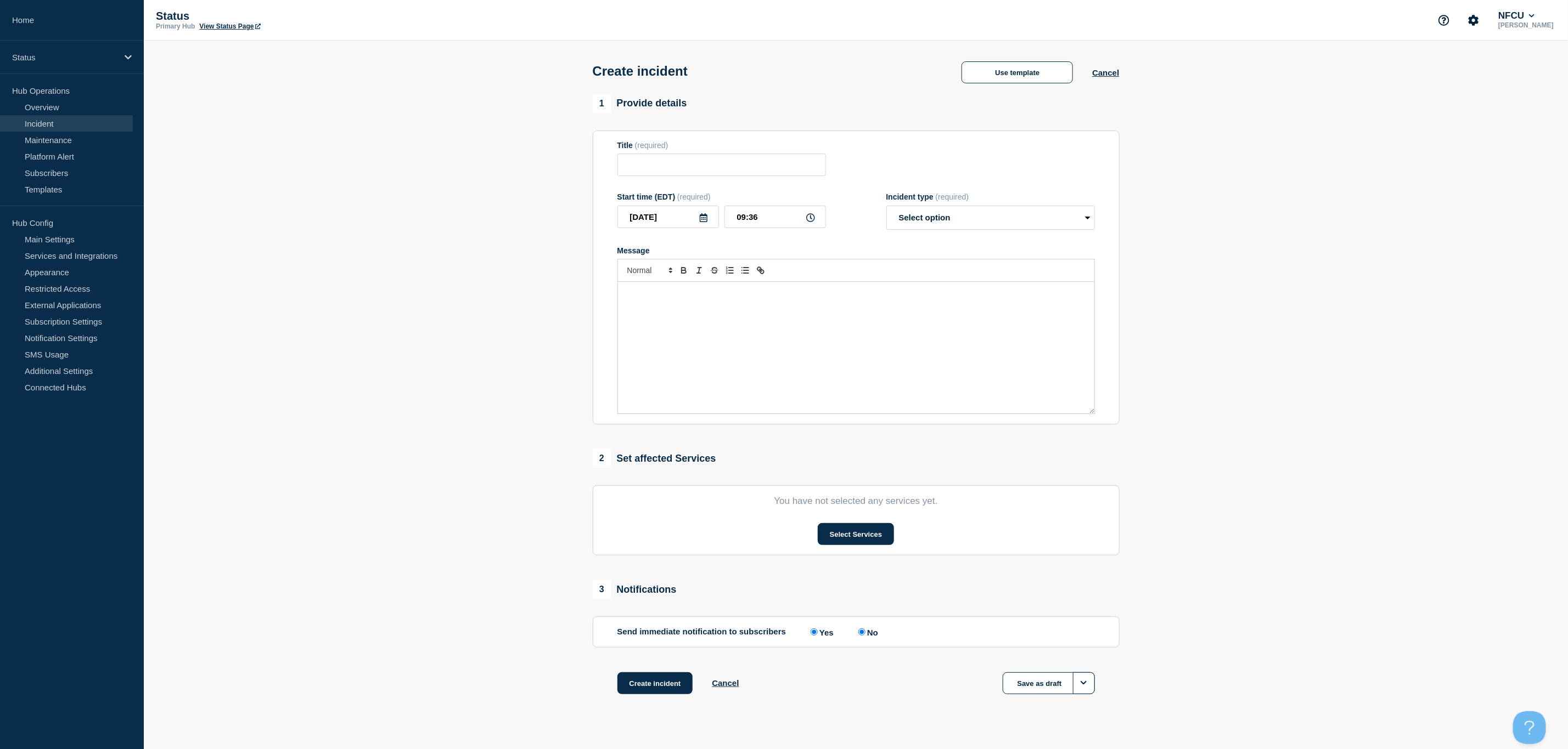
type input "Remote Access"
select select "investigating"
radio input "false"
radio input "true"
drag, startPoint x: 701, startPoint y: 166, endPoint x: 564, endPoint y: 162, distance: 137.1
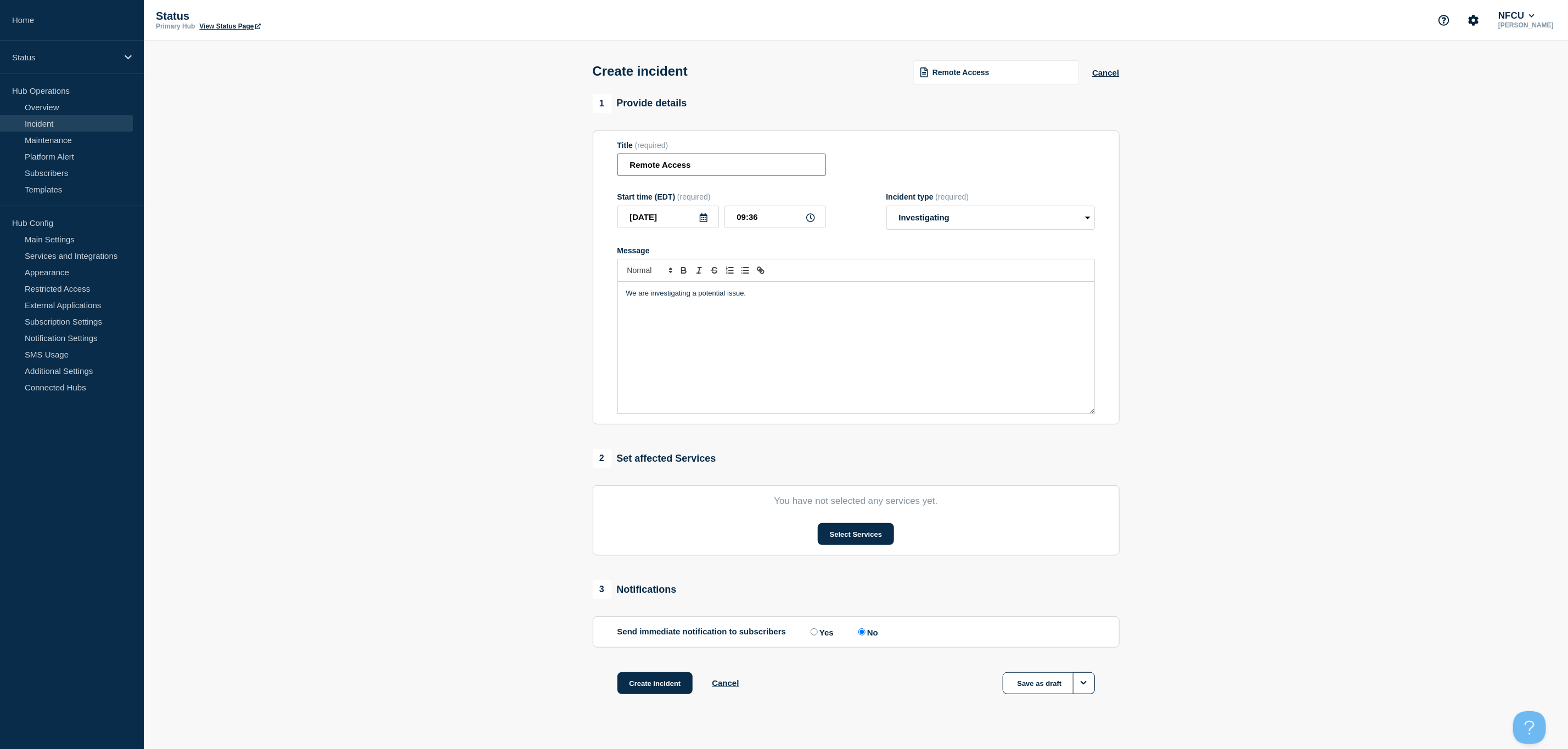
click at [564, 162] on section "1 Provide details Title (required) Remote Access Start time (EDT) (required) 20…" at bounding box center [856, 408] width 1424 height 628
type input "Citrix - VDI"
click at [858, 540] on button "Select Services" at bounding box center [856, 534] width 77 height 22
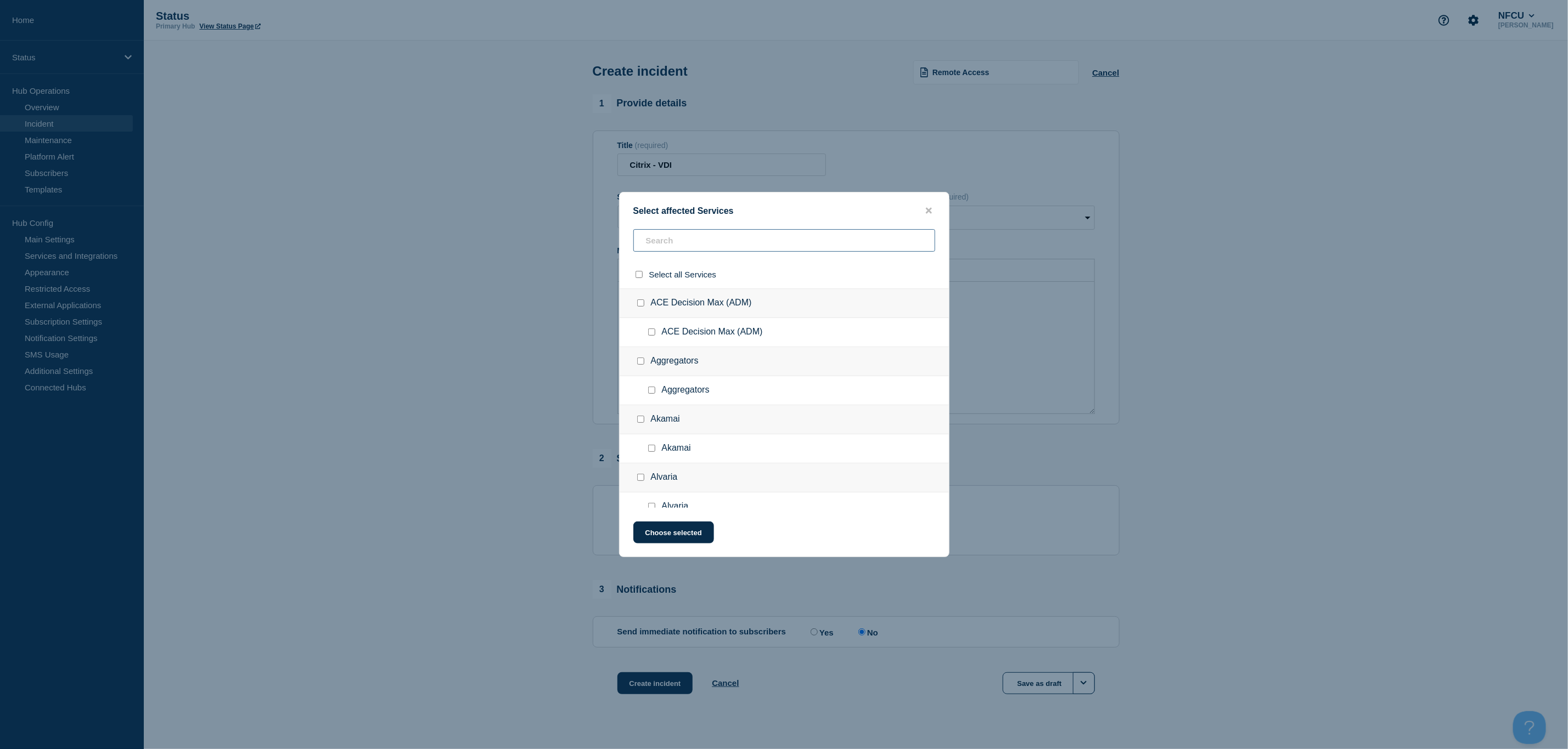
click at [712, 250] on input "text" at bounding box center [784, 240] width 302 height 22
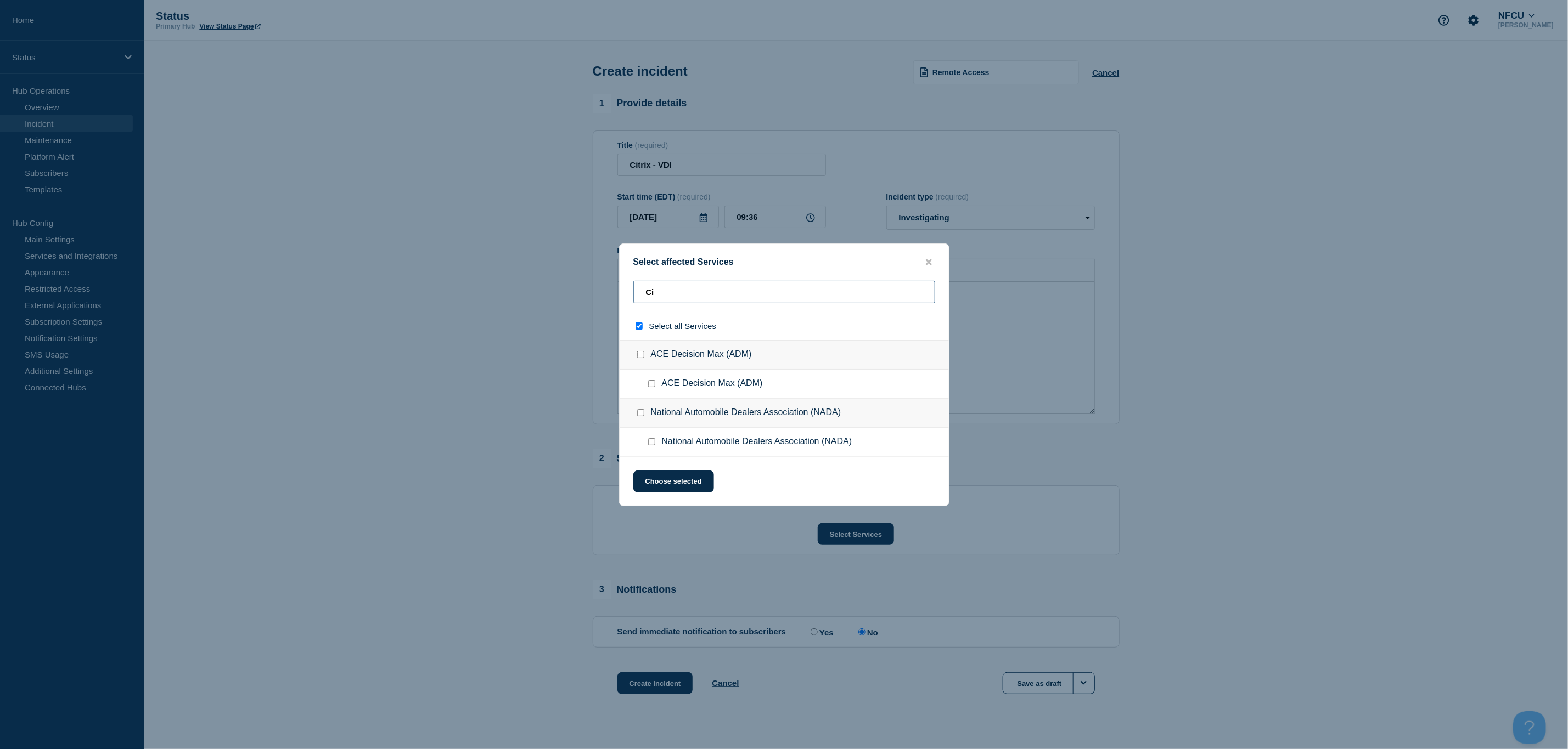
type input "Cit"
checkbox input "true"
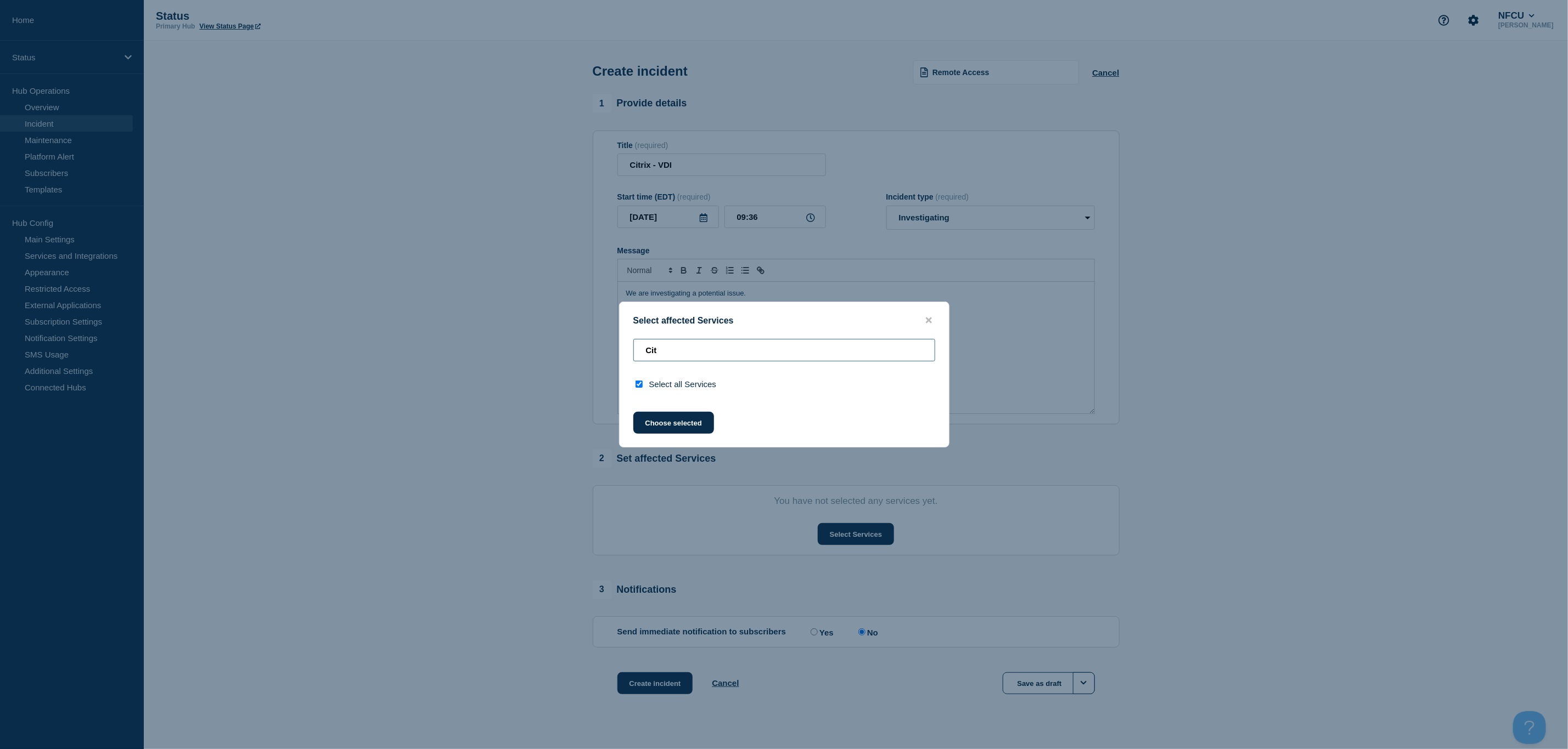
type input "Ci"
checkbox input "false"
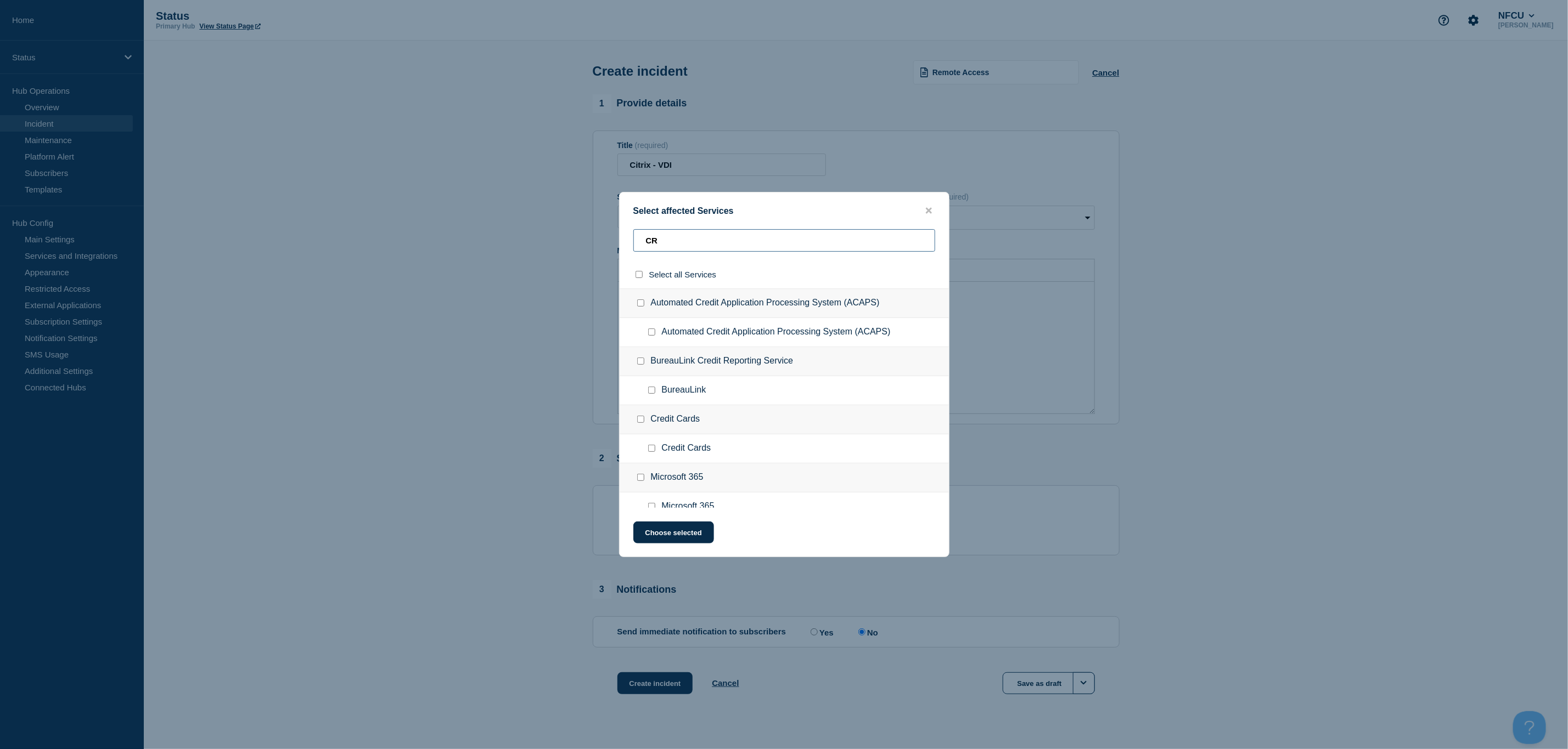
type input "C"
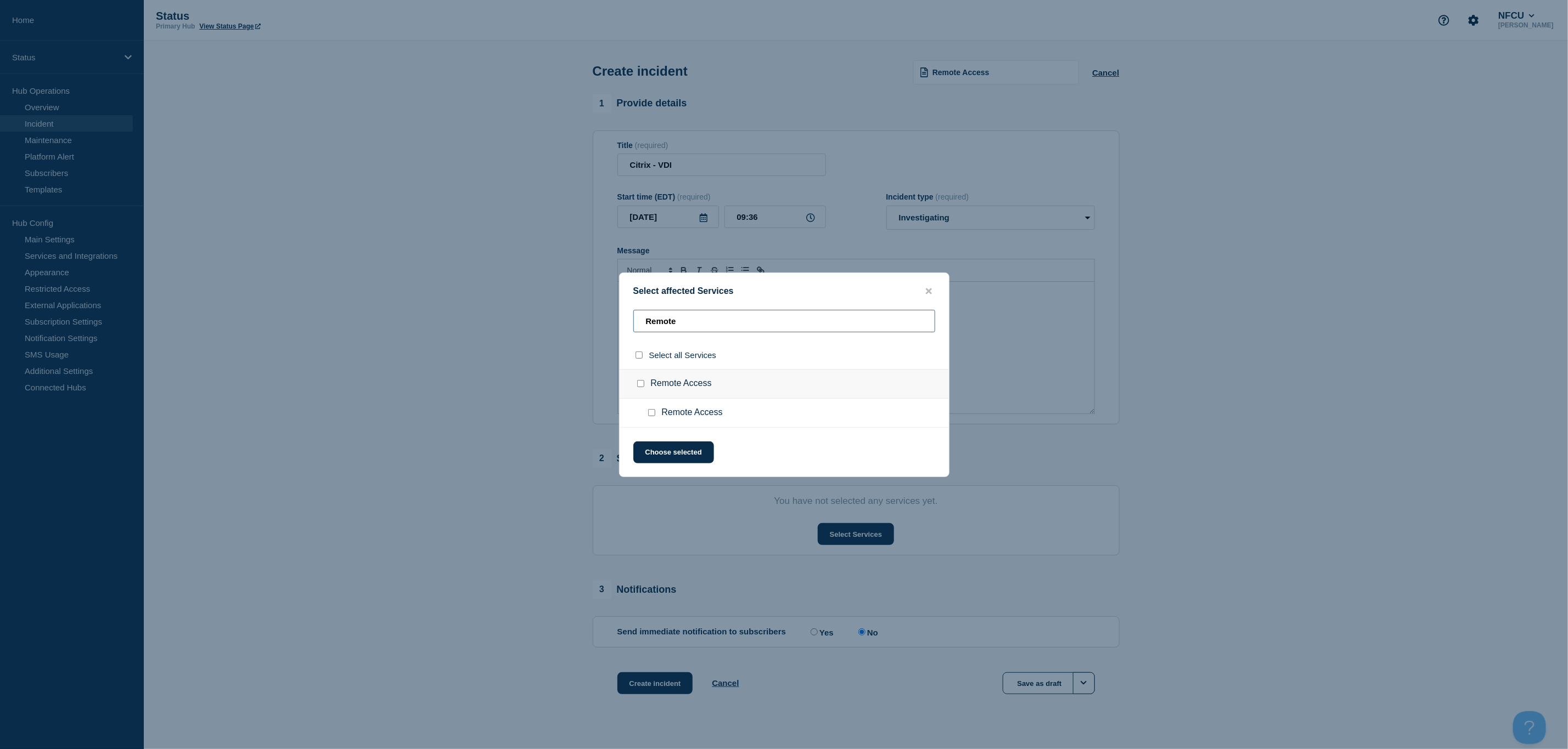
type input "Remote"
click at [642, 383] on input "Remote Access checkbox" at bounding box center [640, 384] width 7 height 7
checkbox input "true"
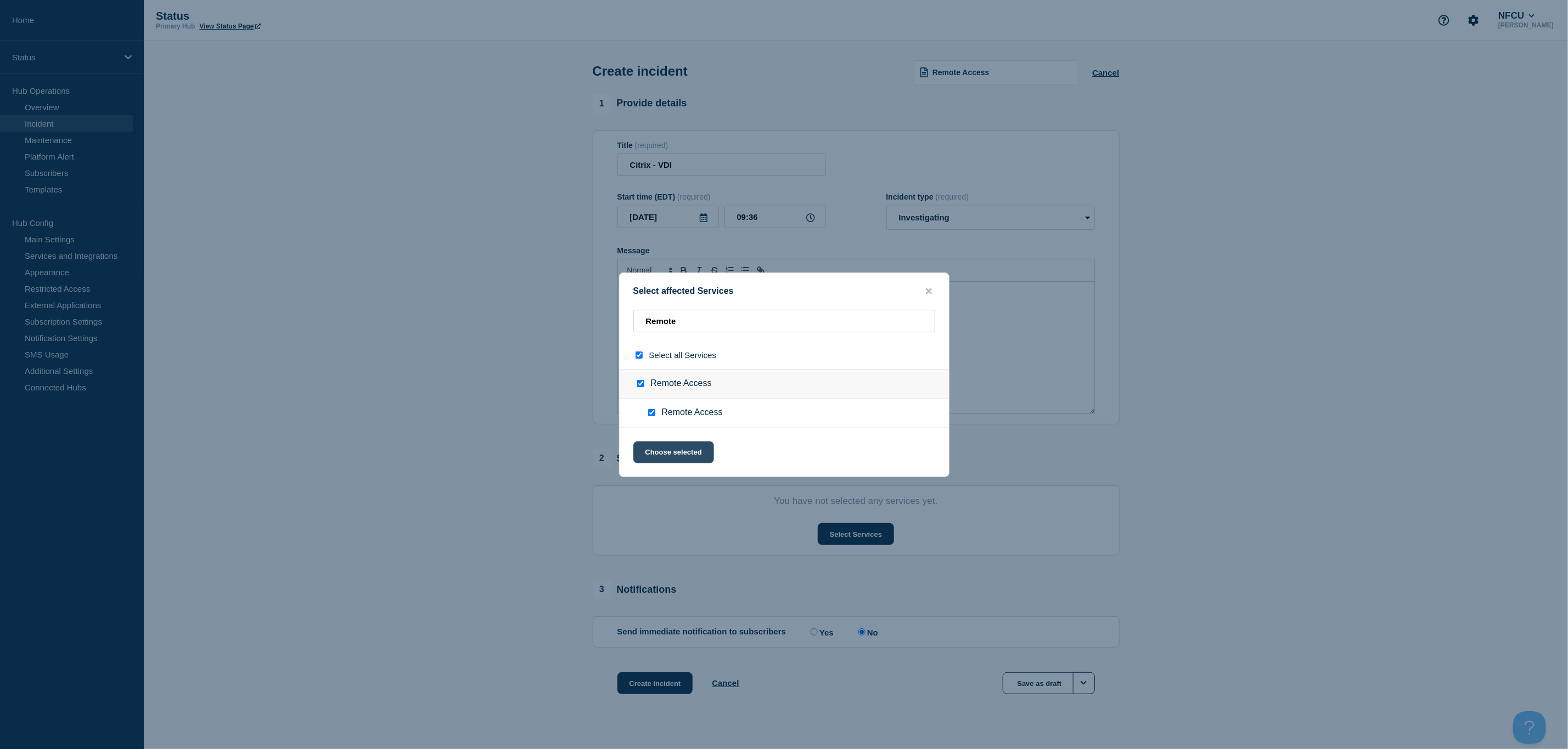
click at [691, 461] on button "Choose selected" at bounding box center [673, 453] width 80 height 22
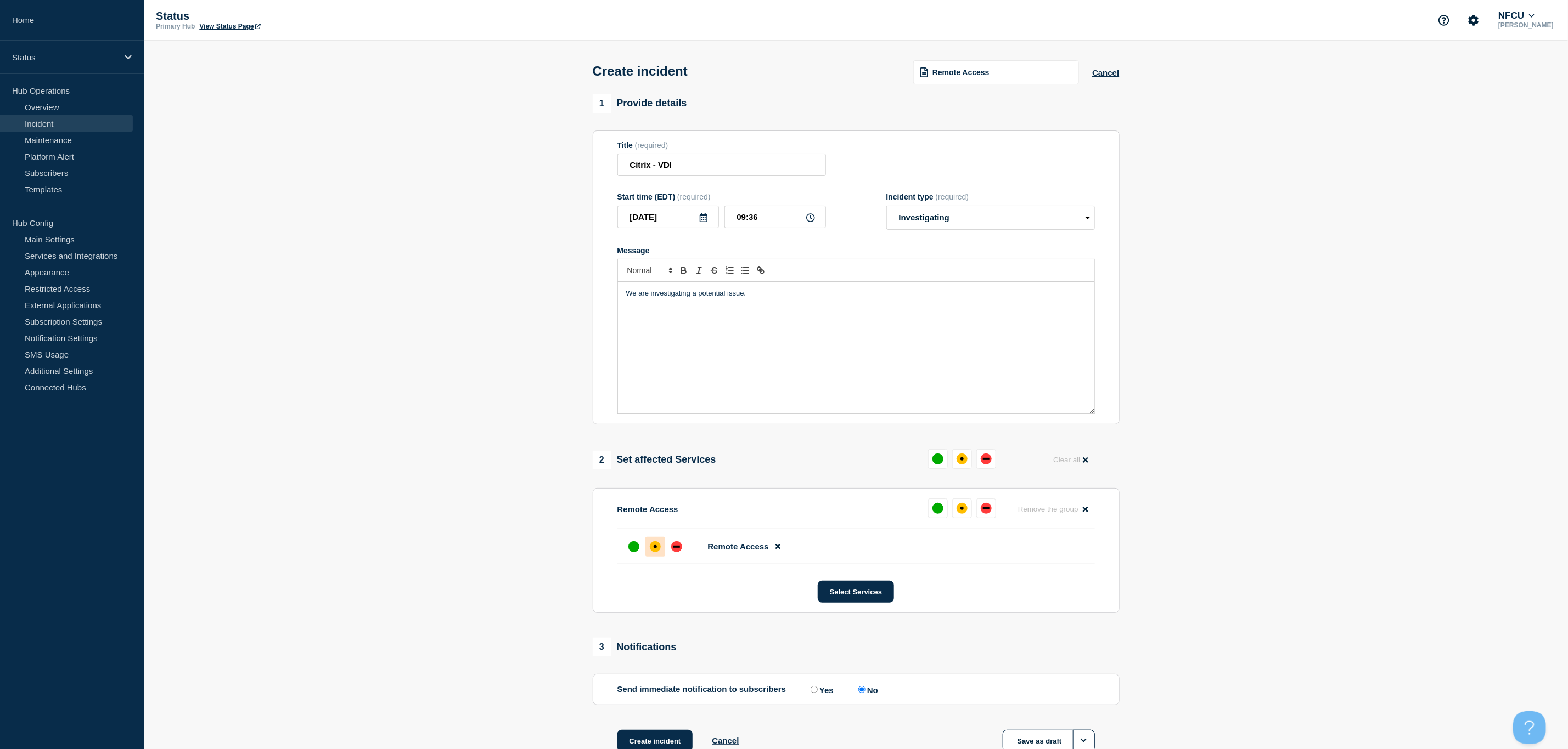
click at [654, 543] on div at bounding box center [654, 546] width 19 height 19
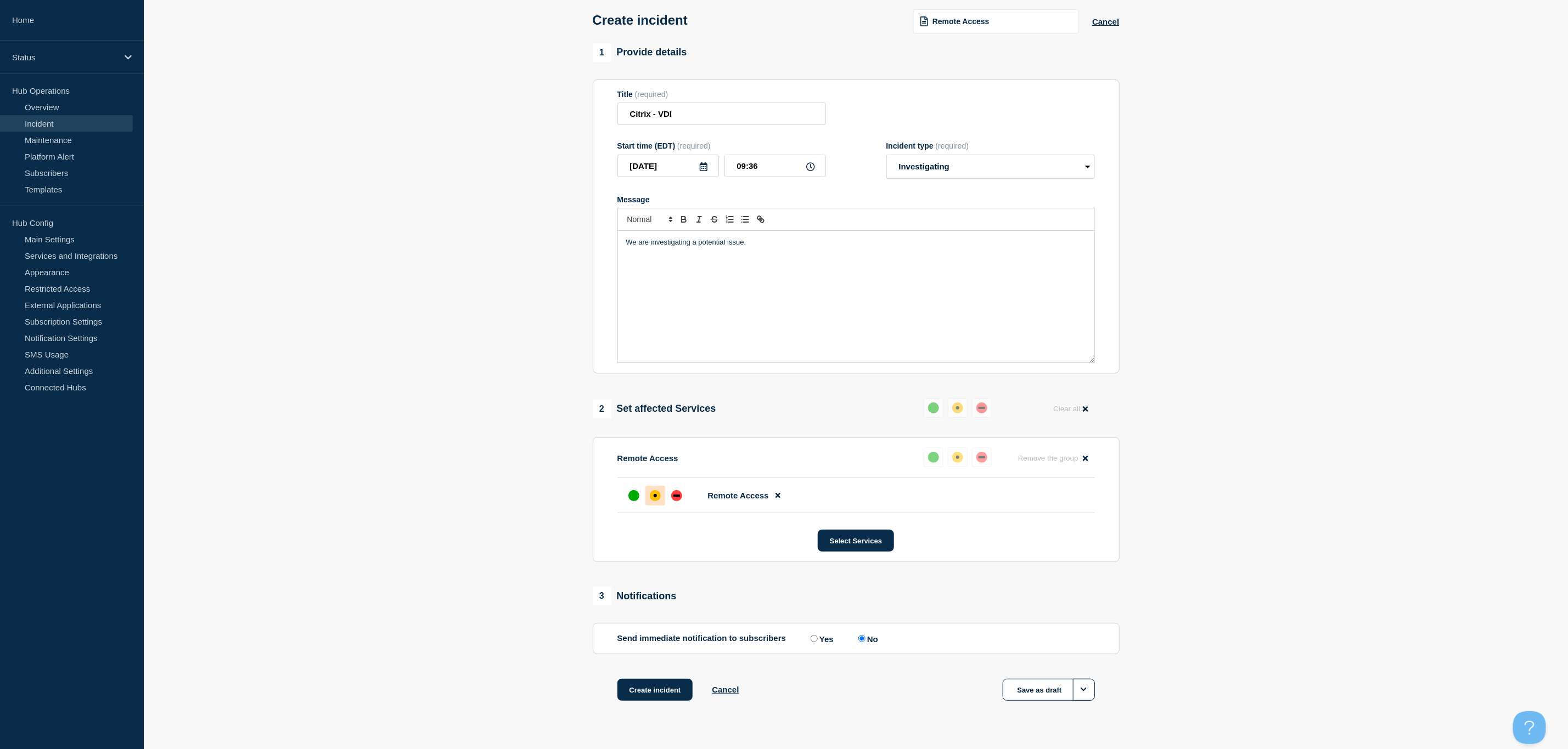
scroll to position [79, 0]
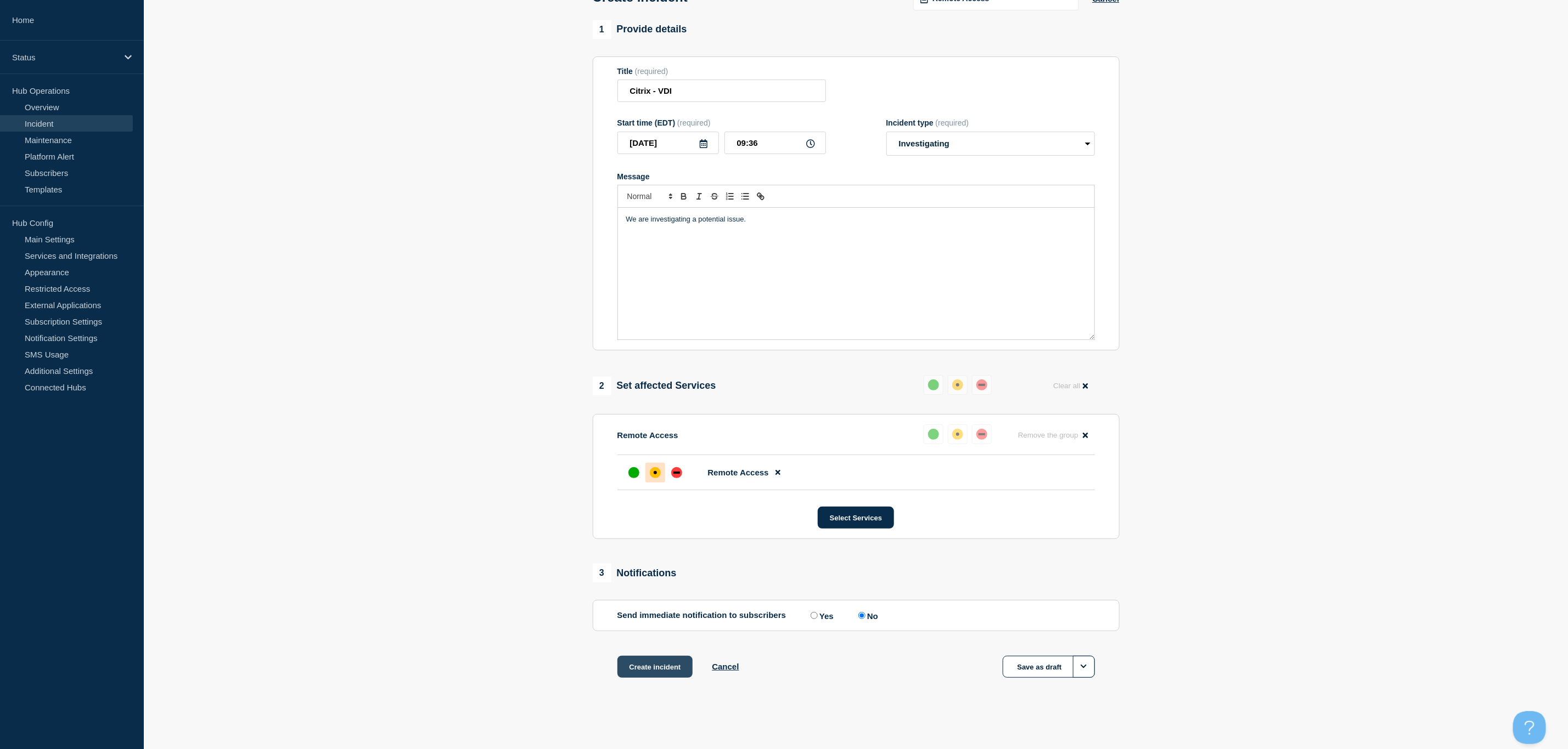
click at [662, 664] on button "Create incident" at bounding box center [655, 667] width 76 height 22
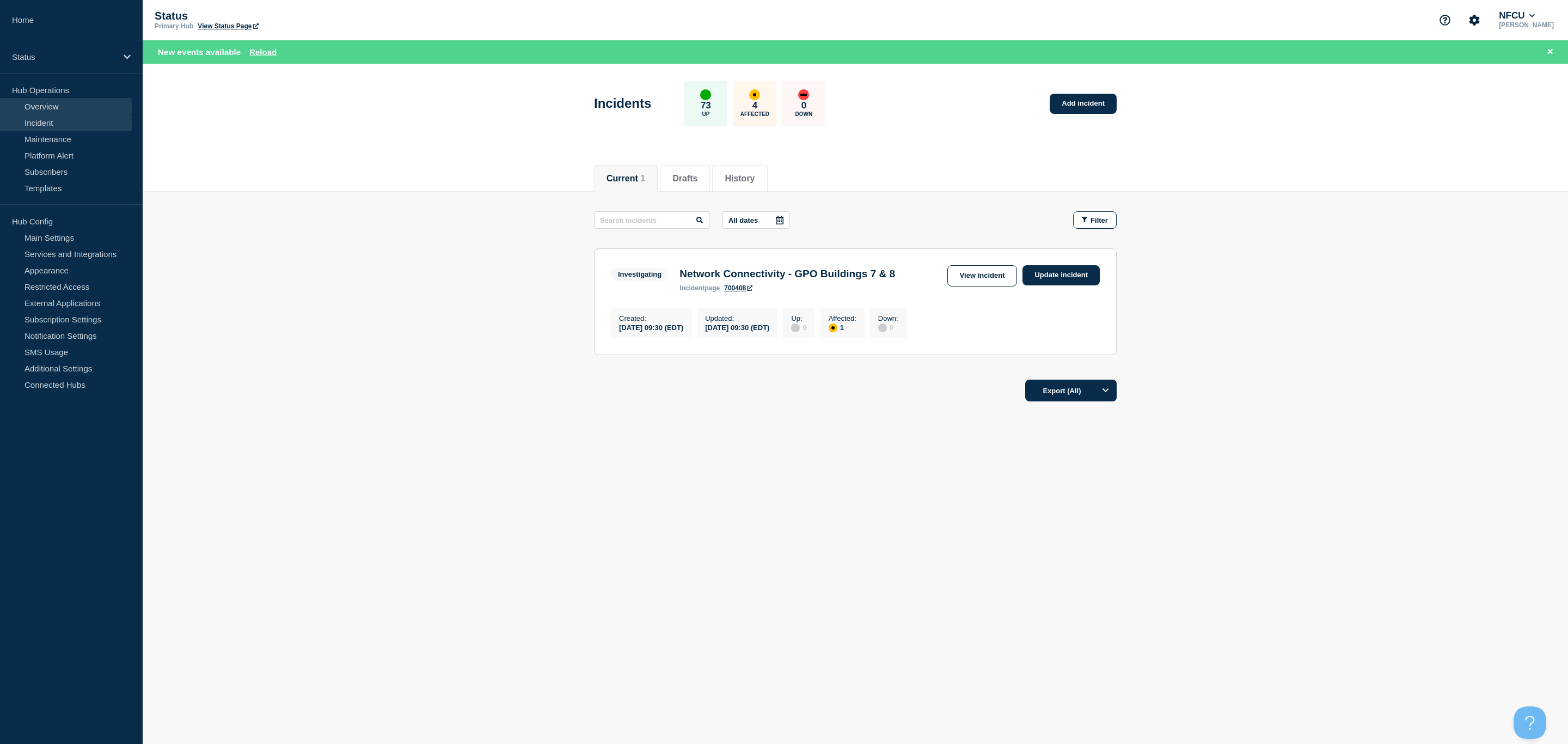
click at [50, 108] on link "Overview" at bounding box center [66, 106] width 132 height 17
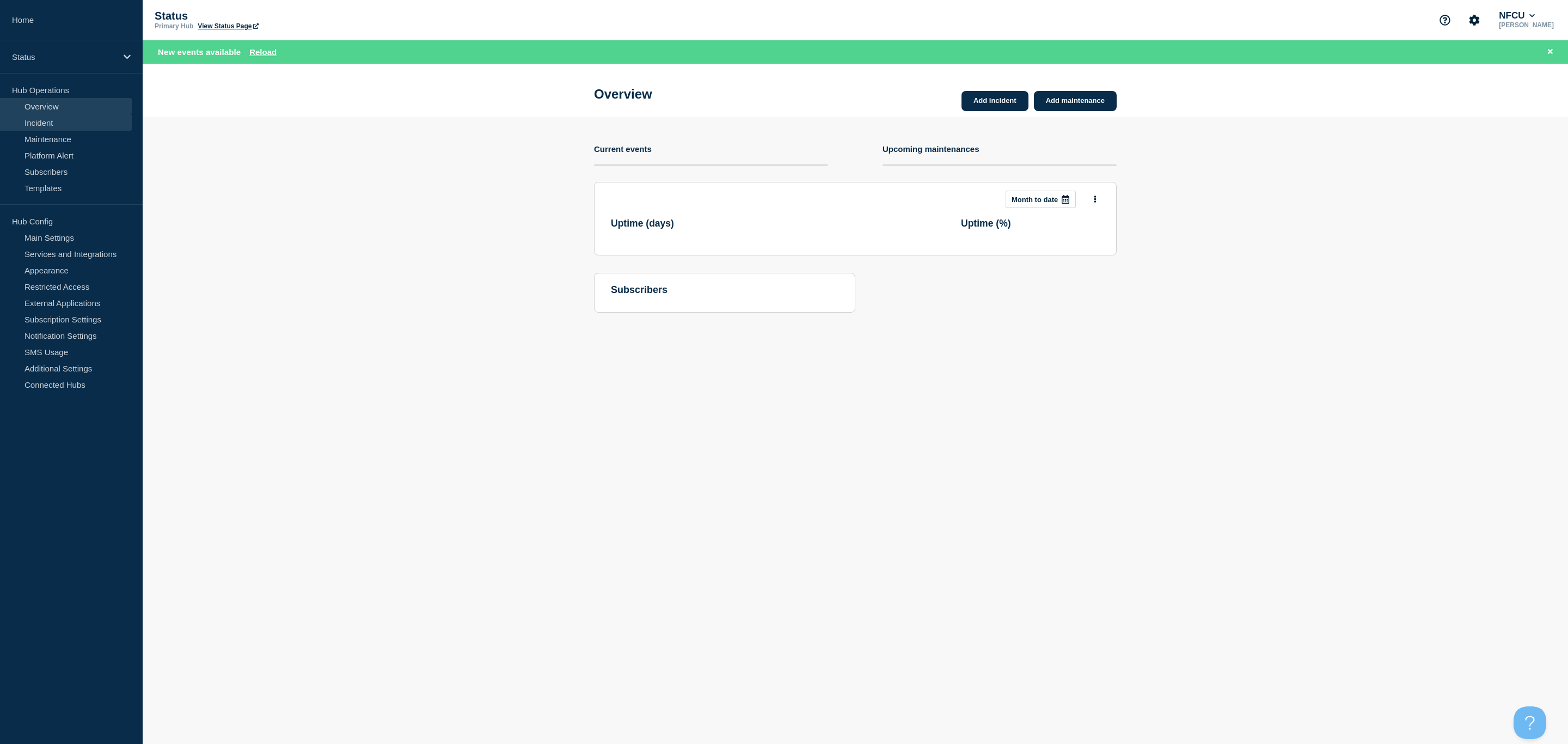
click at [41, 120] on link "Incident" at bounding box center [66, 123] width 132 height 17
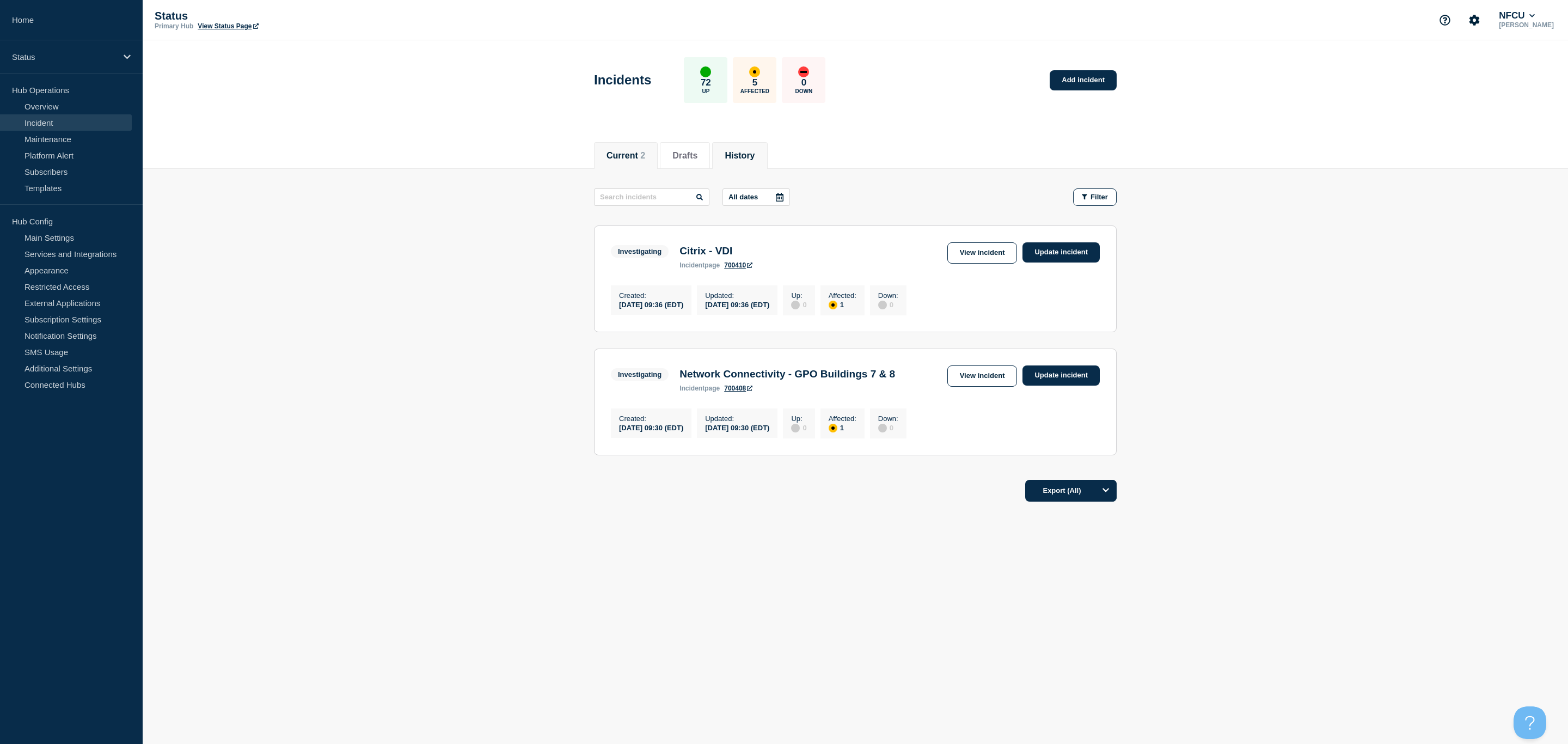
click at [747, 150] on button "History" at bounding box center [739, 155] width 30 height 10
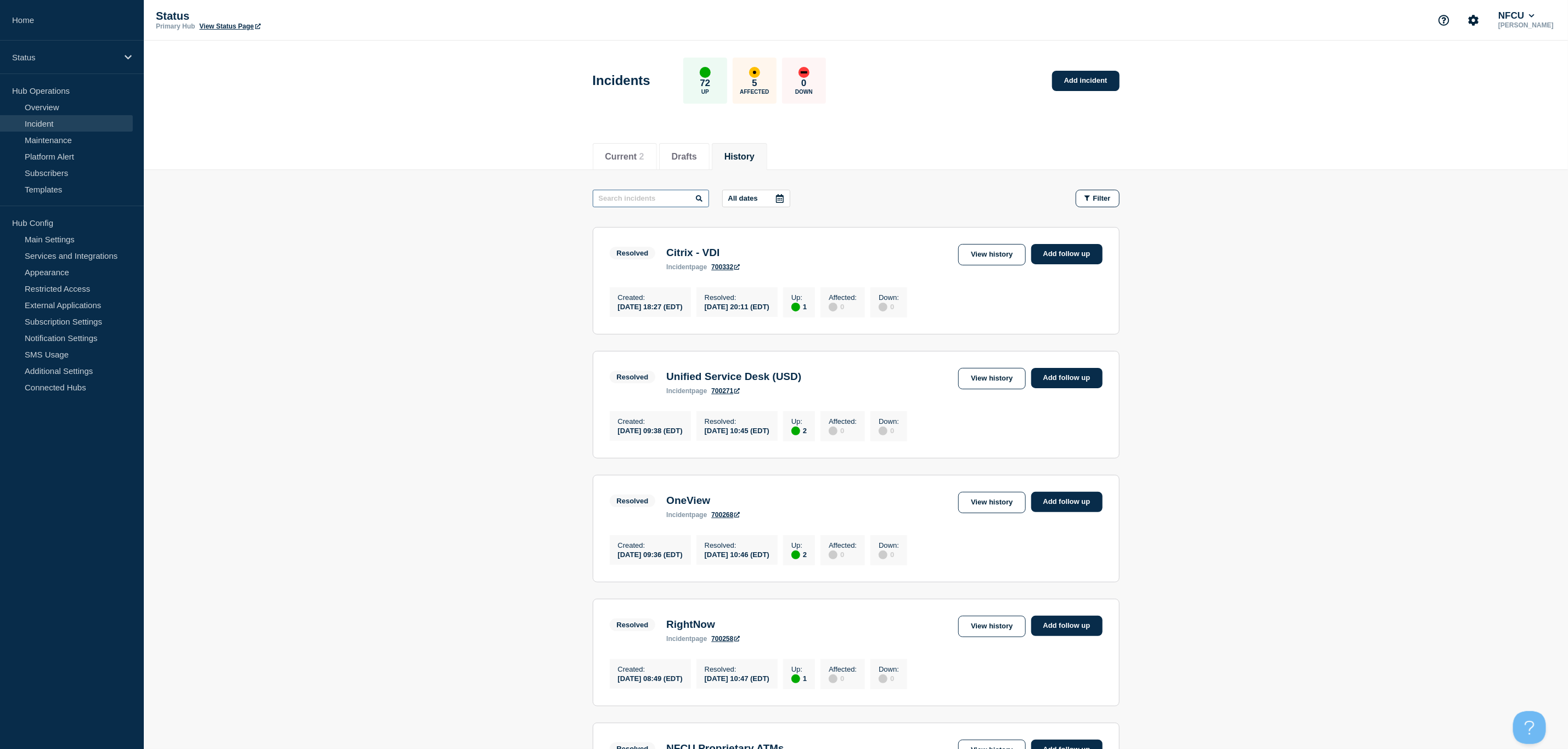
click at [653, 195] on input "text" at bounding box center [650, 198] width 116 height 18
type input "Citrix"
click at [983, 508] on link "View history" at bounding box center [991, 502] width 67 height 21
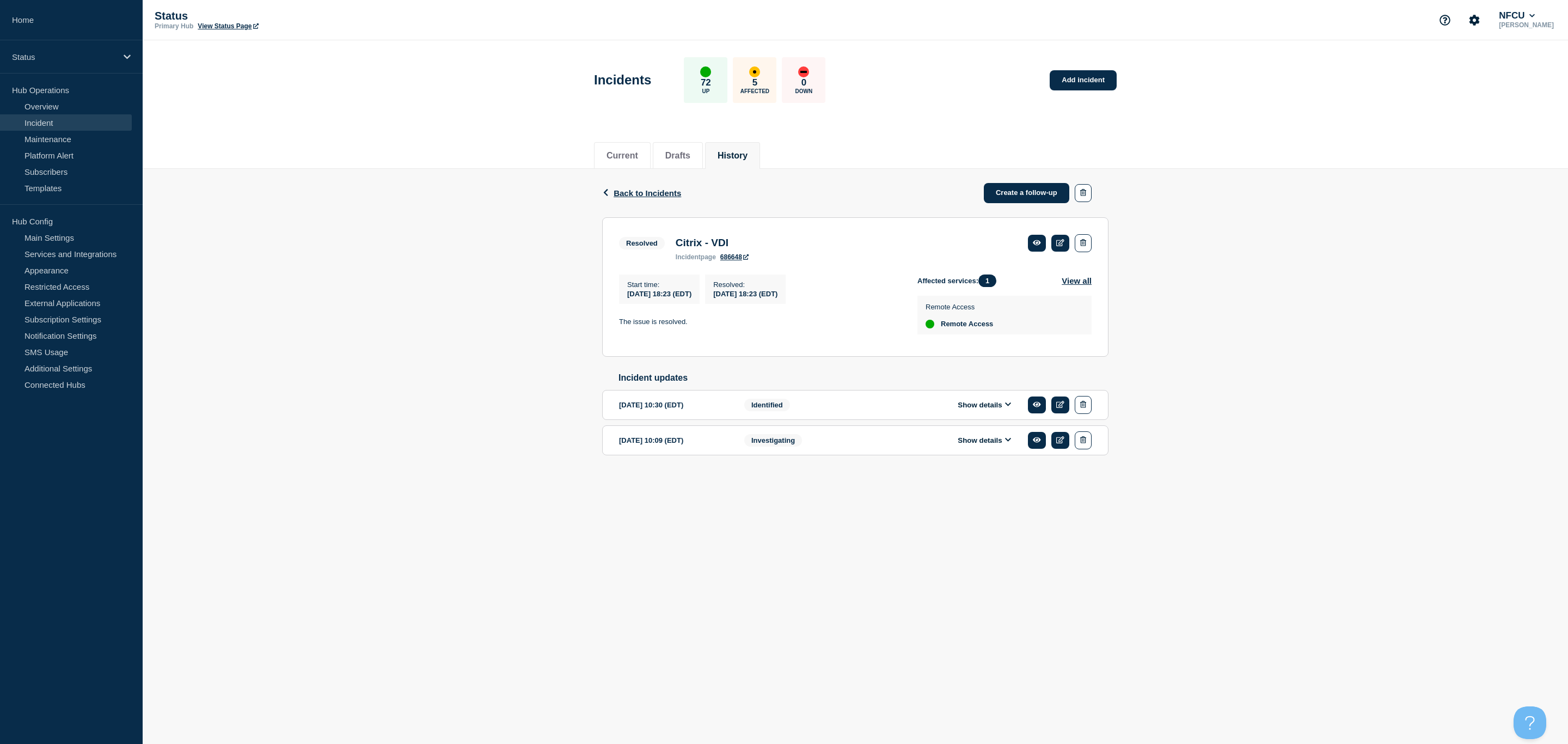
click at [977, 414] on div "Show details" at bounding box center [992, 405] width 199 height 18
click at [997, 410] on button "Show details" at bounding box center [984, 405] width 60 height 9
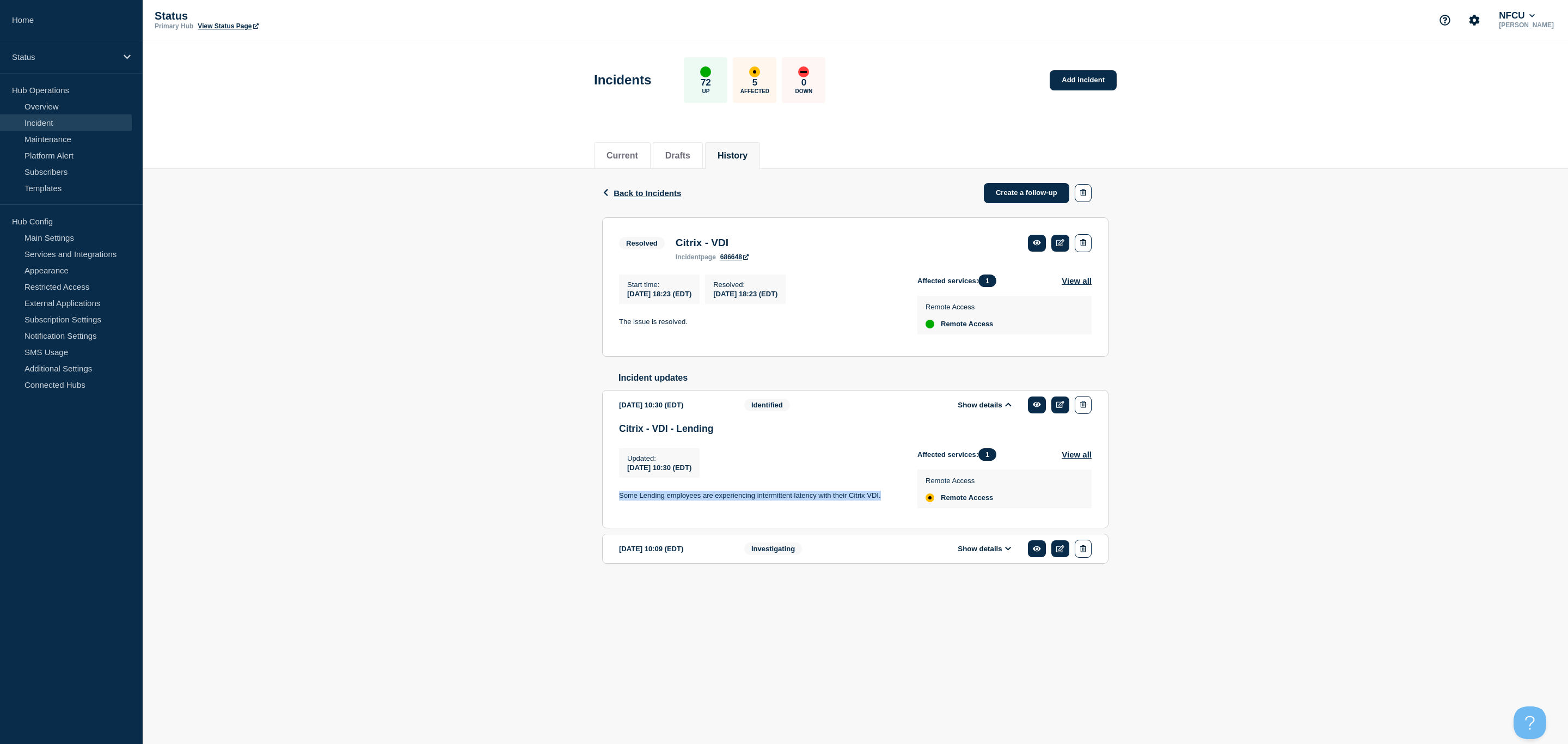
drag, startPoint x: 884, startPoint y: 506, endPoint x: 614, endPoint y: 506, distance: 270.0
click at [614, 506] on section "2025-05-08 10:30 (EDT) Show details Identified Citrix - VDI - Lending Updated :…" at bounding box center [856, 459] width 506 height 139
copy p "Some Lending employees are experiencing intermittent latency with their Citrix …"
click at [609, 193] on icon "button" at bounding box center [605, 193] width 8 height 7
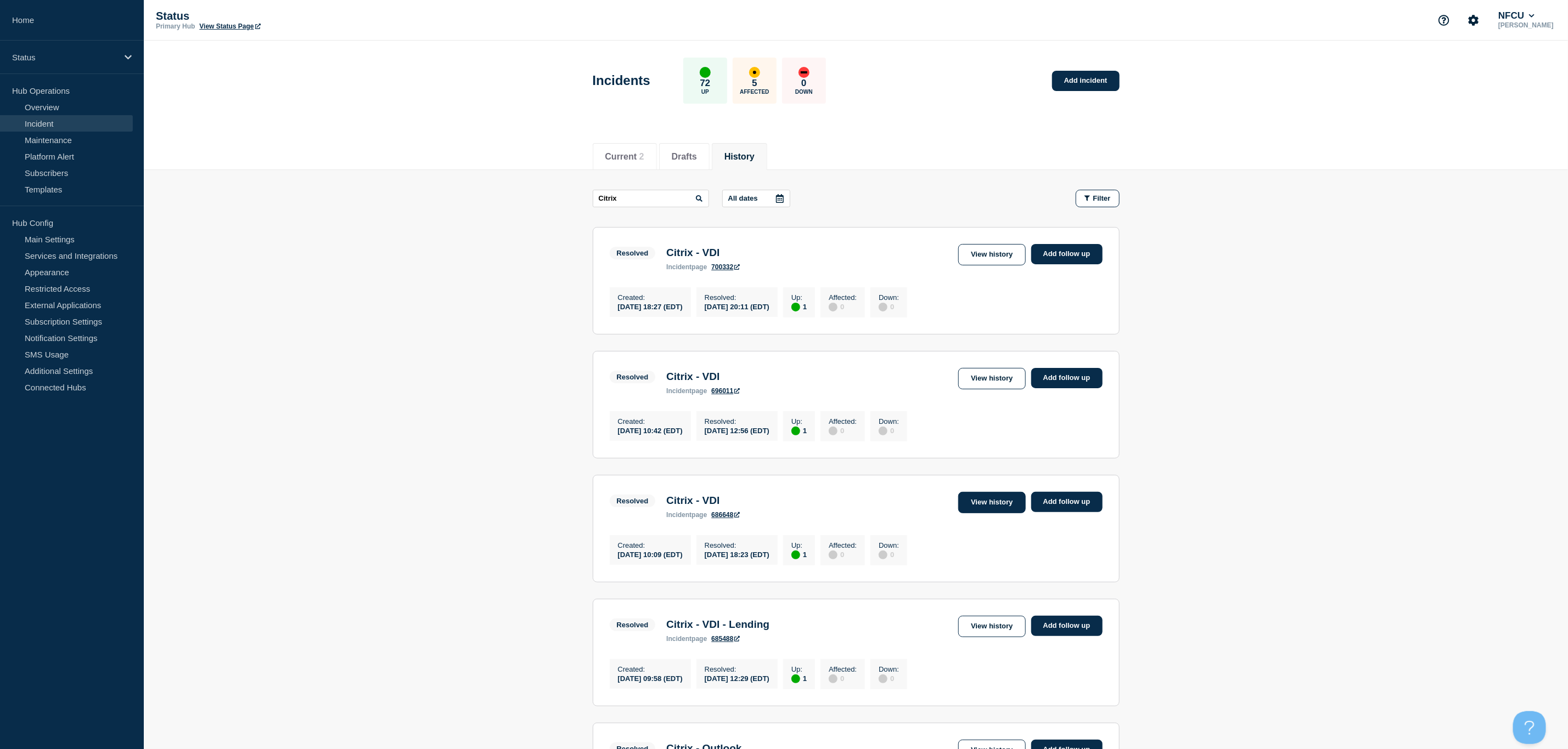
click at [985, 510] on link "View history" at bounding box center [991, 502] width 67 height 21
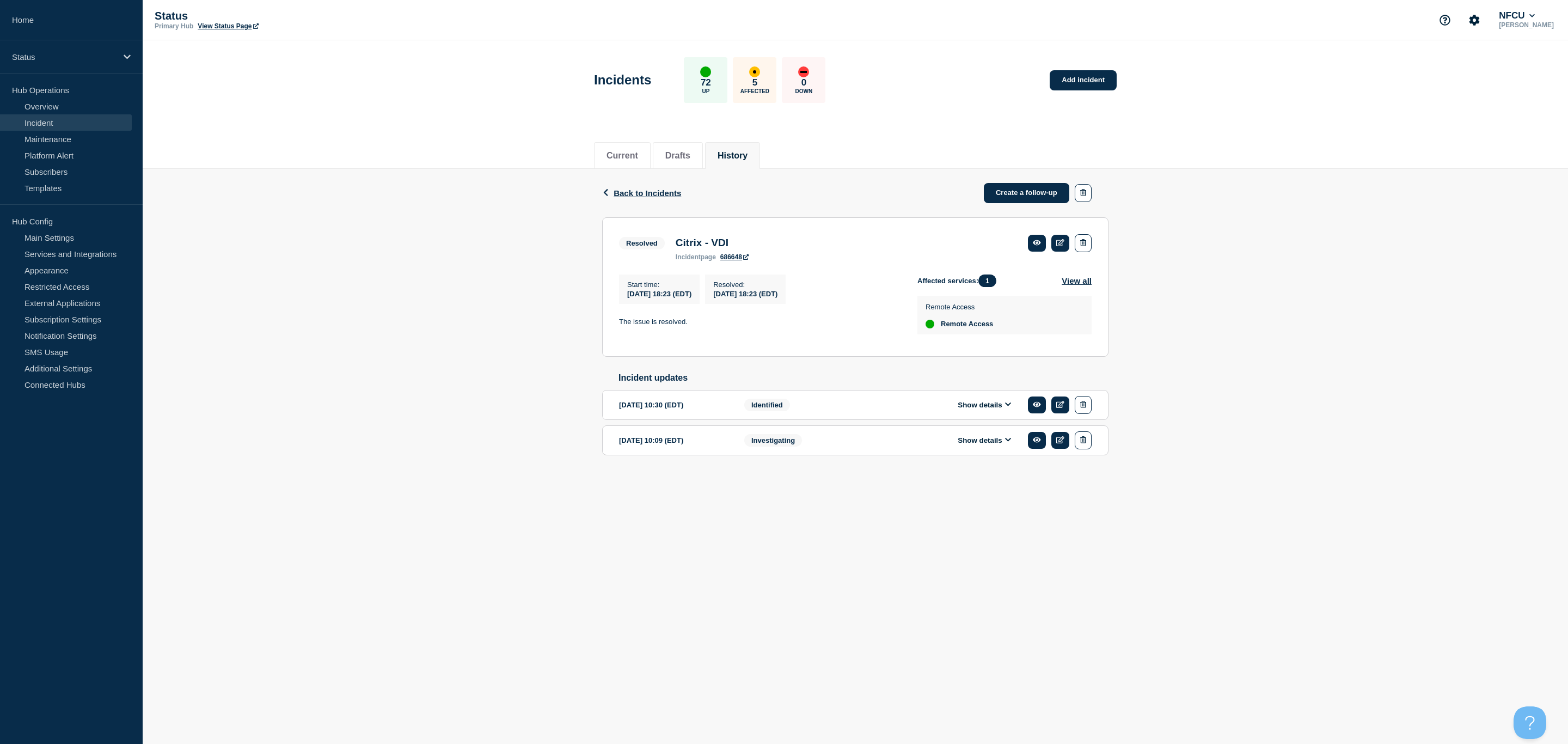
click at [972, 410] on button "Show details" at bounding box center [984, 405] width 60 height 9
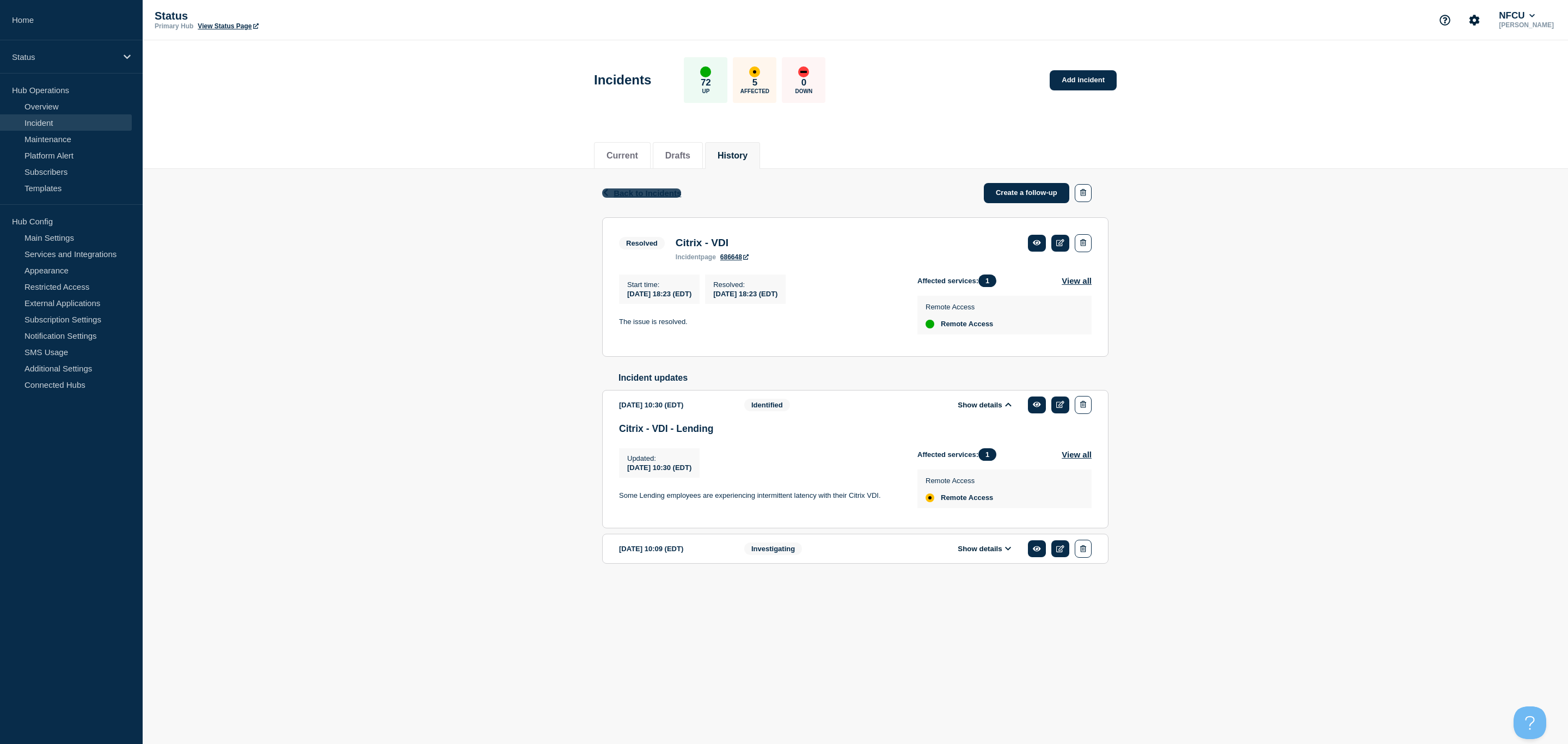
click at [606, 190] on icon "button" at bounding box center [605, 193] width 8 height 7
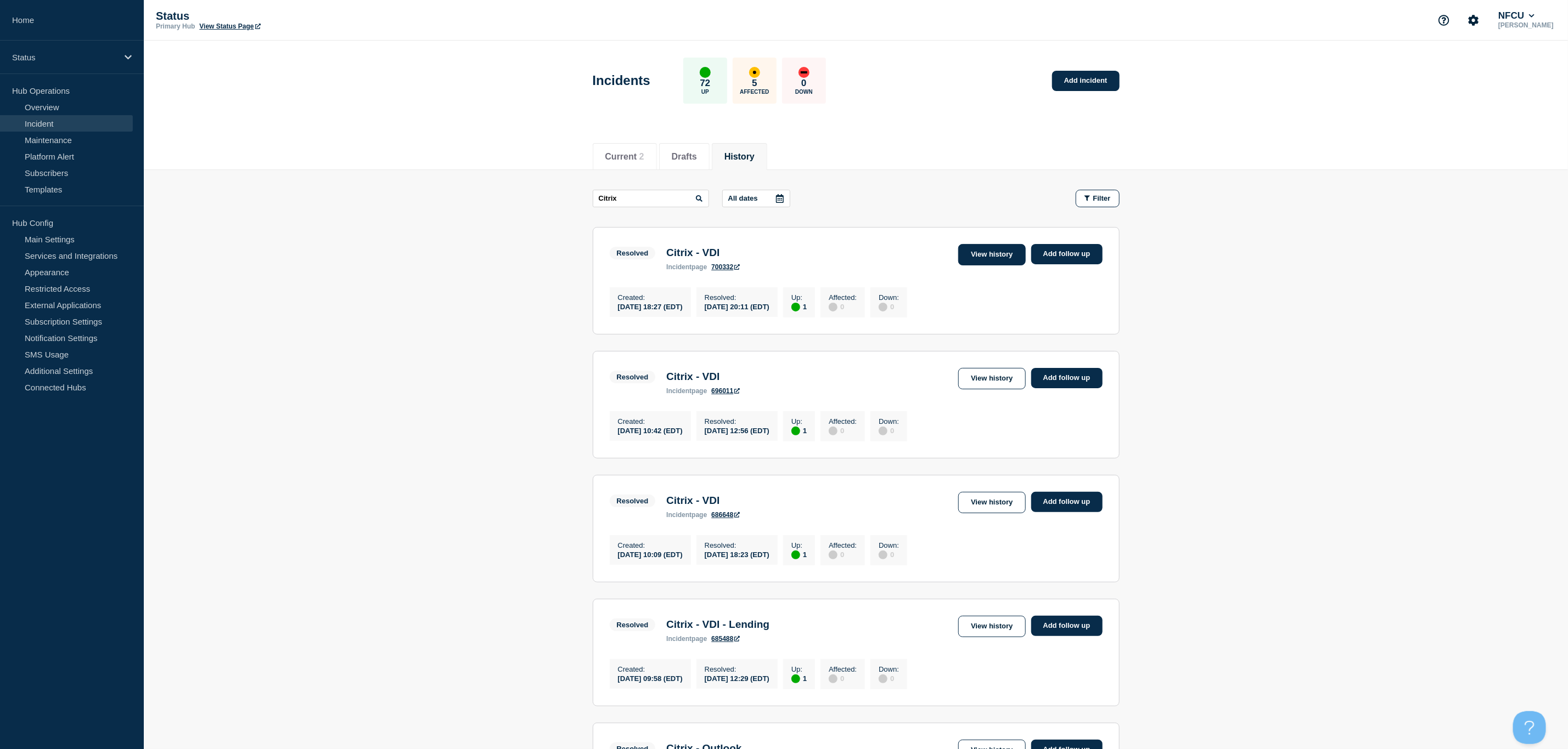
click at [978, 261] on link "View history" at bounding box center [991, 254] width 67 height 21
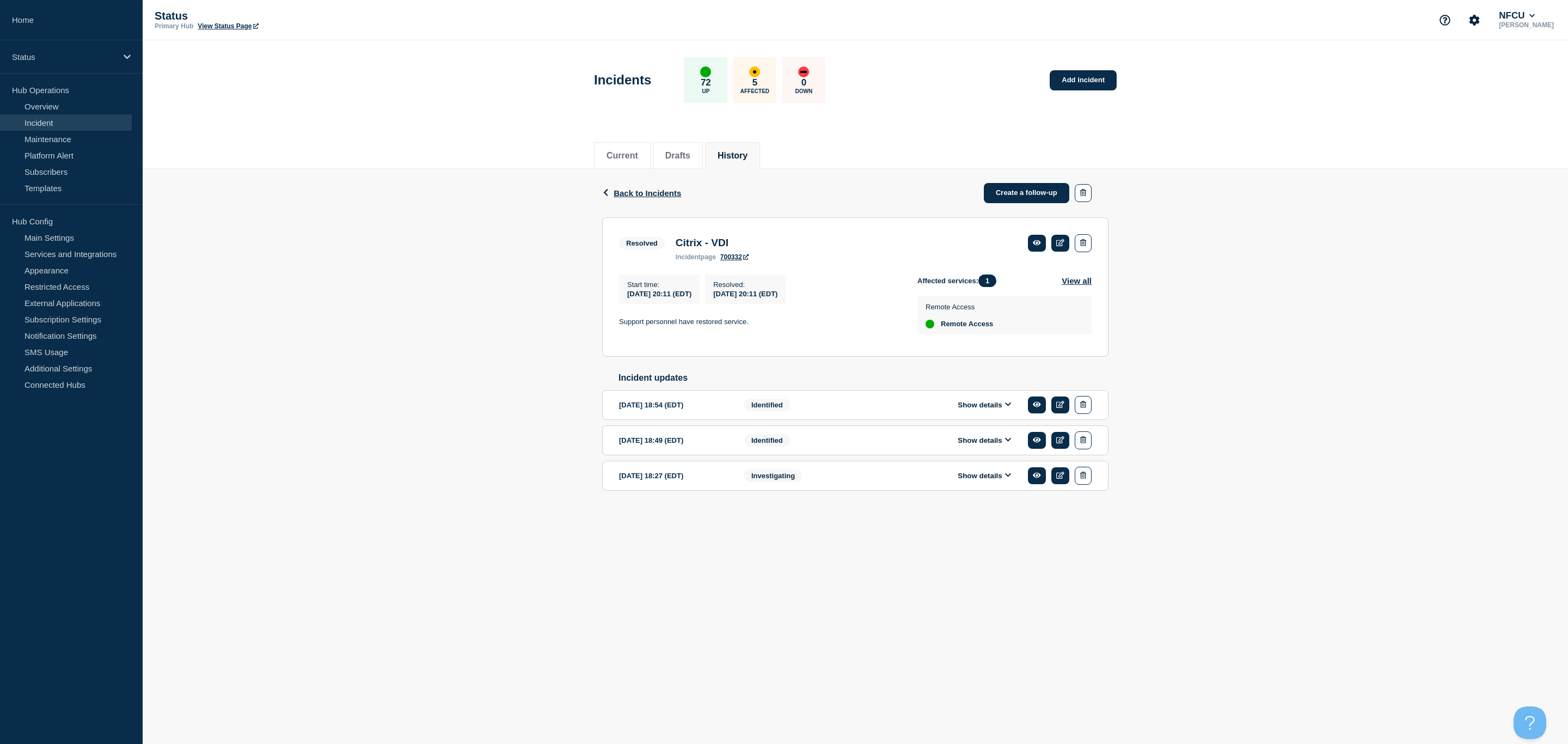
click at [982, 445] on button "Show details" at bounding box center [984, 440] width 60 height 9
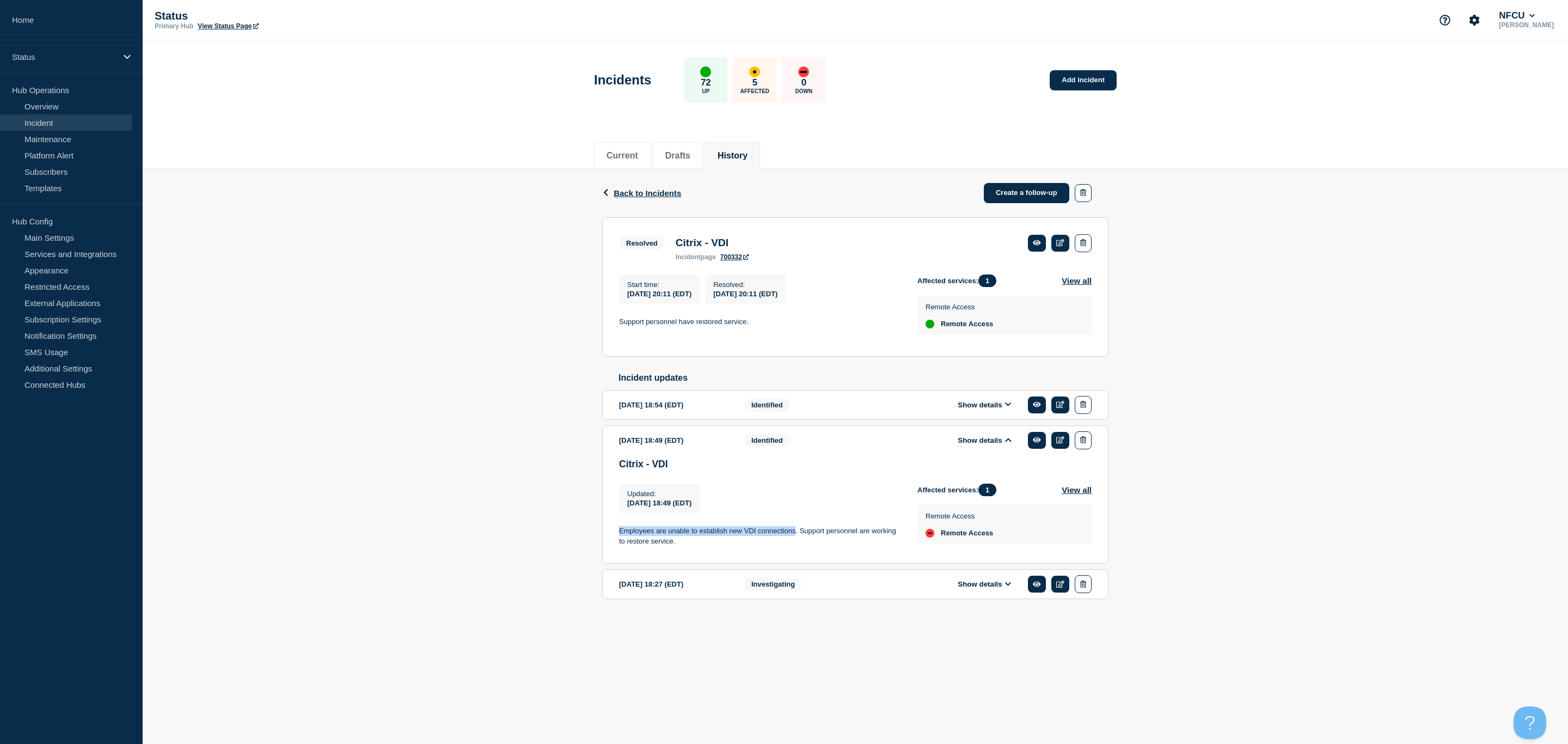
drag, startPoint x: 621, startPoint y: 539, endPoint x: 794, endPoint y: 542, distance: 173.0
click at [794, 542] on p "Employees are unable to establish new VDI connections. Support personnel are wo…" at bounding box center [759, 537] width 281 height 20
drag, startPoint x: 744, startPoint y: 548, endPoint x: 663, endPoint y: 543, distance: 81.2
click at [667, 543] on p "Employees are unable to establish new VDI connections. Support personnel are wo…" at bounding box center [759, 537] width 281 height 20
drag, startPoint x: 621, startPoint y: 539, endPoint x: 796, endPoint y: 542, distance: 175.0
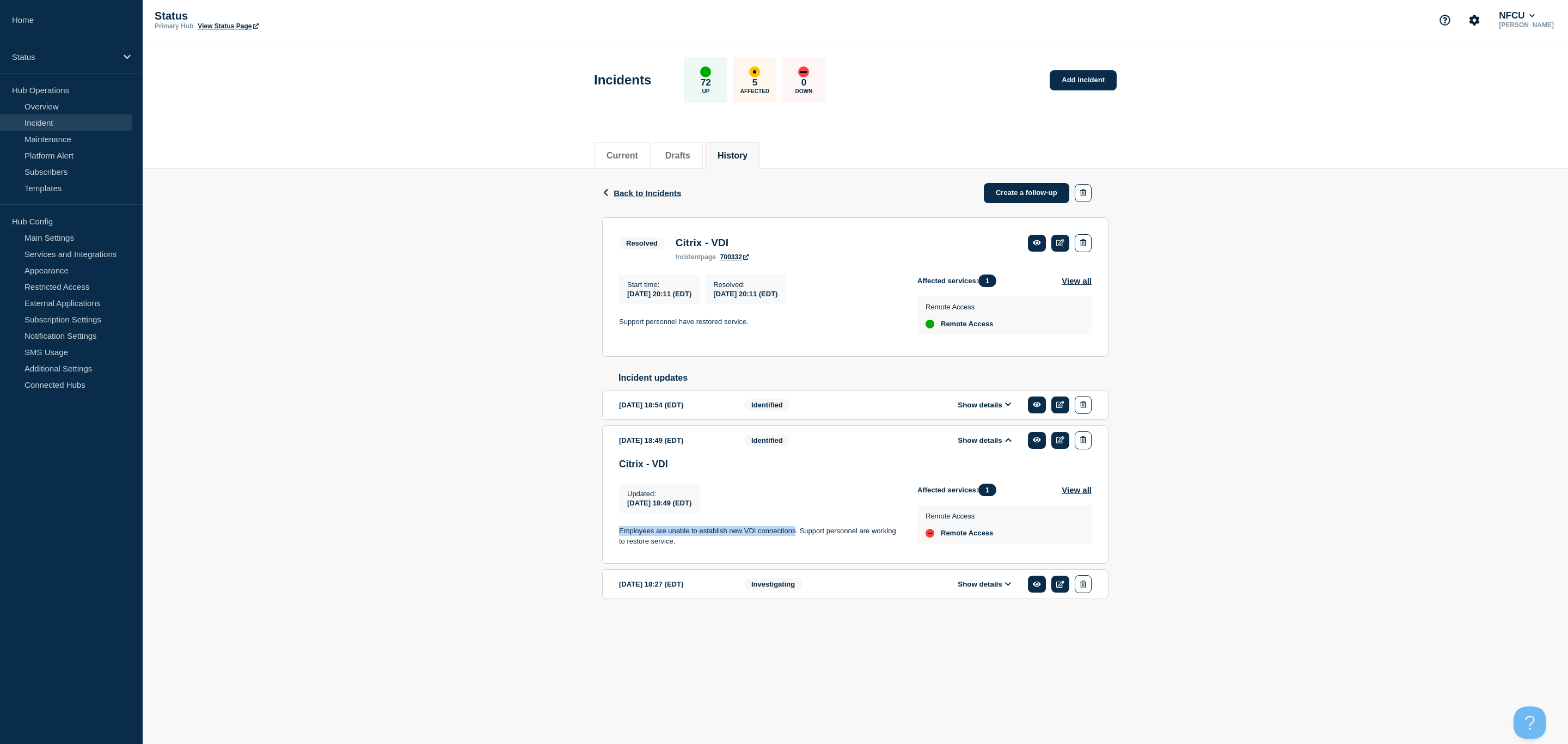
click at [796, 542] on p "Employees are unable to establish new VDI connections. Support personnel are wo…" at bounding box center [759, 537] width 281 height 20
copy p "Employees are unable to establish new VDI connections"
click at [729, 547] on p "Employees are unable to establish new VDI connections. Support personnel are wo…" at bounding box center [759, 537] width 281 height 20
drag, startPoint x: 683, startPoint y: 551, endPoint x: 620, endPoint y: 539, distance: 64.1
click at [620, 539] on p "Employees are unable to establish new VDI connections. Support personnel are wo…" at bounding box center [759, 537] width 281 height 20
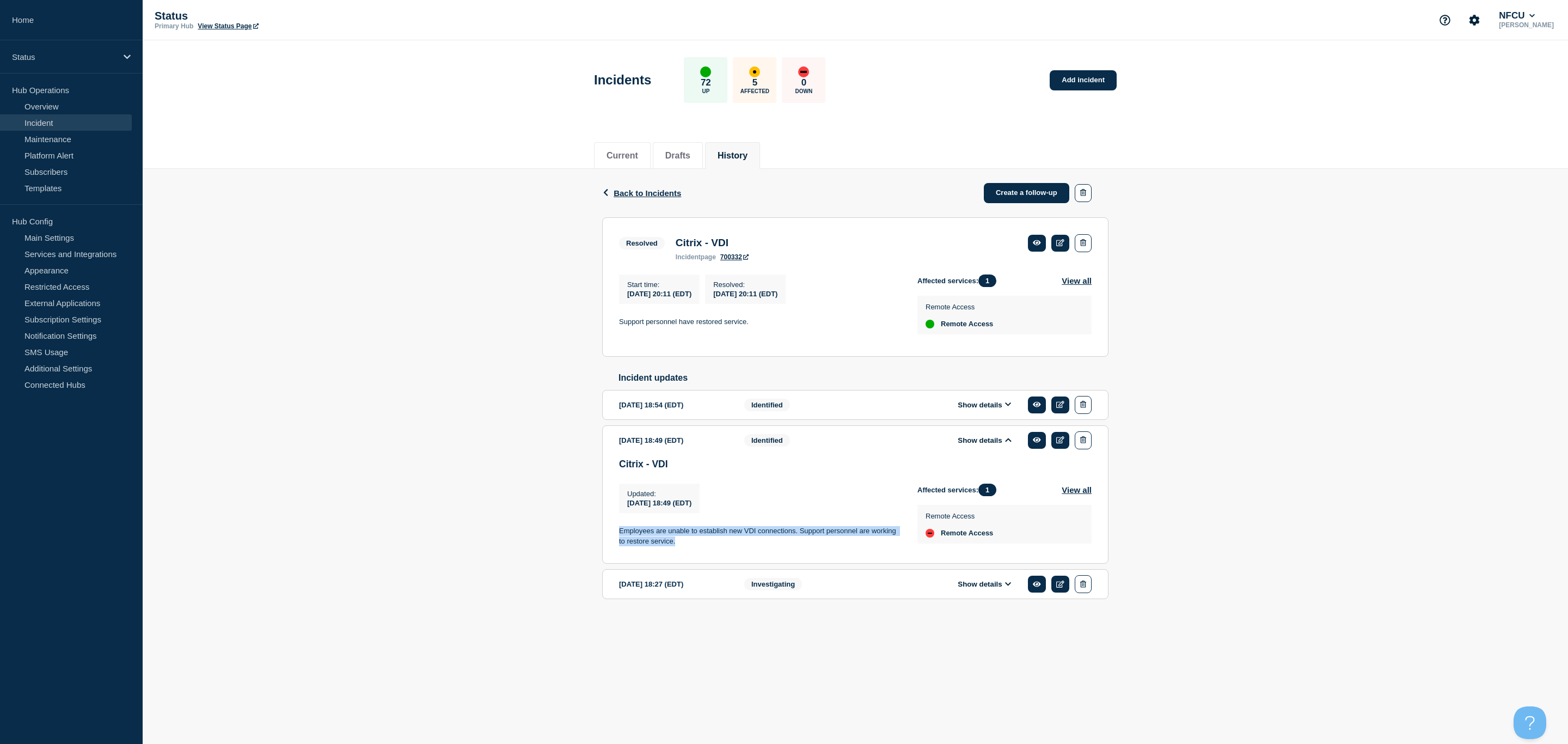
copy p "Employees are unable to establish new VDI connections. Support personnel are wo…"
click at [53, 102] on link "Overview" at bounding box center [66, 106] width 132 height 17
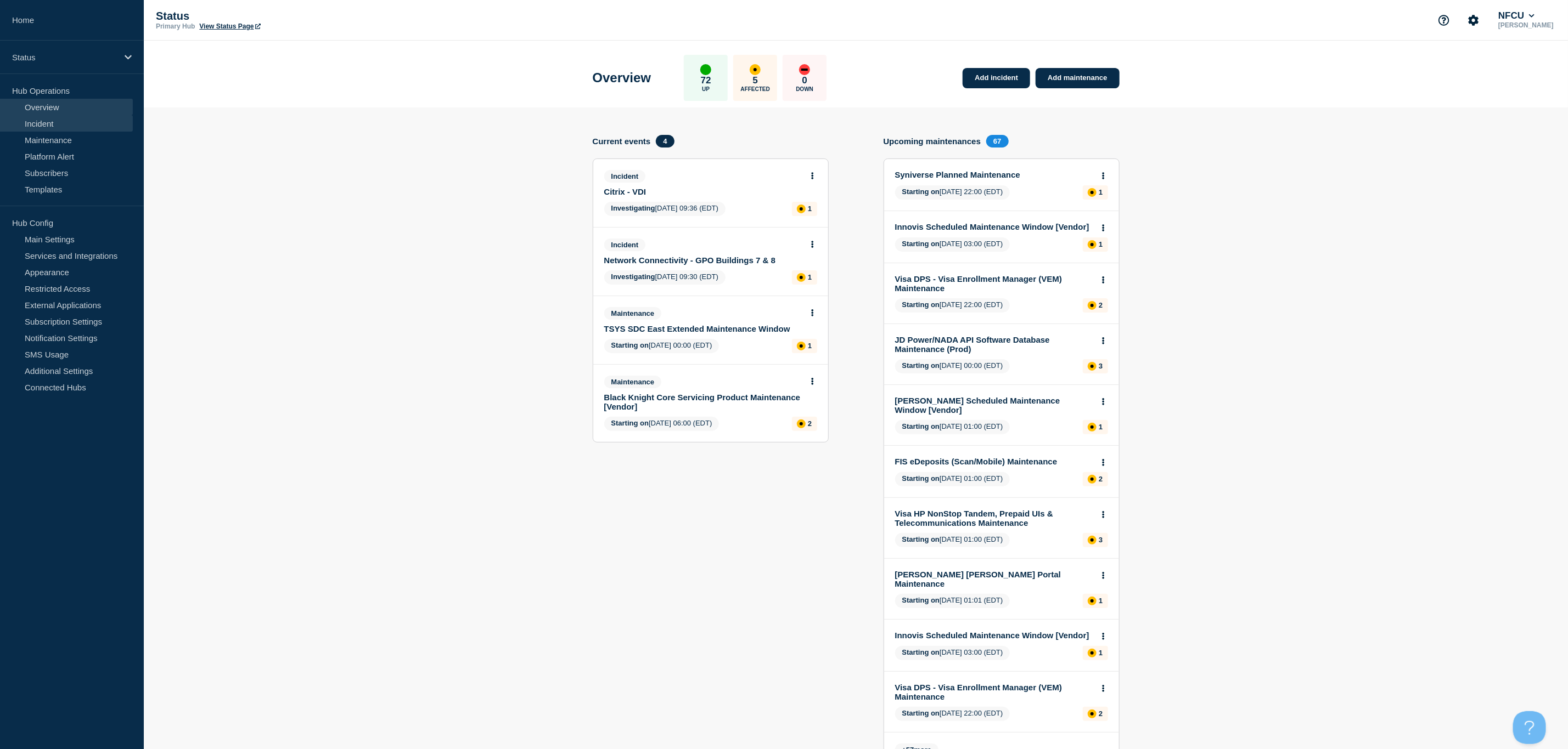
click at [37, 124] on link "Incident" at bounding box center [67, 124] width 133 height 17
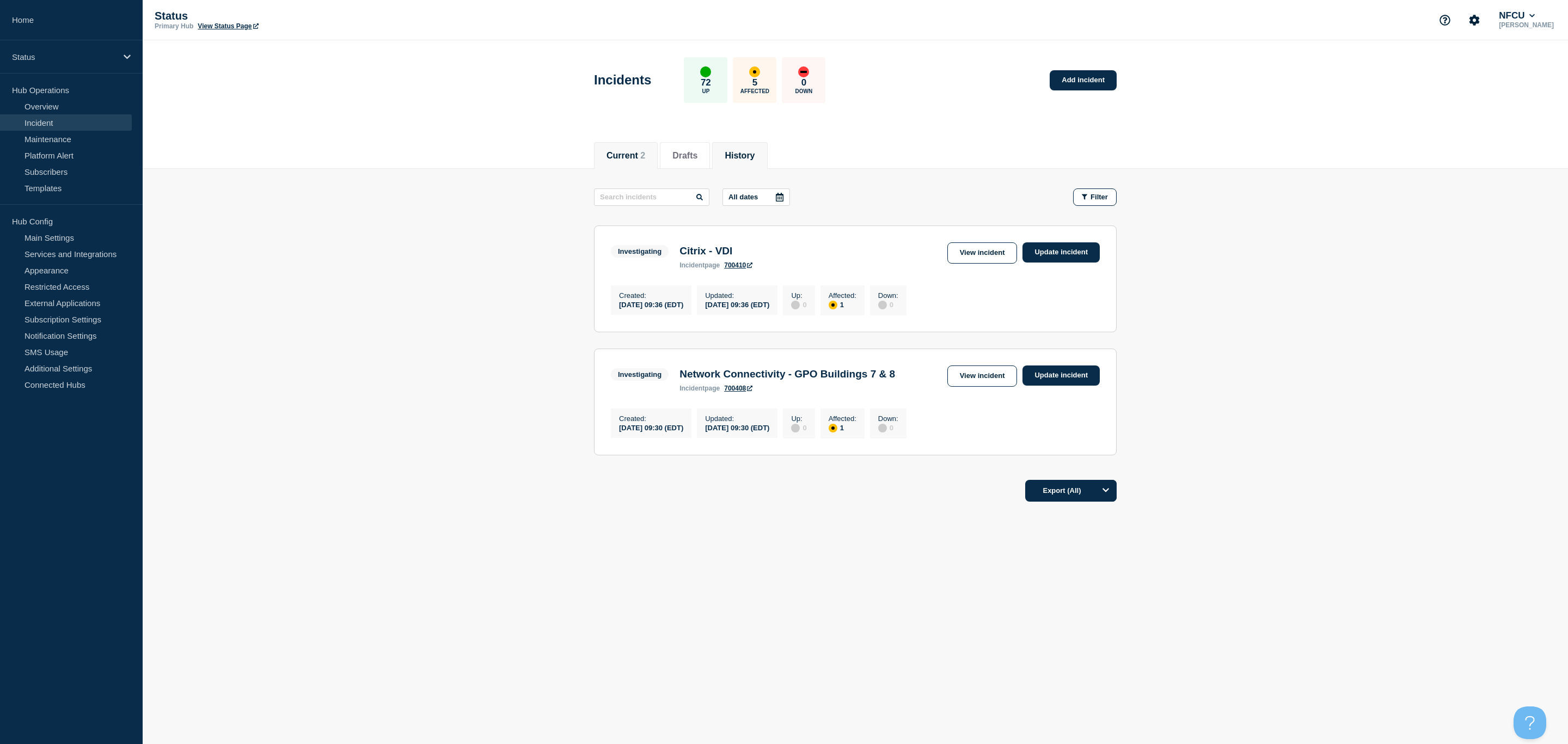
click at [750, 152] on button "History" at bounding box center [739, 155] width 30 height 10
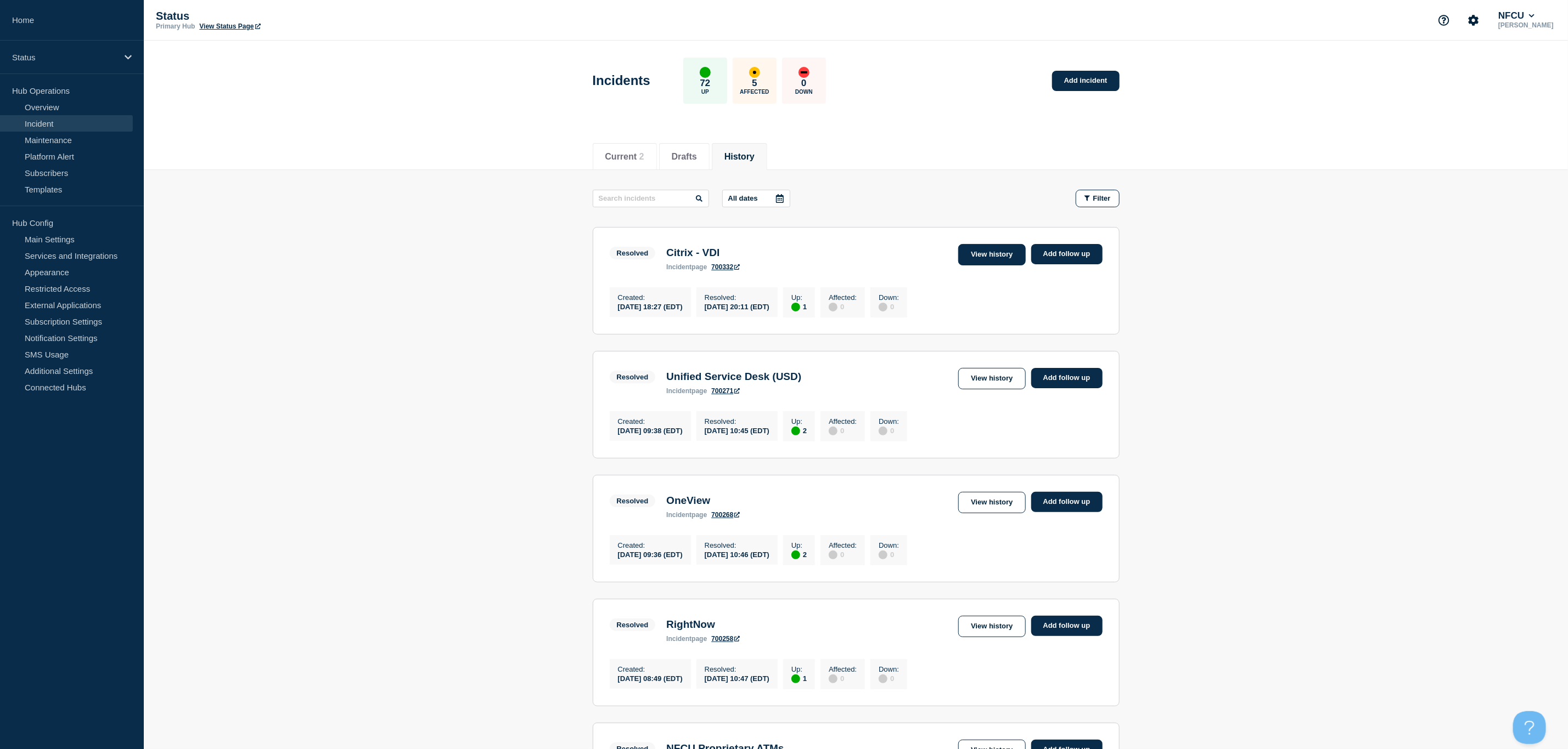
click at [990, 252] on link "View history" at bounding box center [991, 254] width 67 height 21
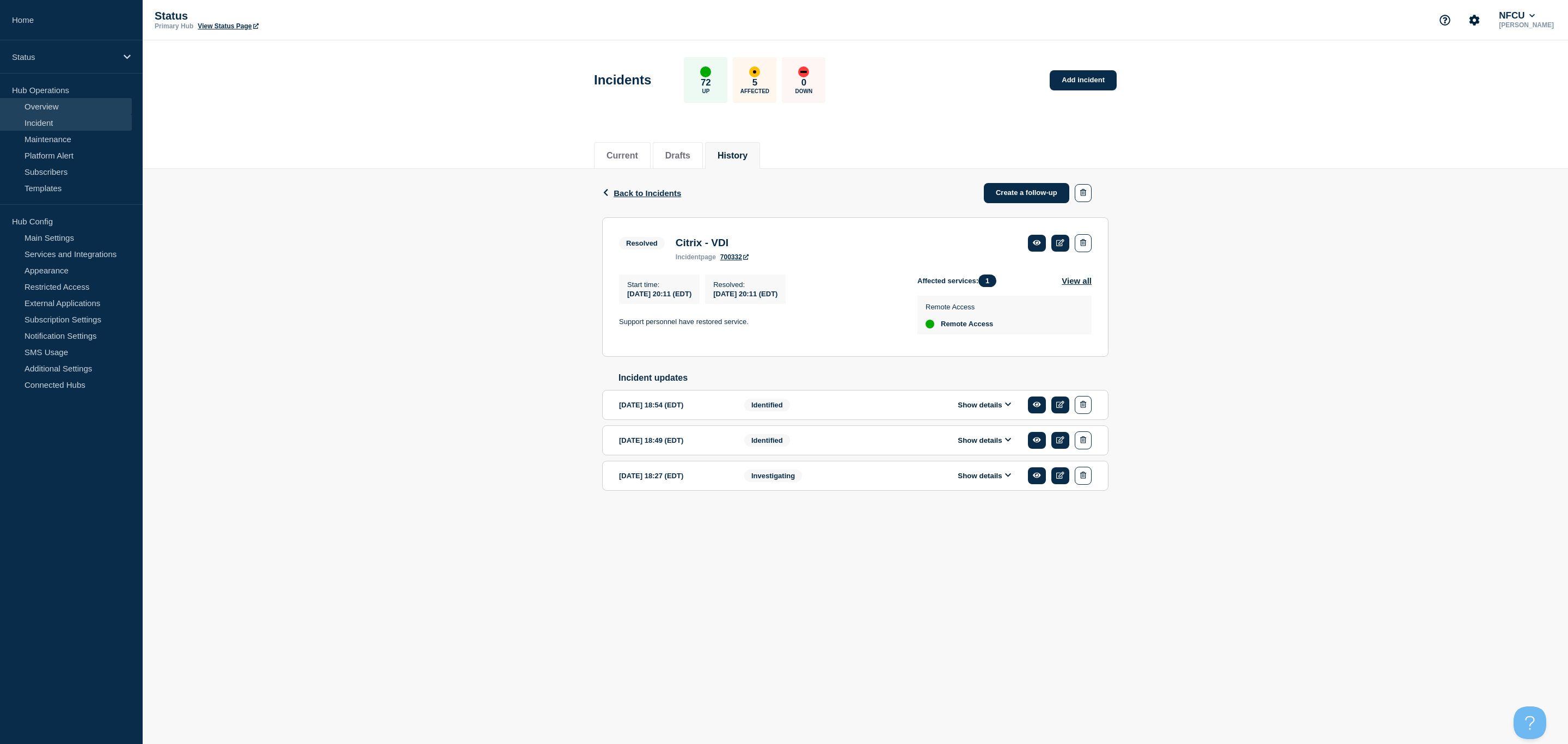
click at [53, 108] on link "Overview" at bounding box center [66, 106] width 132 height 17
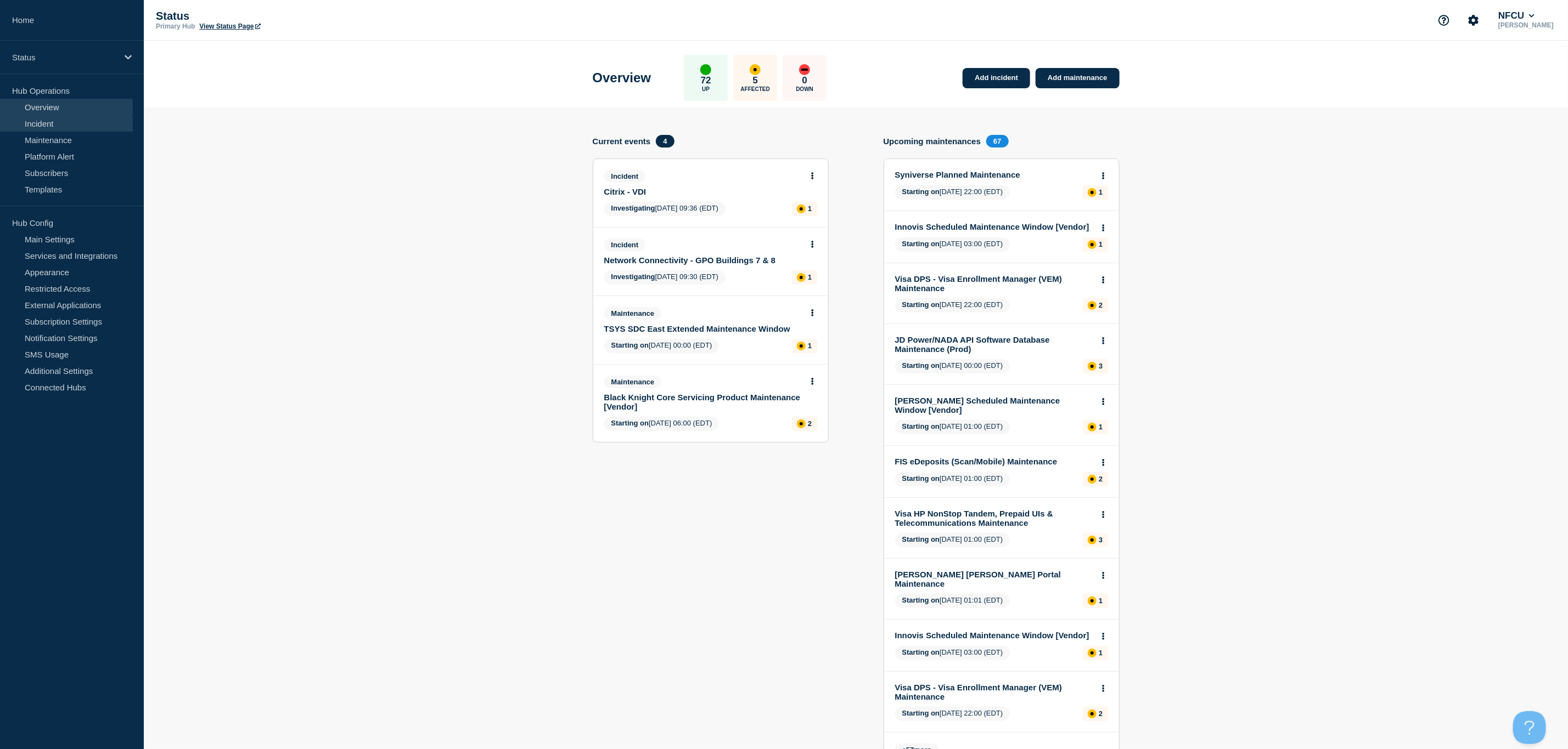
click at [49, 128] on link "Incident" at bounding box center [67, 124] width 133 height 17
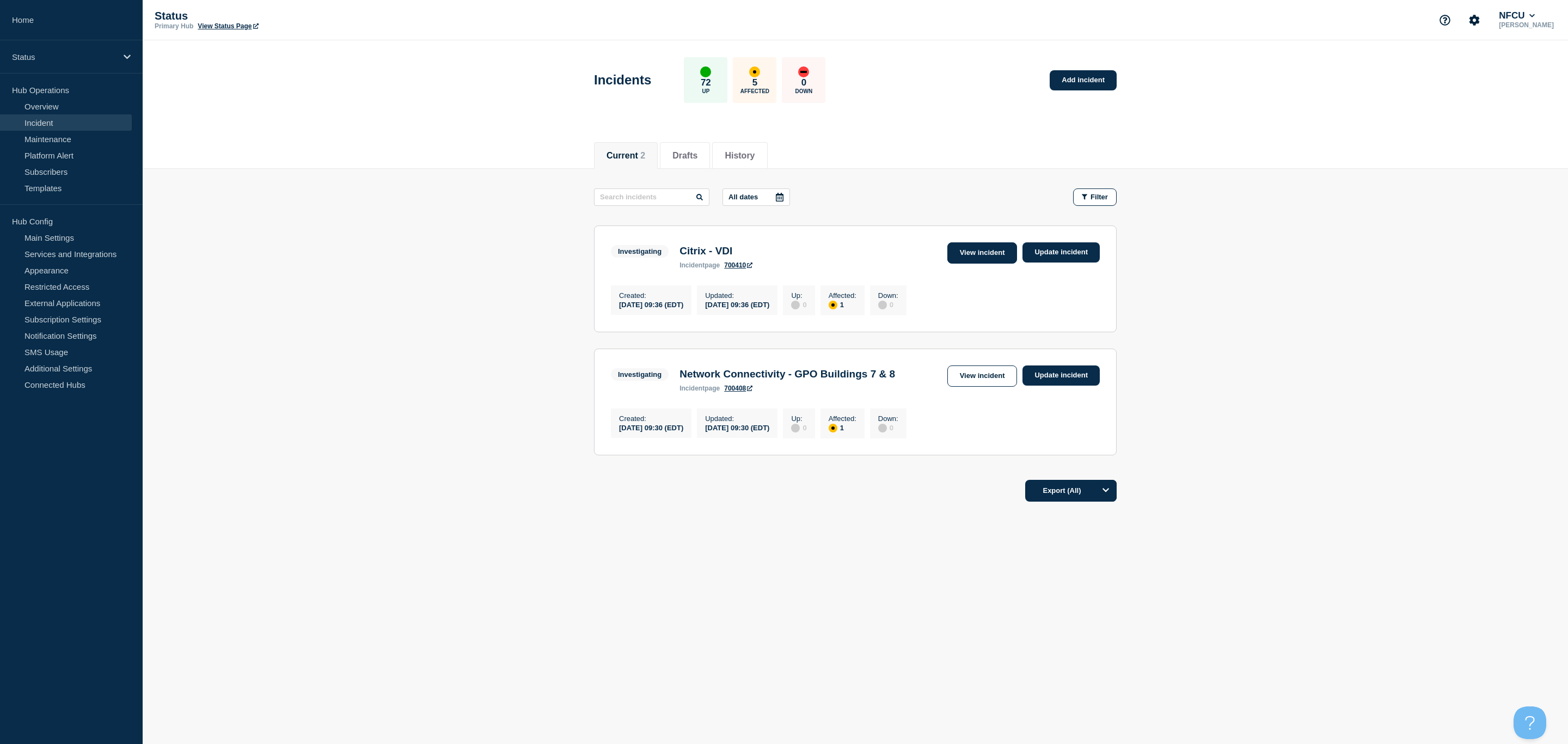
click at [968, 252] on link "View incident" at bounding box center [982, 252] width 71 height 21
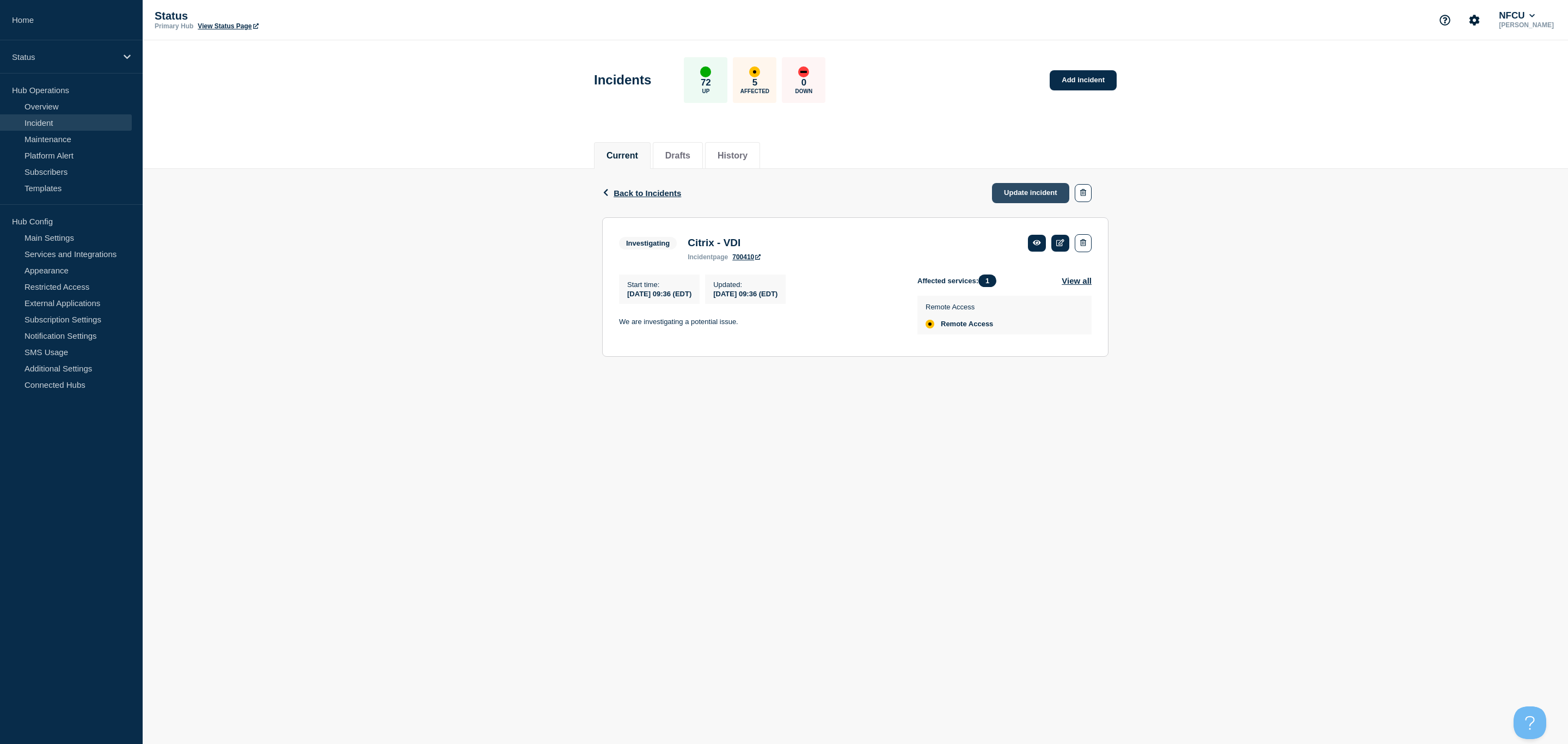
click at [1017, 191] on link "Update incident" at bounding box center [1031, 194] width 77 height 20
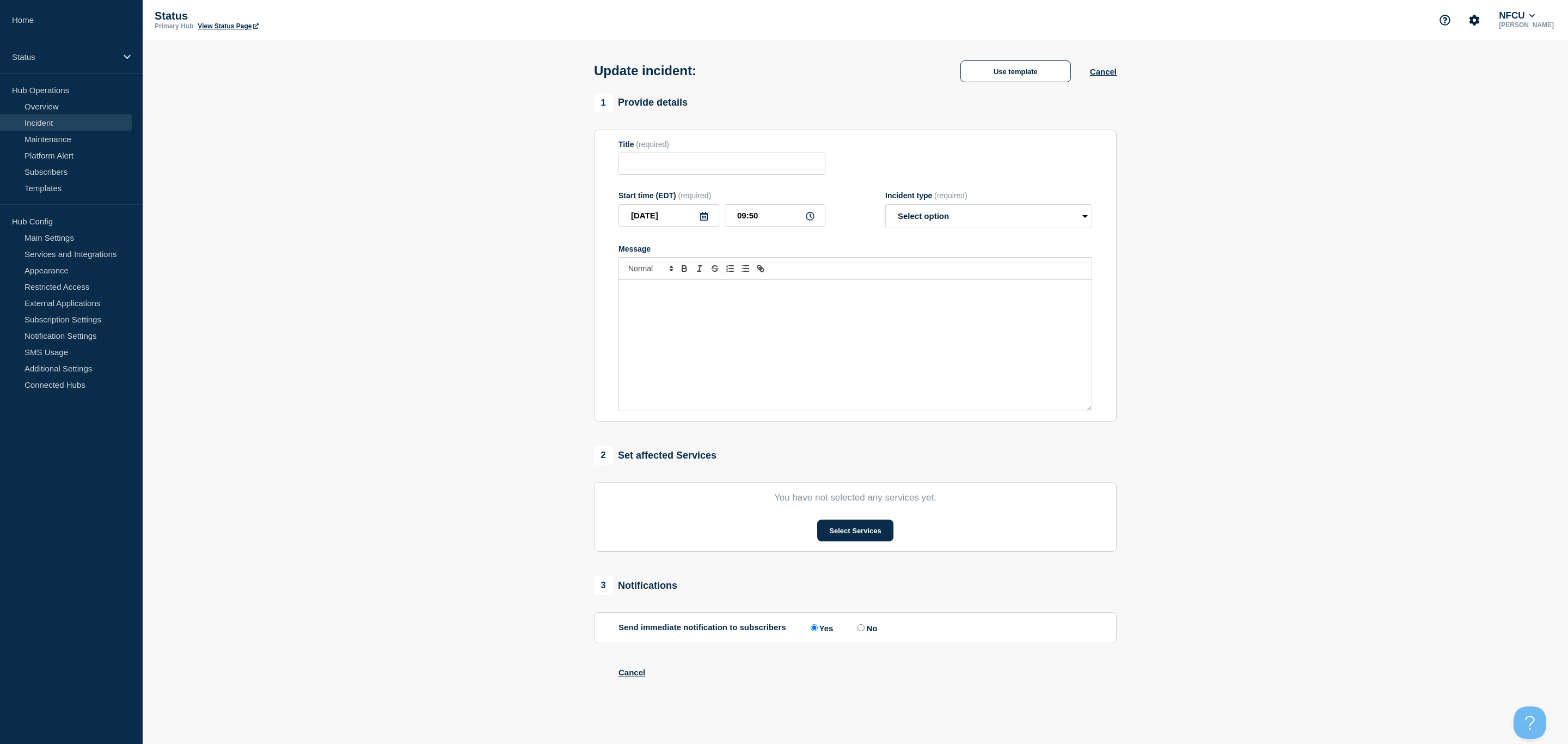
type input "Citrix - VDI"
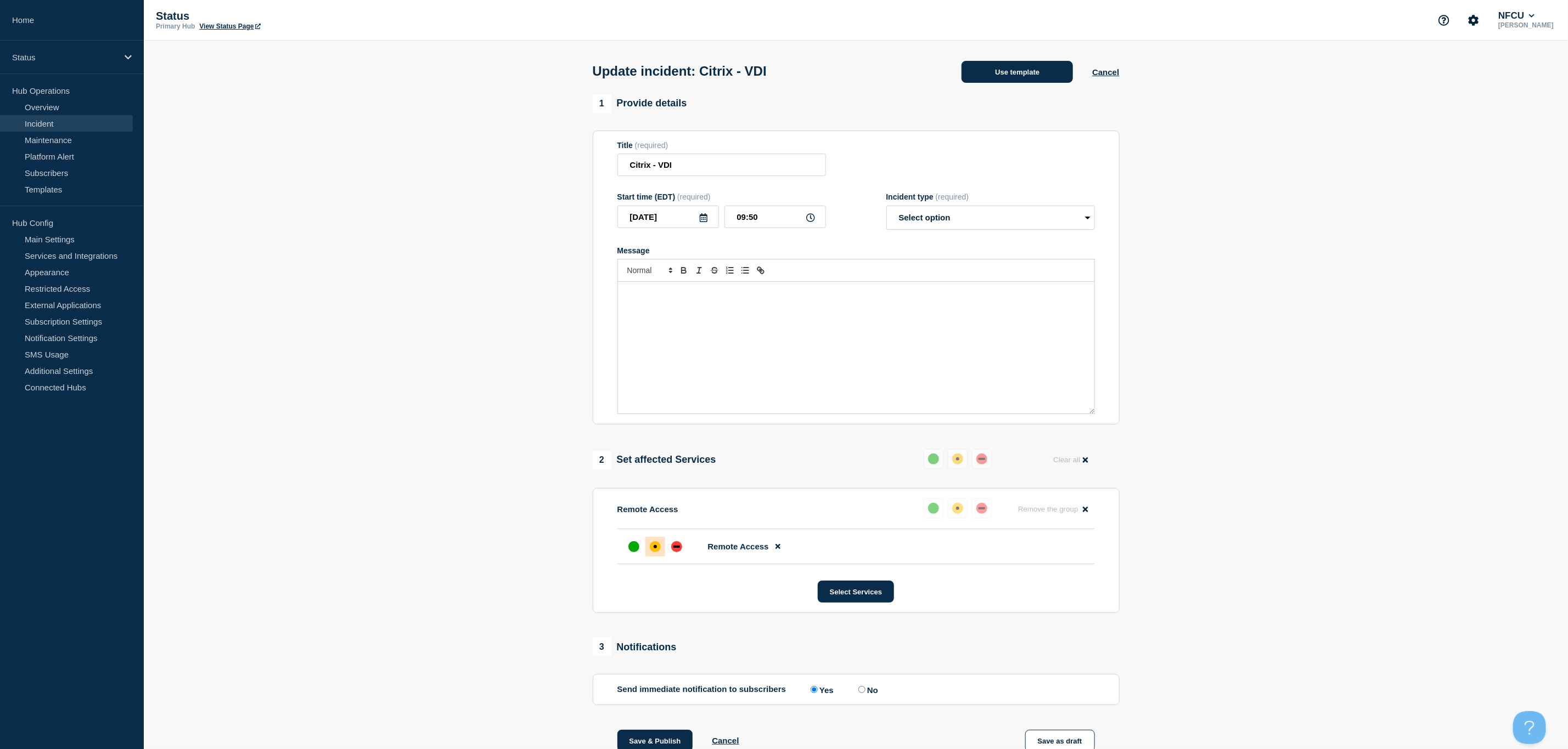
click at [1001, 74] on button "Use template" at bounding box center [1016, 72] width 112 height 22
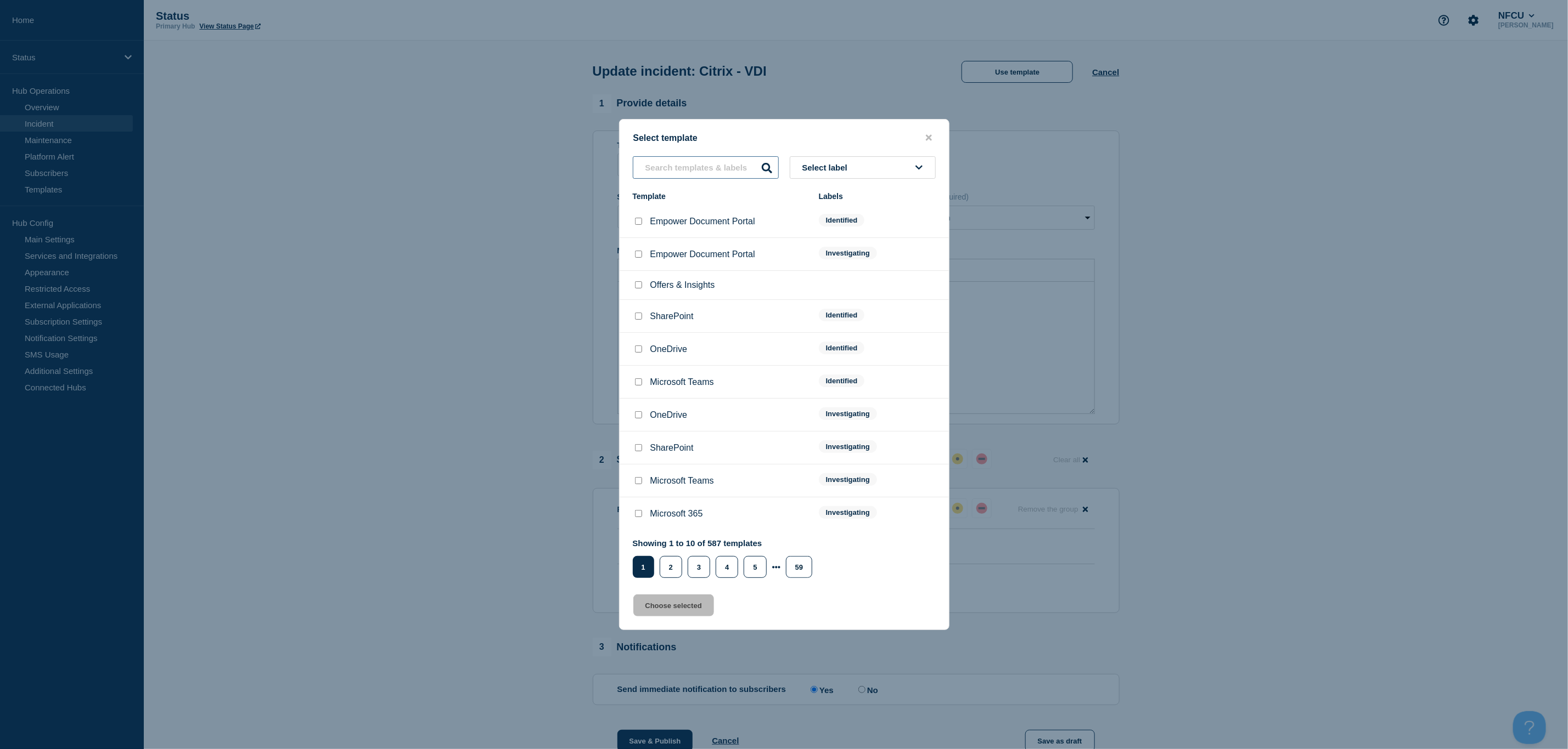
click at [692, 171] on input "text" at bounding box center [706, 167] width 146 height 22
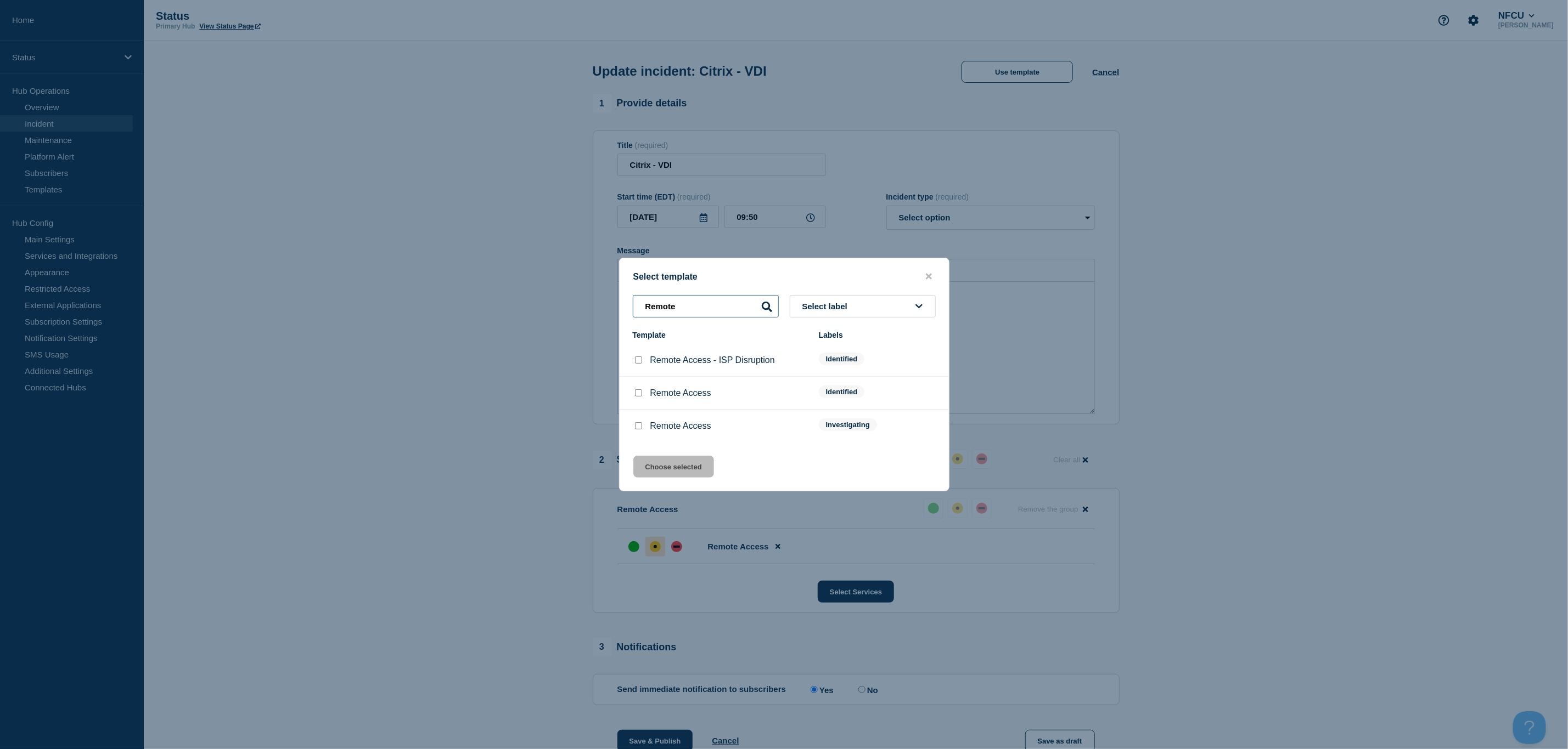
type input "Remote"
click at [639, 395] on input "Remote Access checkbox" at bounding box center [638, 393] width 7 height 7
checkbox input "true"
click at [662, 467] on button "Choose selected" at bounding box center [673, 466] width 80 height 22
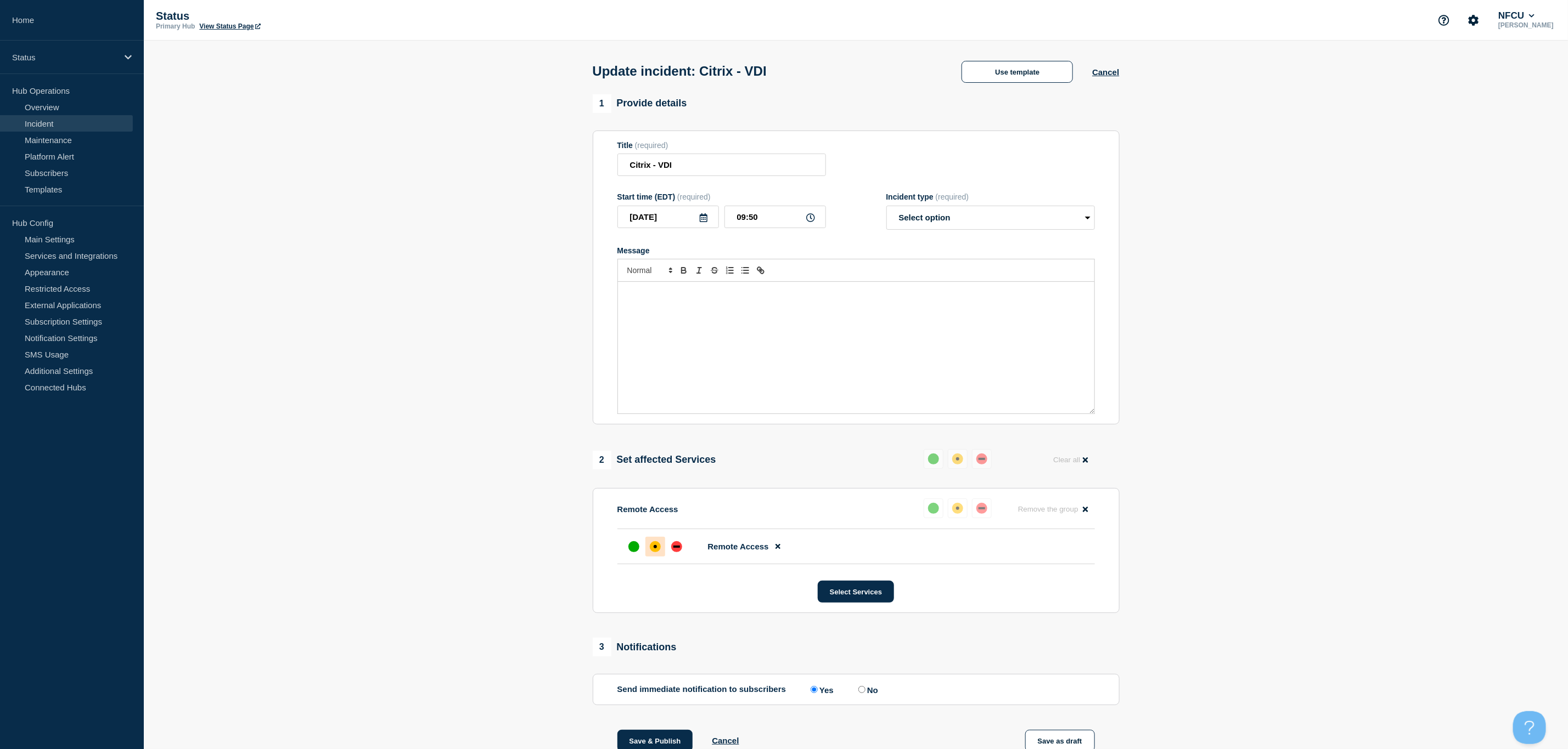
select select "identified"
drag, startPoint x: 804, startPoint y: 303, endPoint x: 575, endPoint y: 307, distance: 229.0
click at [575, 307] on section "1 Provide details Title (required) Citrix - VDI Start time (EDT) (required) 202…" at bounding box center [856, 481] width 1424 height 774
click at [623, 297] on div "Employees are unable to establish new VDI connections. Support personnel are wo…" at bounding box center [856, 347] width 476 height 132
click at [684, 296] on p "Some employees are unable to establish new VDI connections . Support personnel …" at bounding box center [857, 293] width 460 height 10
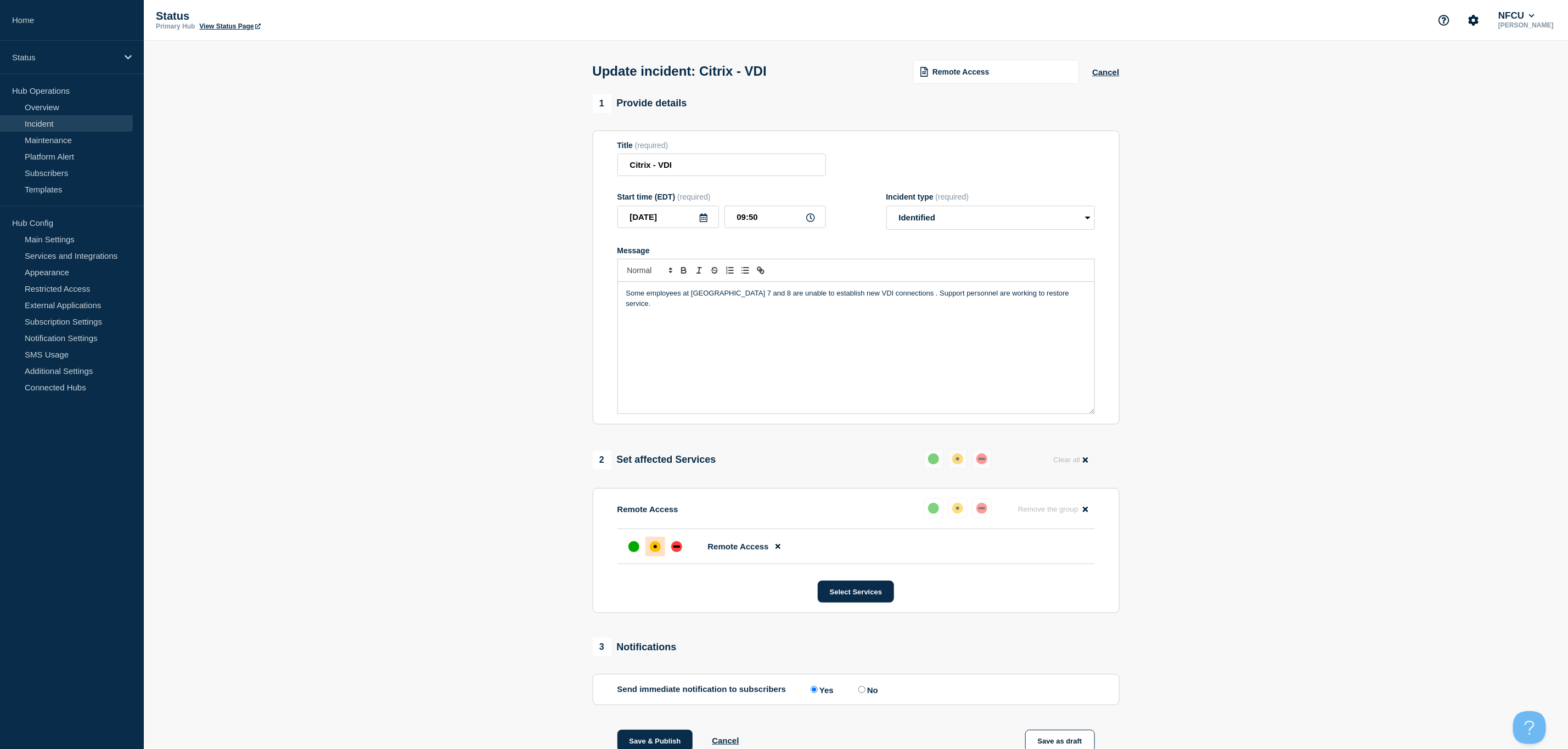
click at [690, 295] on p "Some employees at GPO building 7 and 8 are unable to establish new VDI connecti…" at bounding box center [857, 298] width 460 height 20
click at [1188, 322] on section "1 Provide details Title (required) Citrix - VDI Start time (EDT) (required) 202…" at bounding box center [856, 481] width 1424 height 774
drag, startPoint x: 650, startPoint y: 295, endPoint x: 603, endPoint y: 291, distance: 47.2
click at [603, 291] on section "Title (required) Citrix - VDI Start time (EDT) (required) 2025-08-10 09:50 Inci…" at bounding box center [856, 277] width 527 height 295
click at [726, 306] on div "Employees in GPO building 7 and 8 are unable to establish a new VDI connections…" at bounding box center [856, 347] width 476 height 132
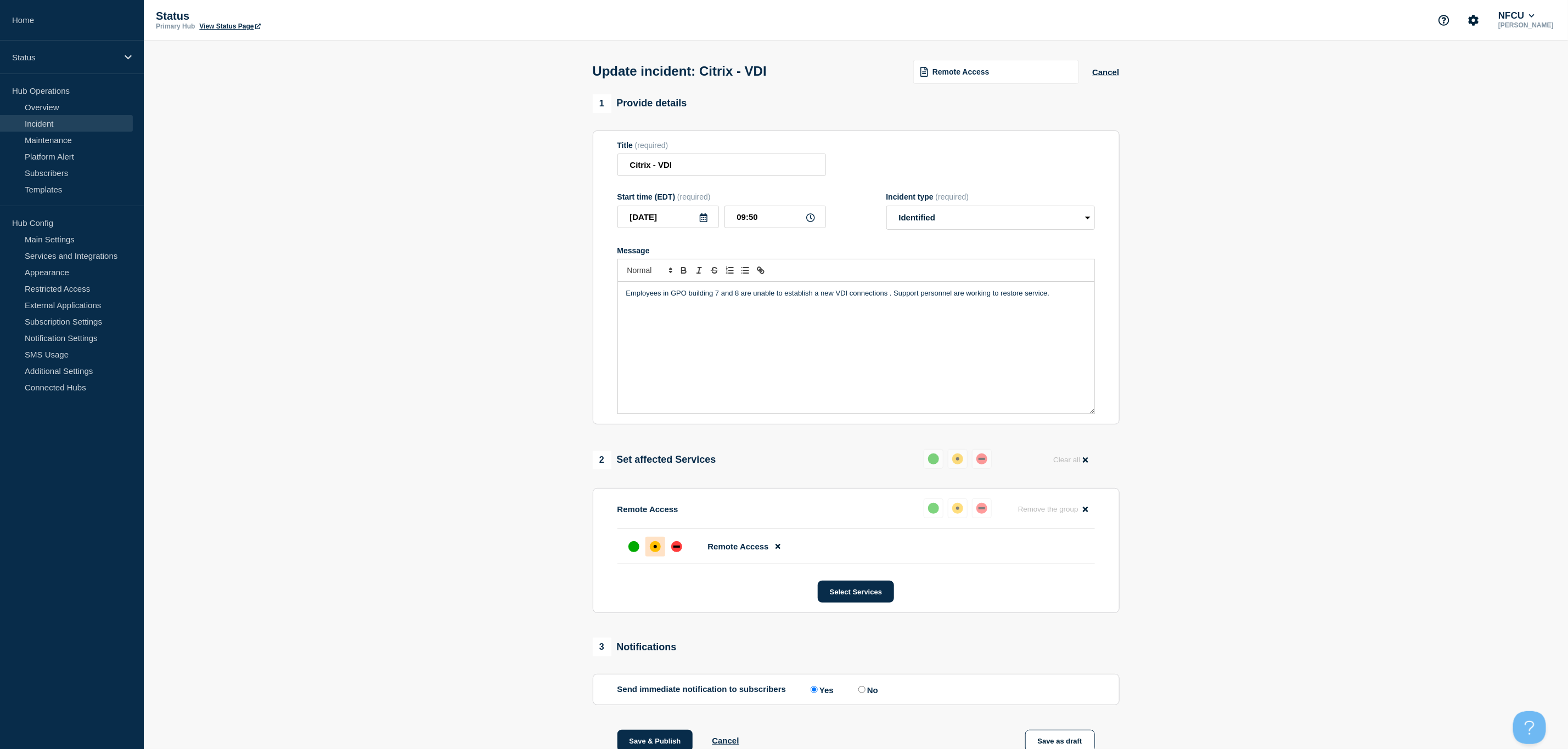
click at [1067, 293] on p "Employees in GPO building 7 and 8 are unable to establish a new VDI connections…" at bounding box center [857, 293] width 460 height 10
click at [682, 550] on div at bounding box center [675, 546] width 19 height 19
click at [820, 296] on p "Employees in GPO building 7 and 8 are unable to establish a new VDI connections…" at bounding box center [857, 293] width 460 height 10
click at [972, 298] on p "Employees in GPO building 7 and 8 are unable to establish new VDI connections .…" at bounding box center [857, 293] width 460 height 10
click at [884, 297] on p "Employees in GPO building 7 and 8 are unable to establish new VDI connections .…" at bounding box center [857, 293] width 460 height 10
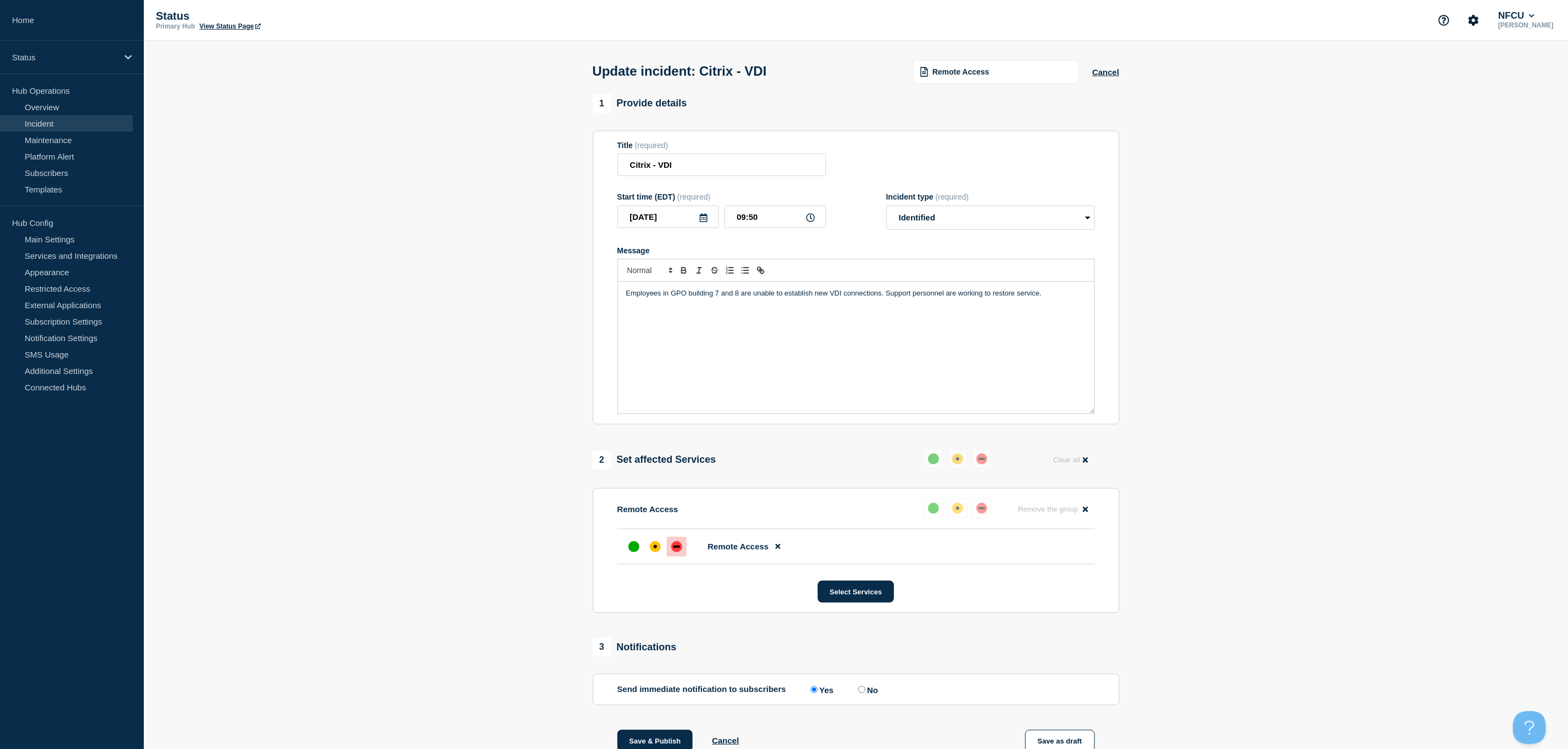
click at [995, 280] on div at bounding box center [856, 270] width 478 height 23
click at [966, 295] on p "Employees in GPO building 7 and 8 are unable to establish new VDI connections. …" at bounding box center [857, 293] width 460 height 10
click at [884, 296] on p "Employees in GPO building 7 and 8 are unable to establish new VDI connections. …" at bounding box center [857, 293] width 460 height 10
click at [964, 296] on p "Employees in GPO building 7 and 8 are unable to establish new VDI connections. …" at bounding box center [857, 293] width 460 height 10
click at [1061, 296] on p "Employees in GPO building 7 and 8 are unable to establish new VDI connections. …" at bounding box center [857, 293] width 460 height 10
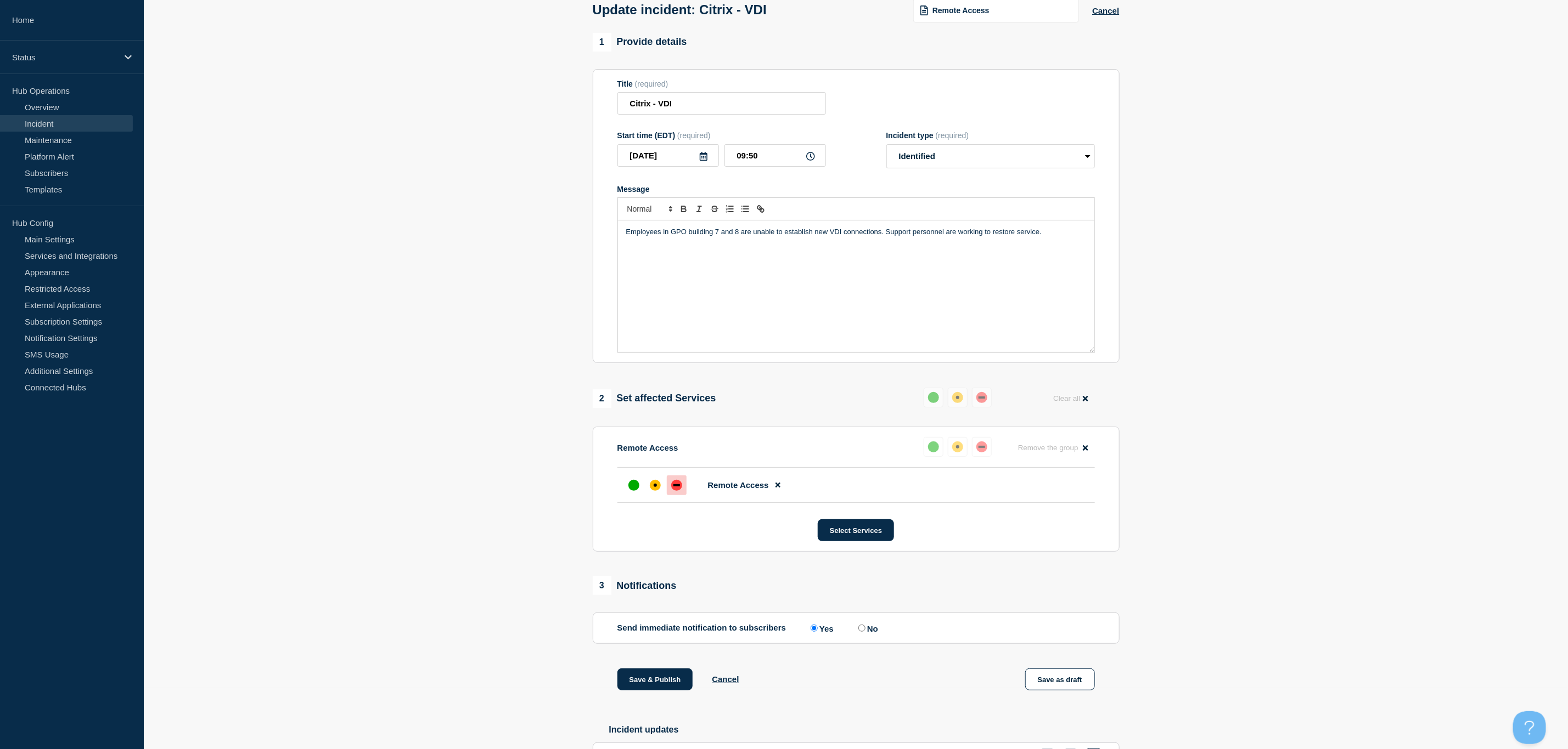
scroll to position [145, 0]
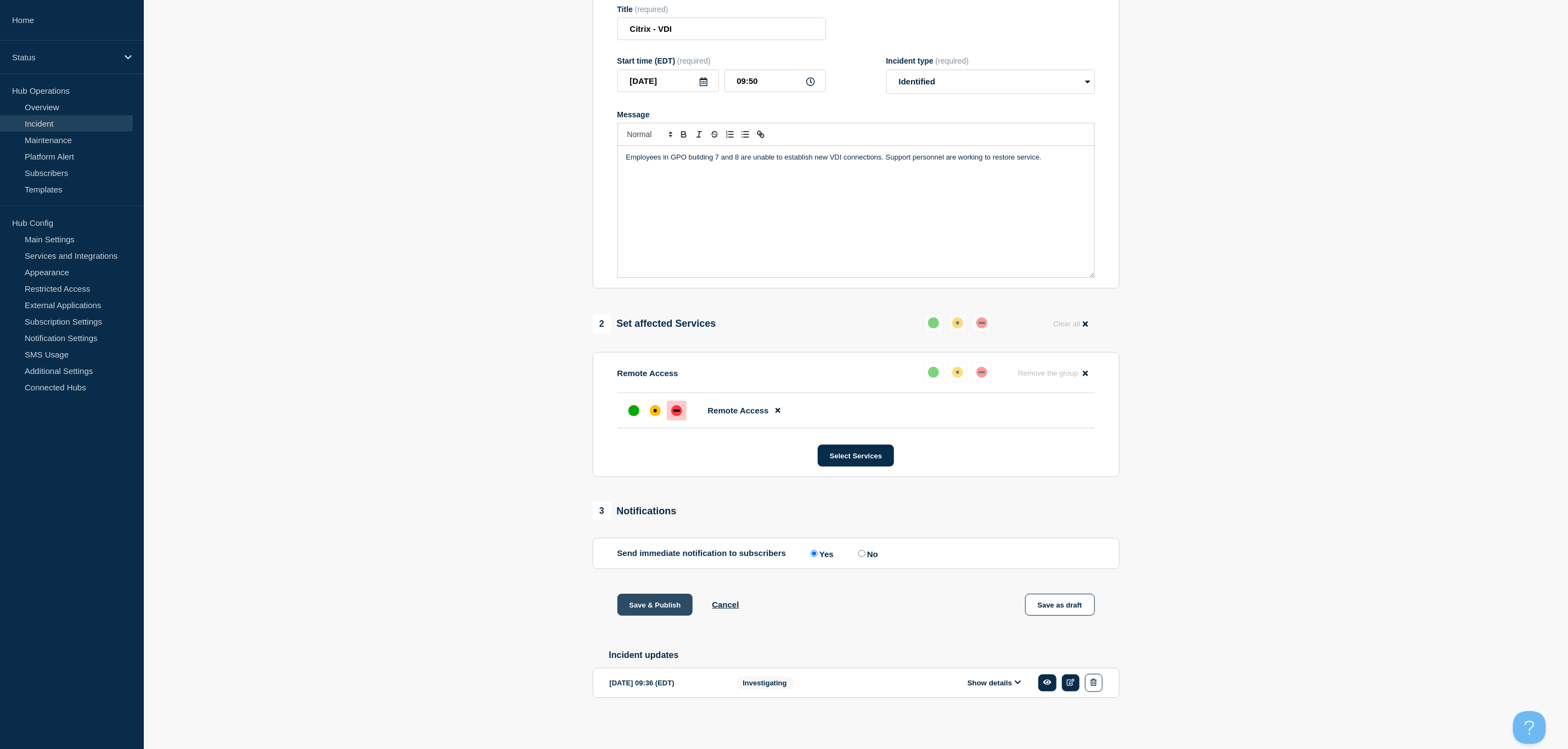
click at [636, 598] on button "Save & Publish" at bounding box center [655, 605] width 76 height 22
